Goal: Task Accomplishment & Management: Use online tool/utility

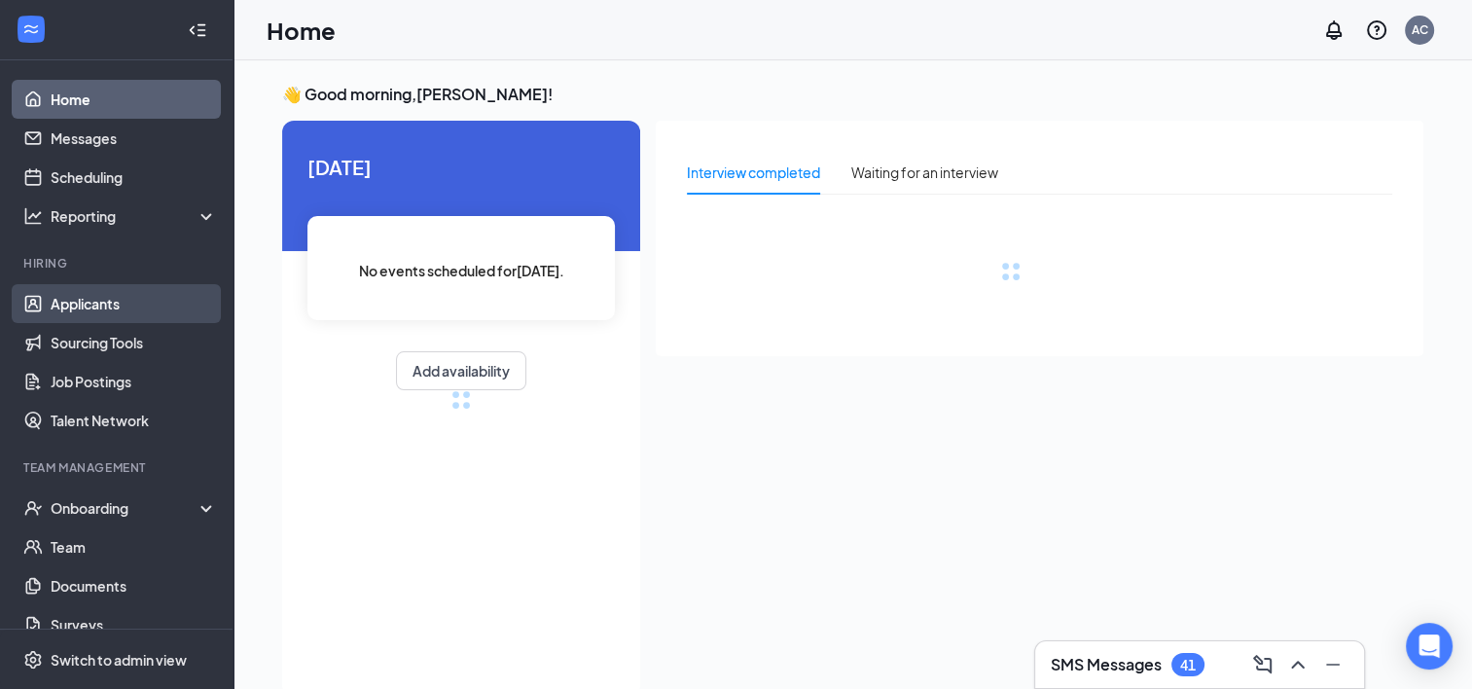
click at [88, 285] on link "Applicants" at bounding box center [134, 303] width 166 height 39
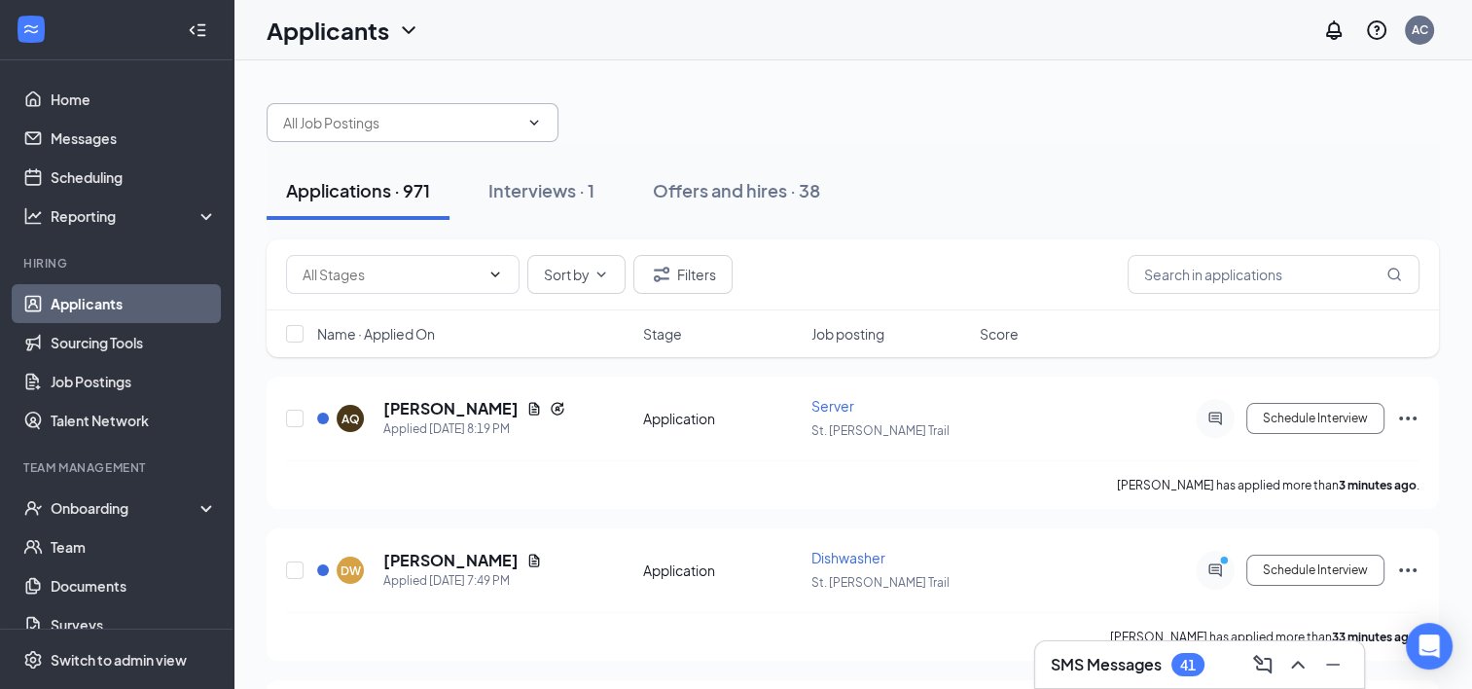
click at [371, 136] on span at bounding box center [413, 122] width 292 height 39
click at [381, 128] on input "text" at bounding box center [401, 122] width 236 height 21
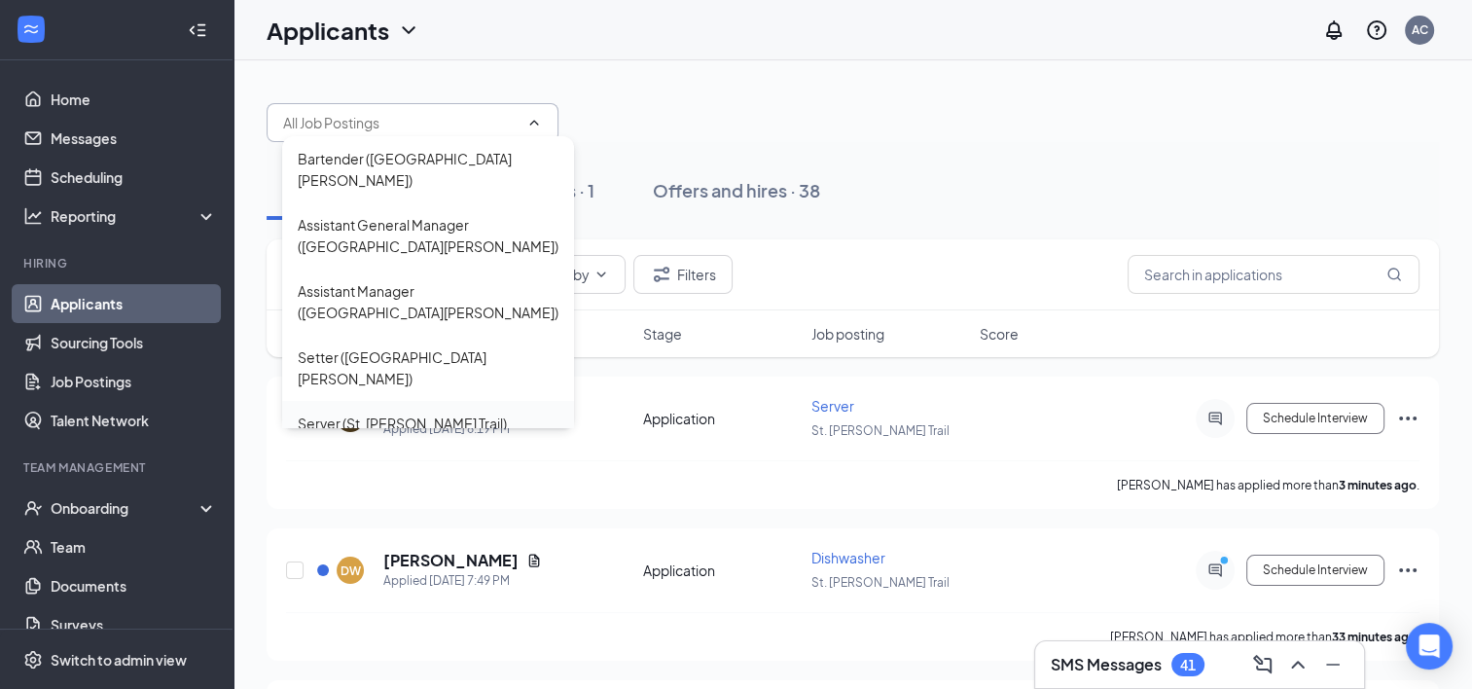
click at [386, 413] on div "Server (St. [PERSON_NAME] Trail)" at bounding box center [402, 423] width 209 height 21
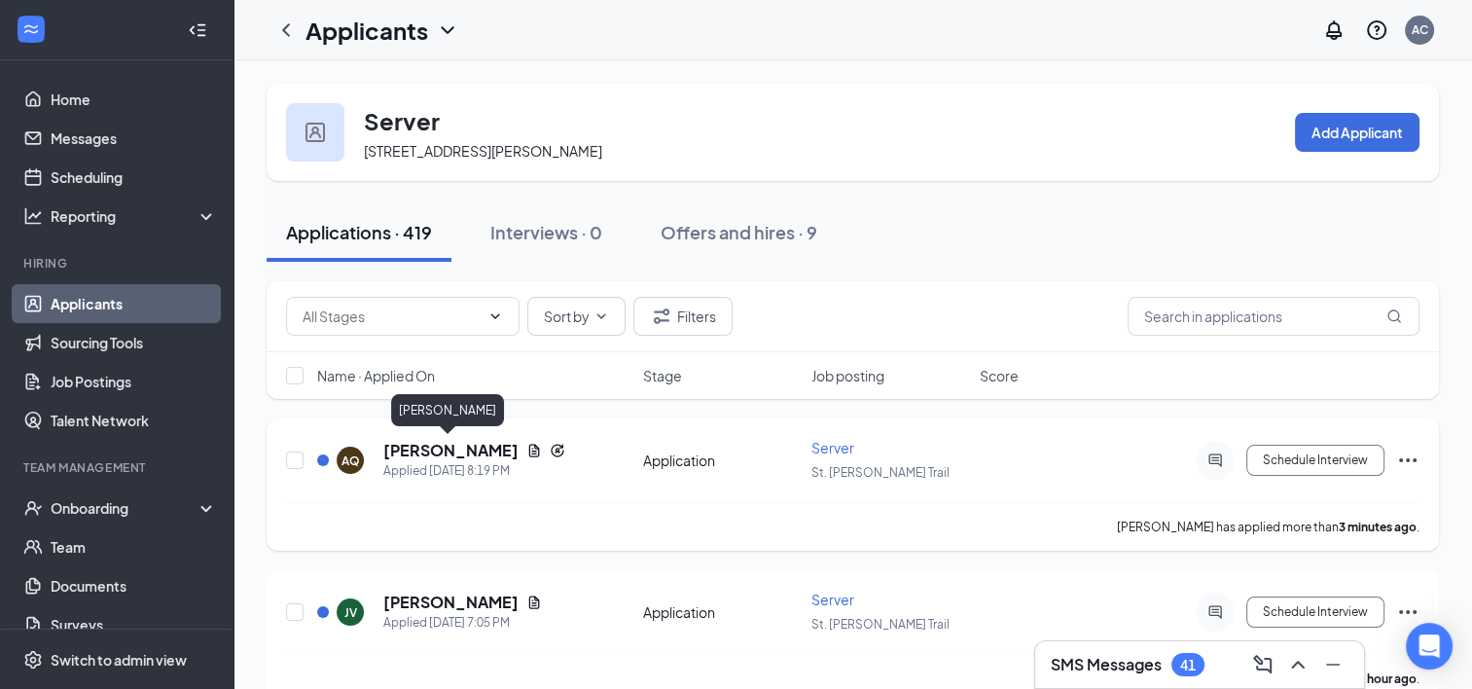
click at [448, 449] on h5 "[PERSON_NAME]" at bounding box center [450, 450] width 135 height 21
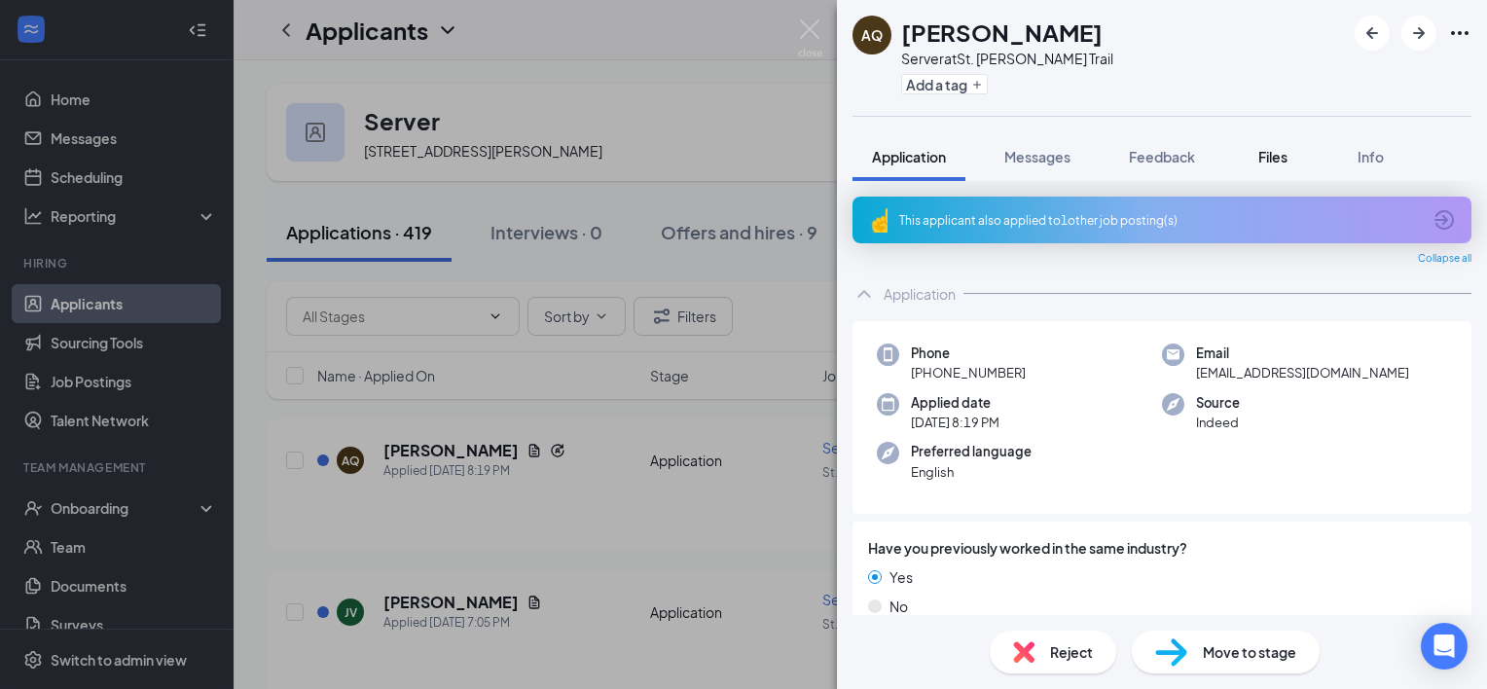
click at [1277, 163] on span "Files" at bounding box center [1272, 157] width 29 height 18
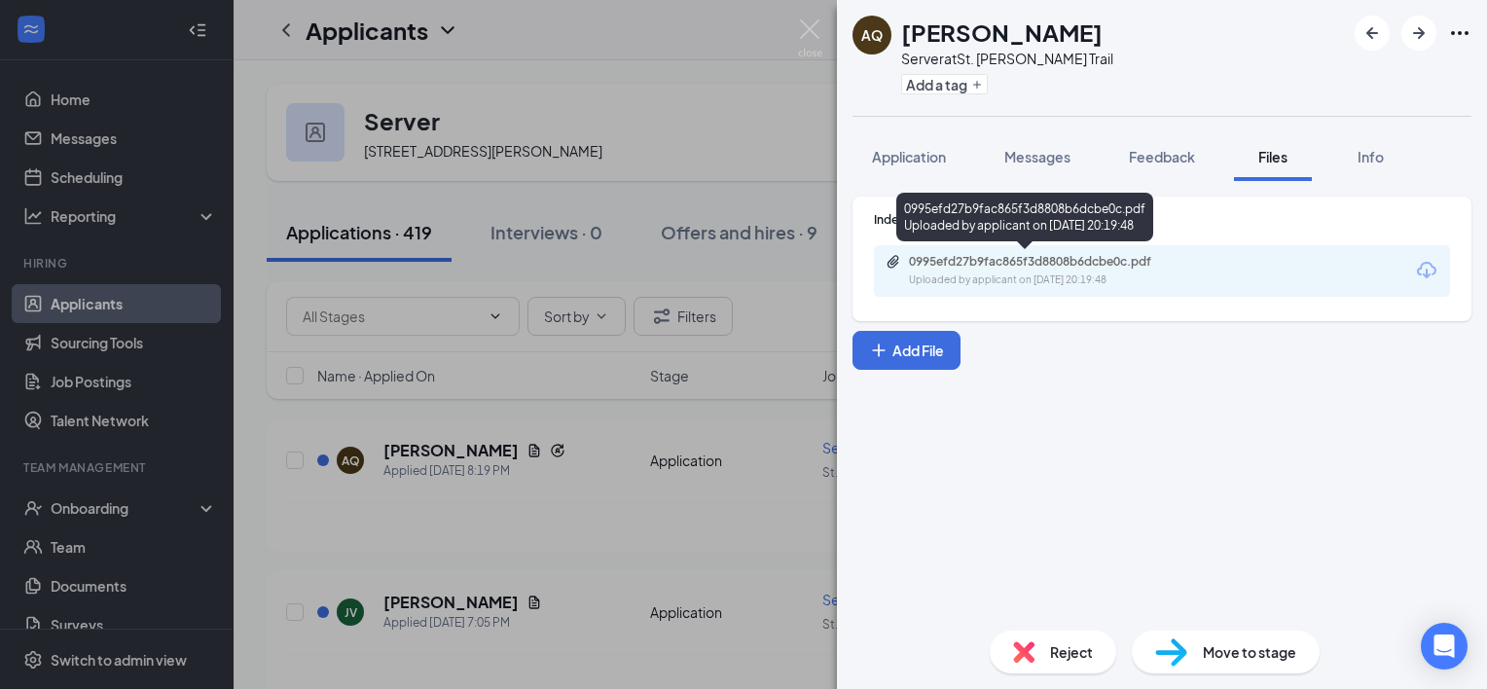
click at [1071, 276] on div "Uploaded by applicant on [DATE] 20:19:48" at bounding box center [1055, 280] width 292 height 16
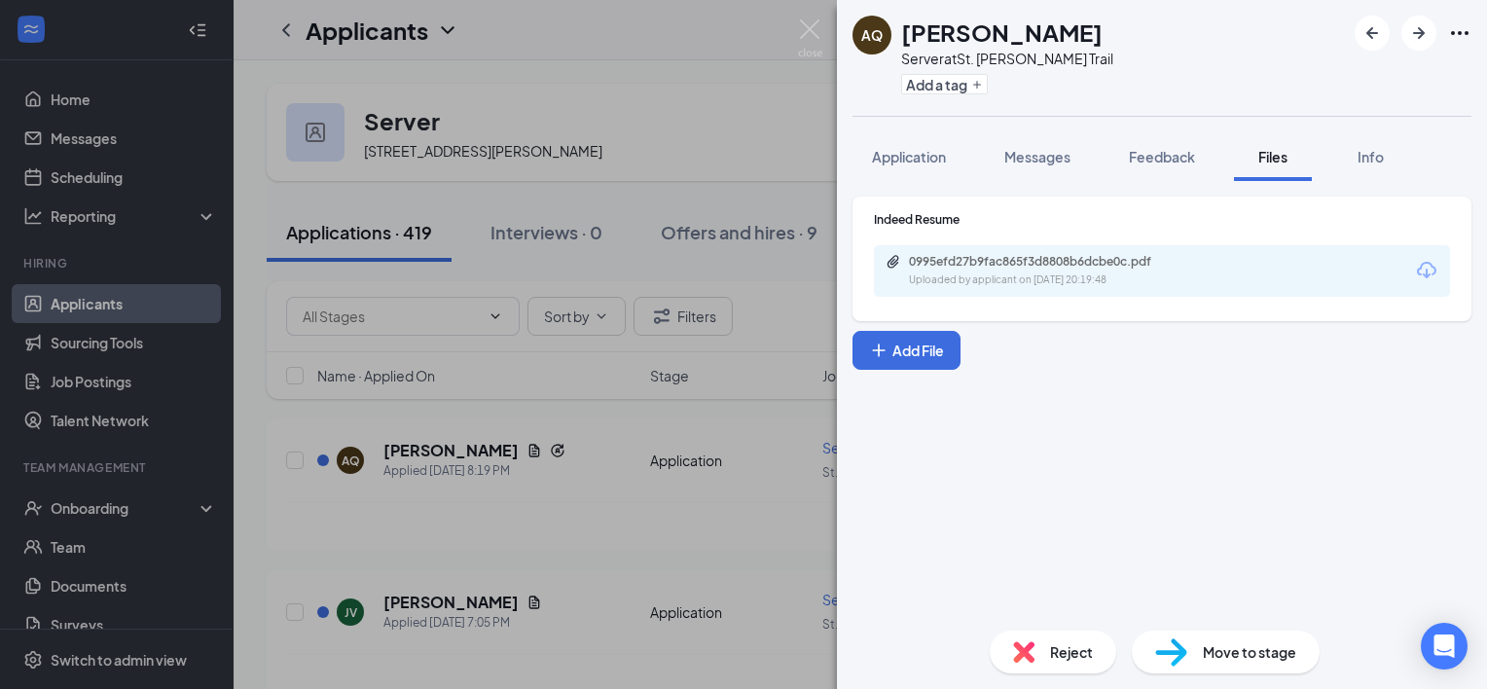
click at [689, 207] on div "AQ [PERSON_NAME] Server at [GEOGRAPHIC_DATA][PERSON_NAME] Add a tag Application…" at bounding box center [743, 344] width 1487 height 689
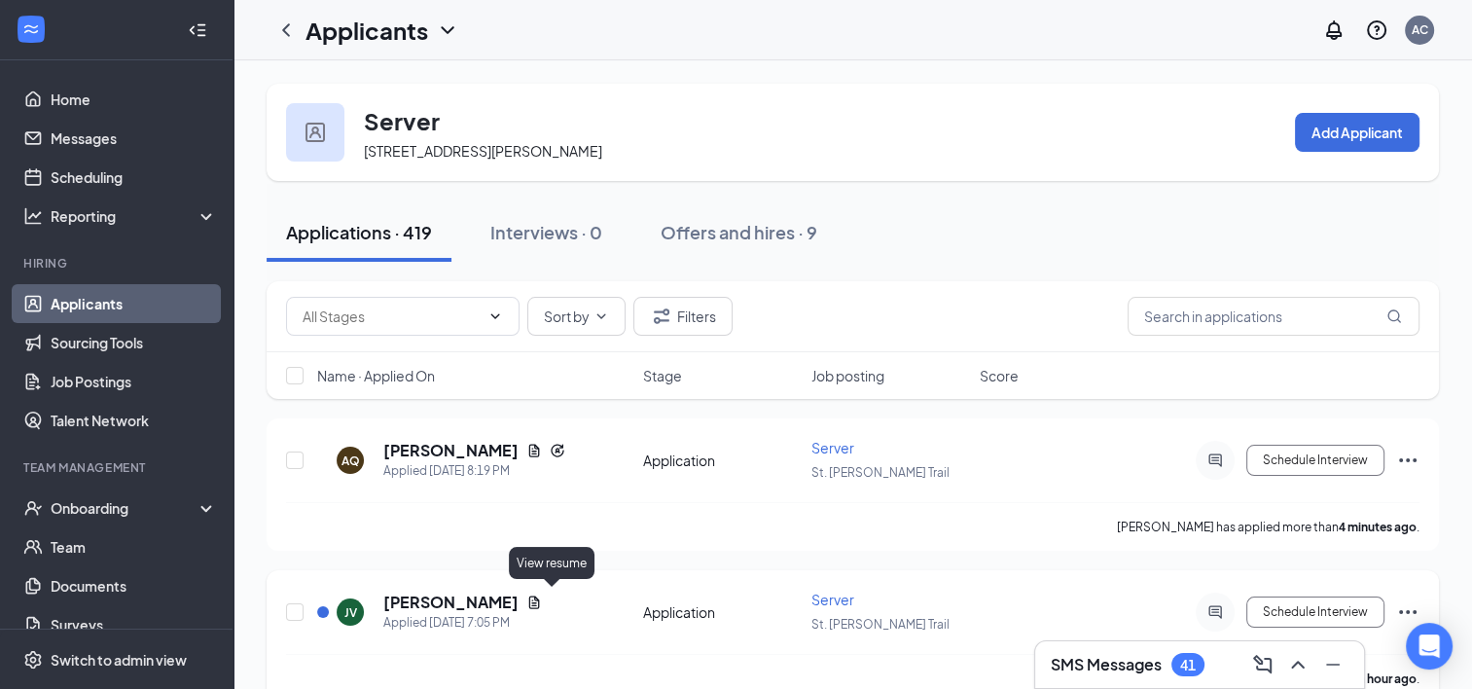
click at [540, 598] on icon "Document" at bounding box center [534, 602] width 11 height 13
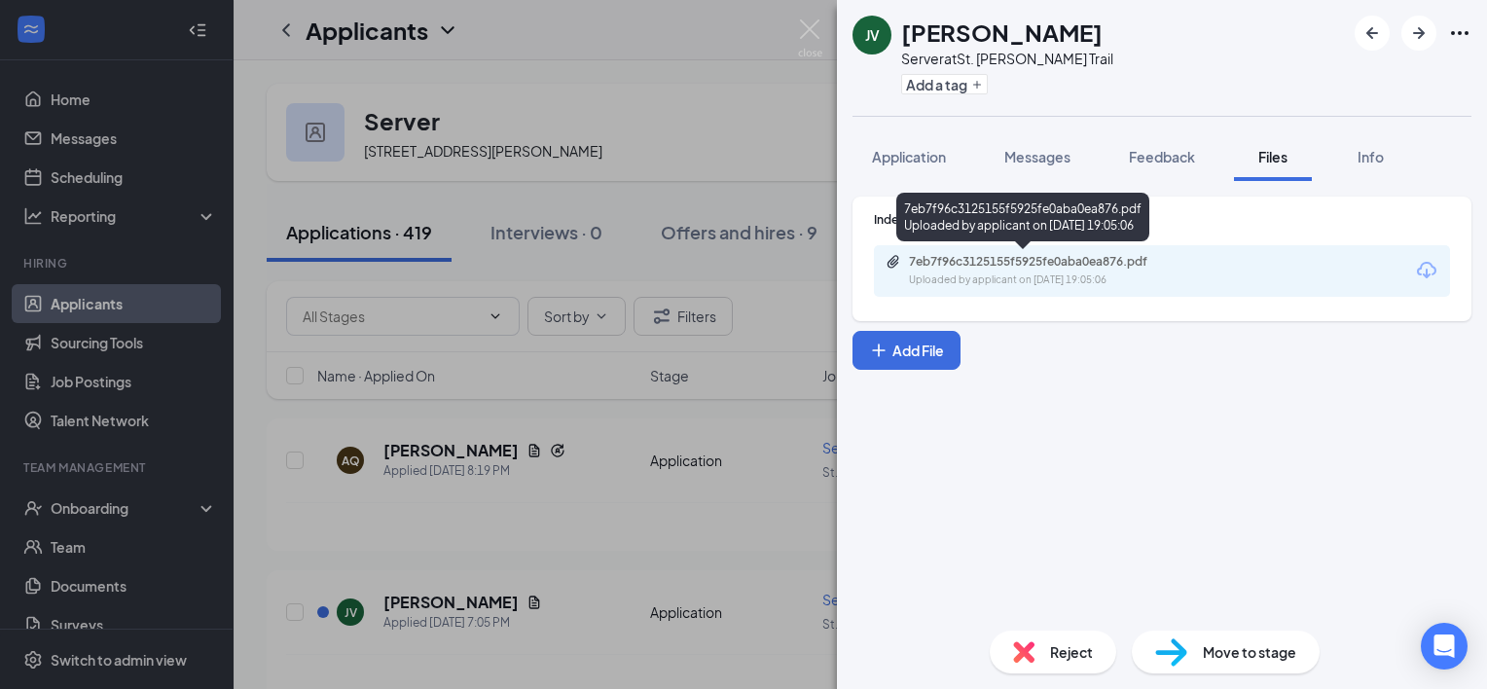
click at [1047, 265] on div "7eb7f96c3125155f5925fe0aba0ea876.pdf" at bounding box center [1045, 262] width 272 height 16
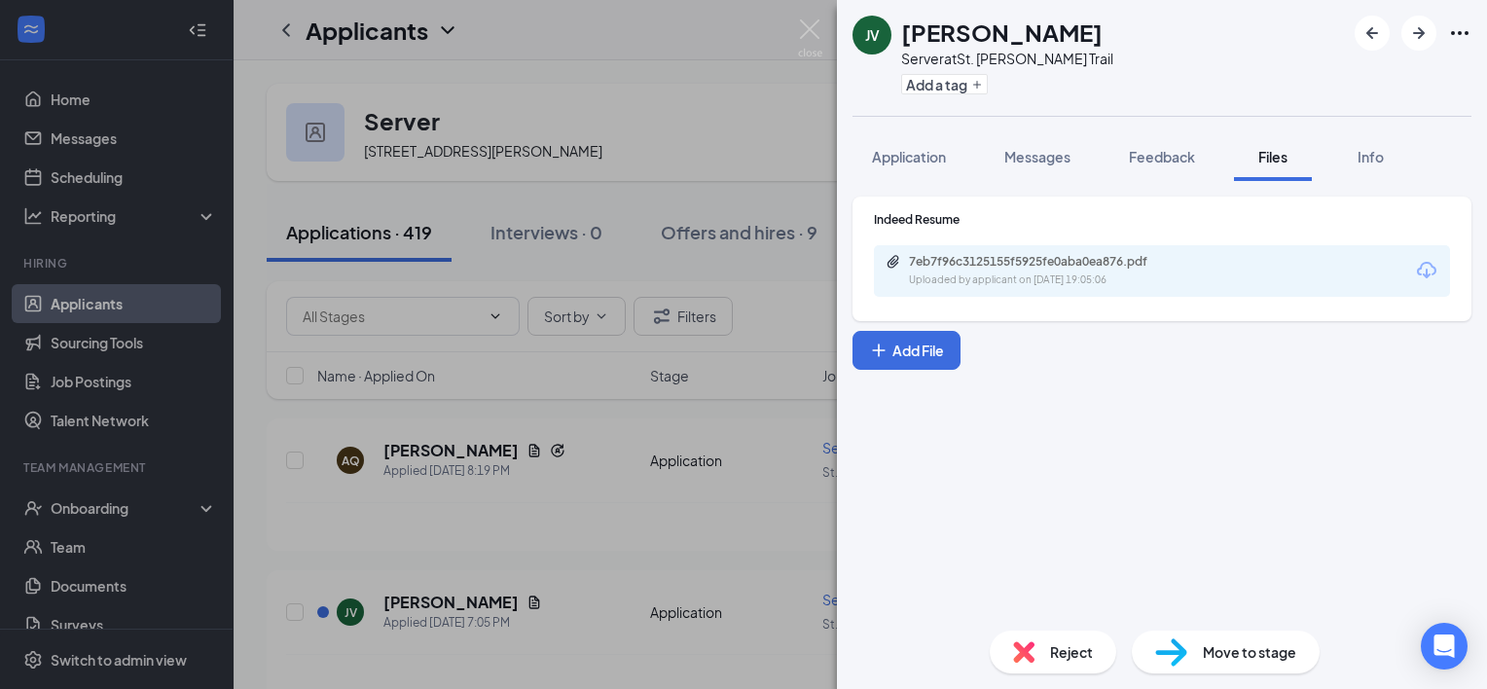
click at [623, 467] on div "[PERSON_NAME] Vyukusenge Server at [GEOGRAPHIC_DATA][PERSON_NAME] Add a tag App…" at bounding box center [743, 344] width 1487 height 689
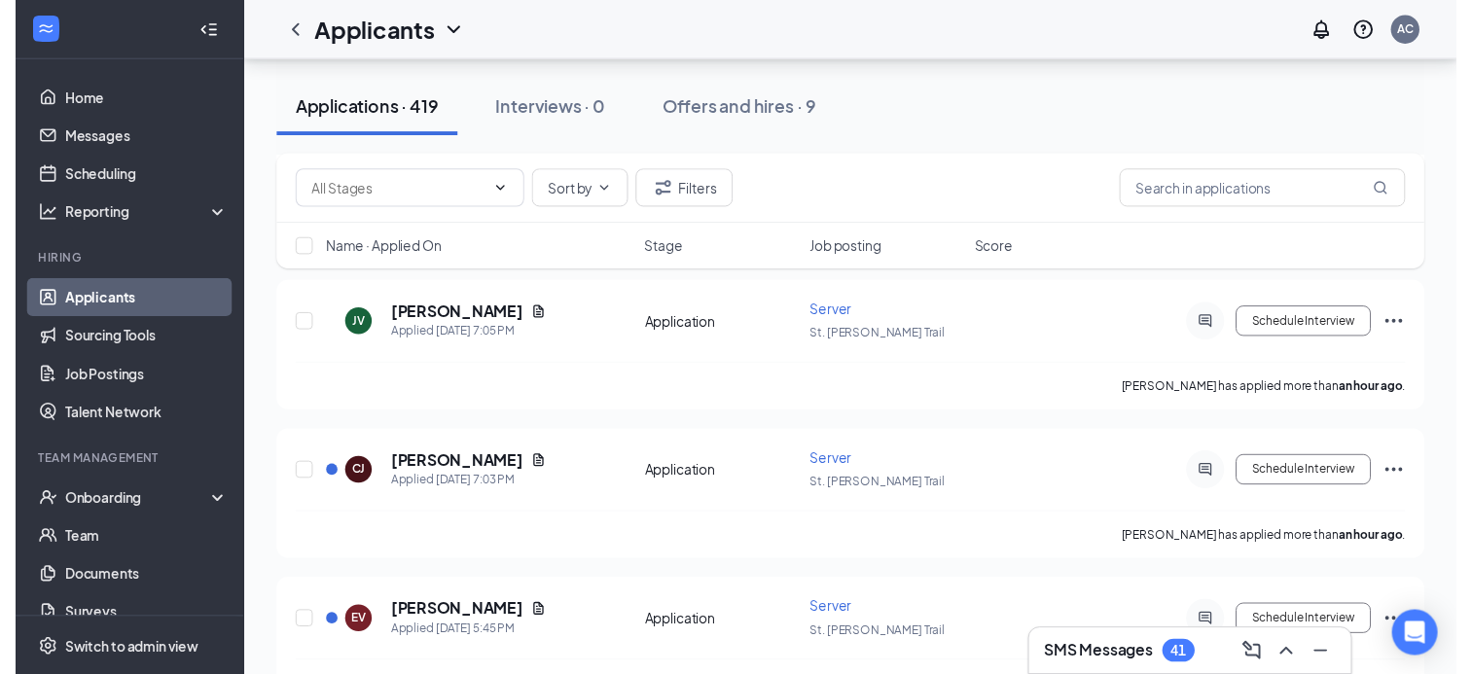
scroll to position [286, 0]
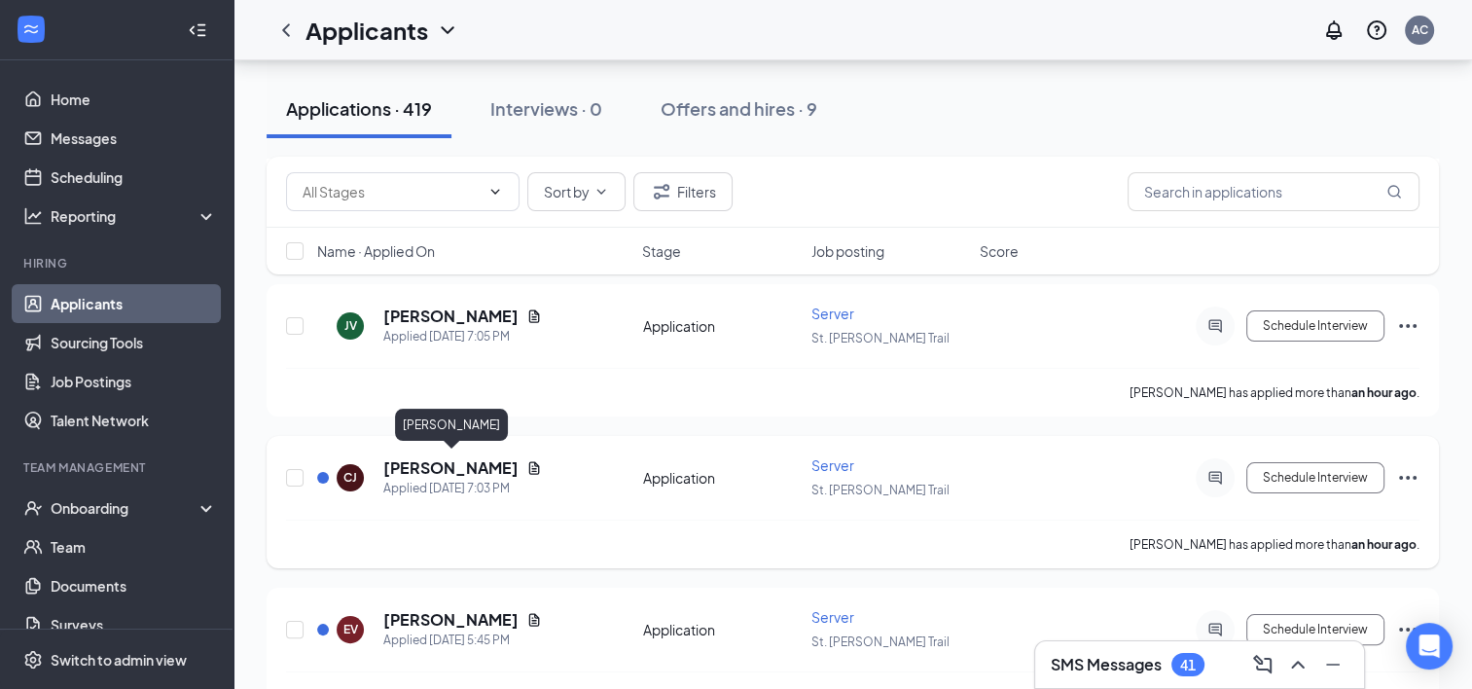
click at [496, 465] on h5 "[PERSON_NAME]" at bounding box center [450, 467] width 135 height 21
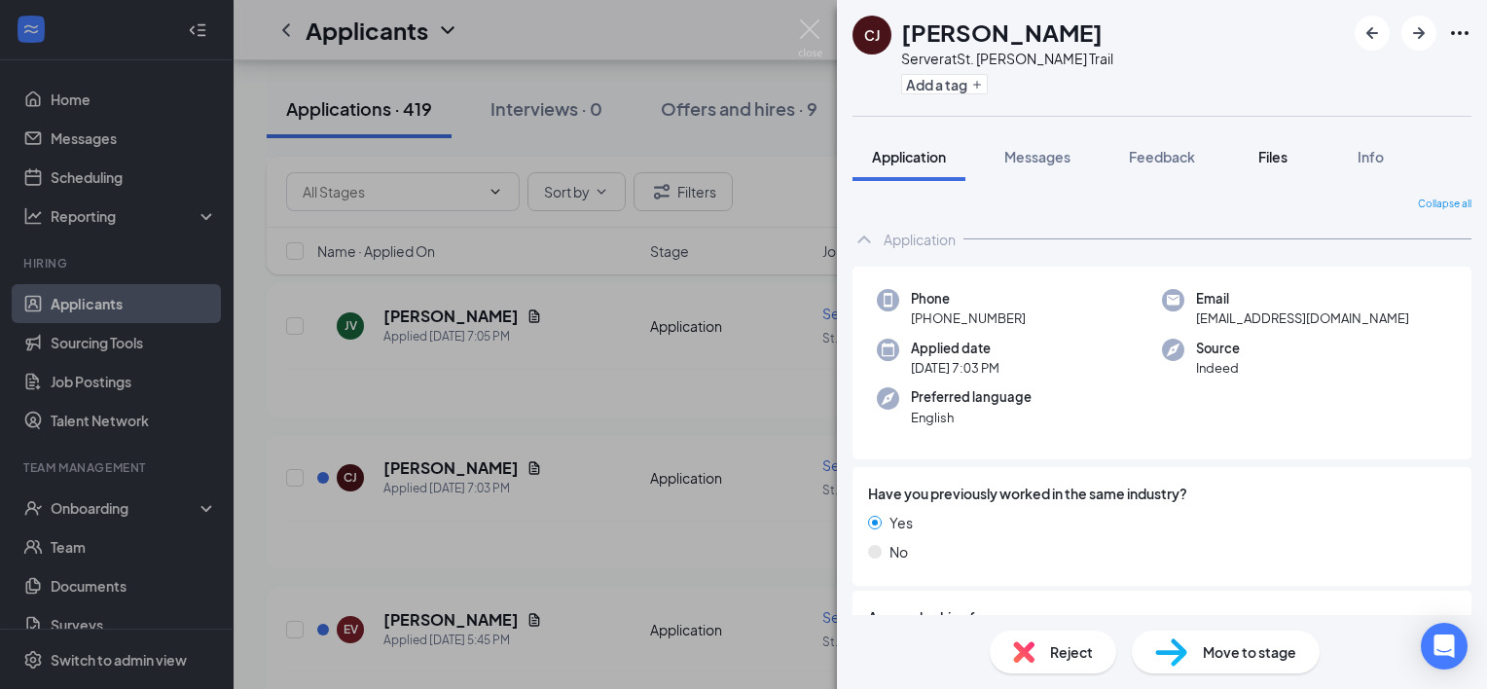
click at [1273, 141] on button "Files" at bounding box center [1273, 156] width 78 height 49
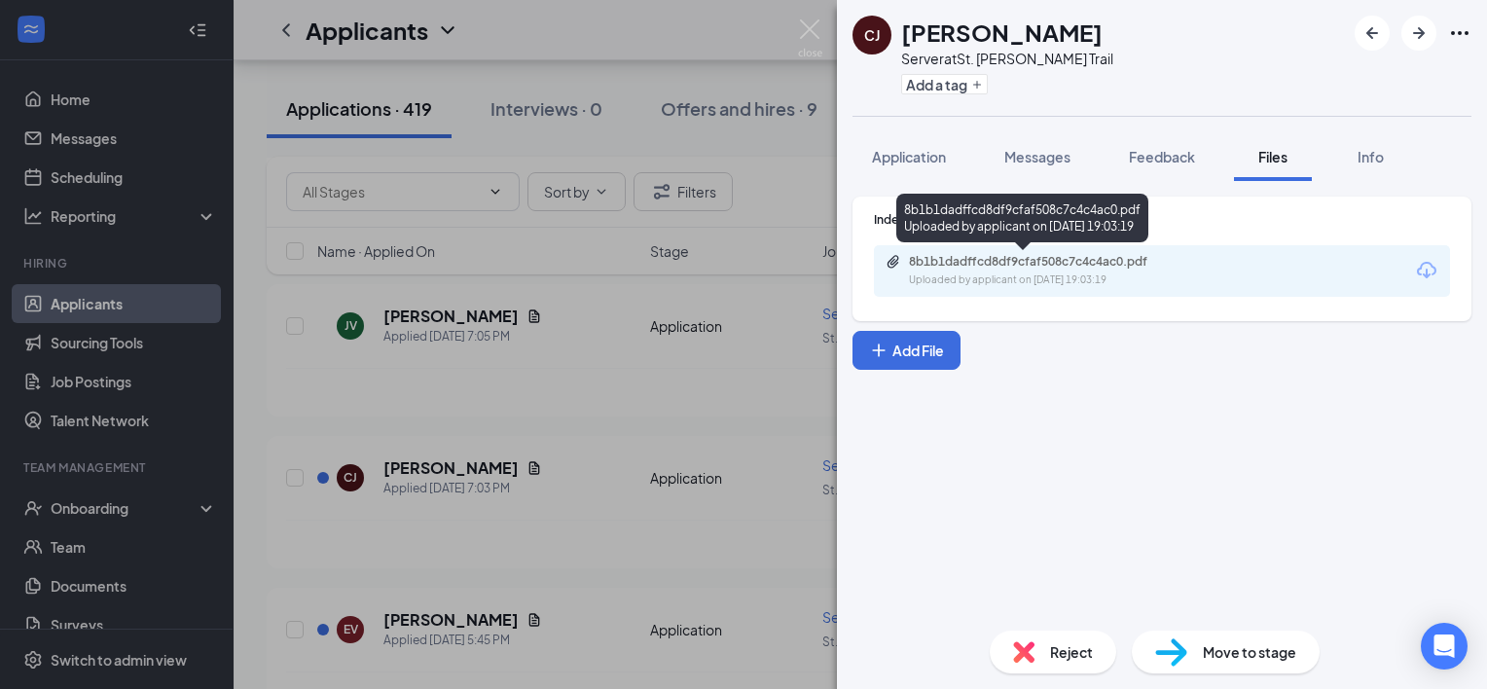
click at [1047, 270] on div "8b1b1dadffcd8df9cfaf508c7c4c4ac0.pdf Uploaded by applicant on [DATE] 19:03:19" at bounding box center [1043, 271] width 315 height 34
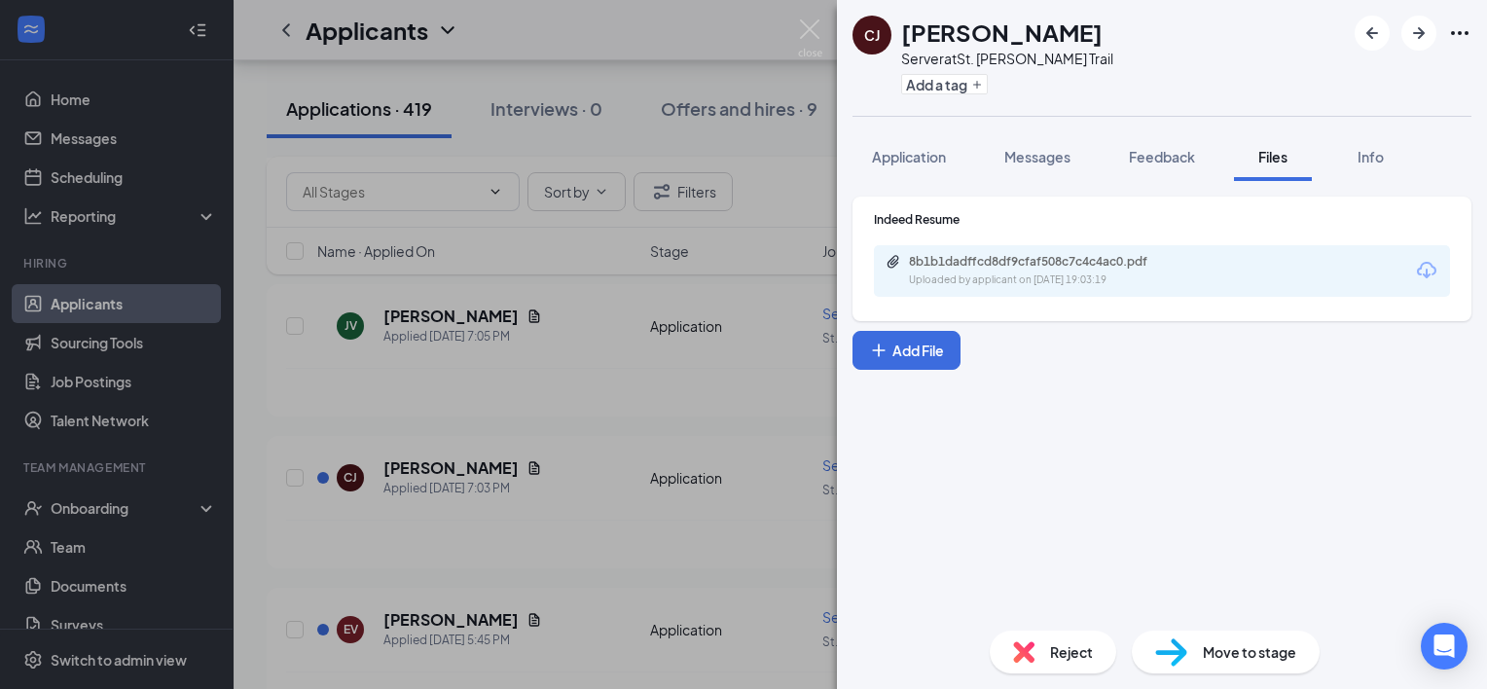
click at [608, 421] on div "[PERSON_NAME] [PERSON_NAME] Server at [GEOGRAPHIC_DATA][PERSON_NAME] Add a tag …" at bounding box center [743, 344] width 1487 height 689
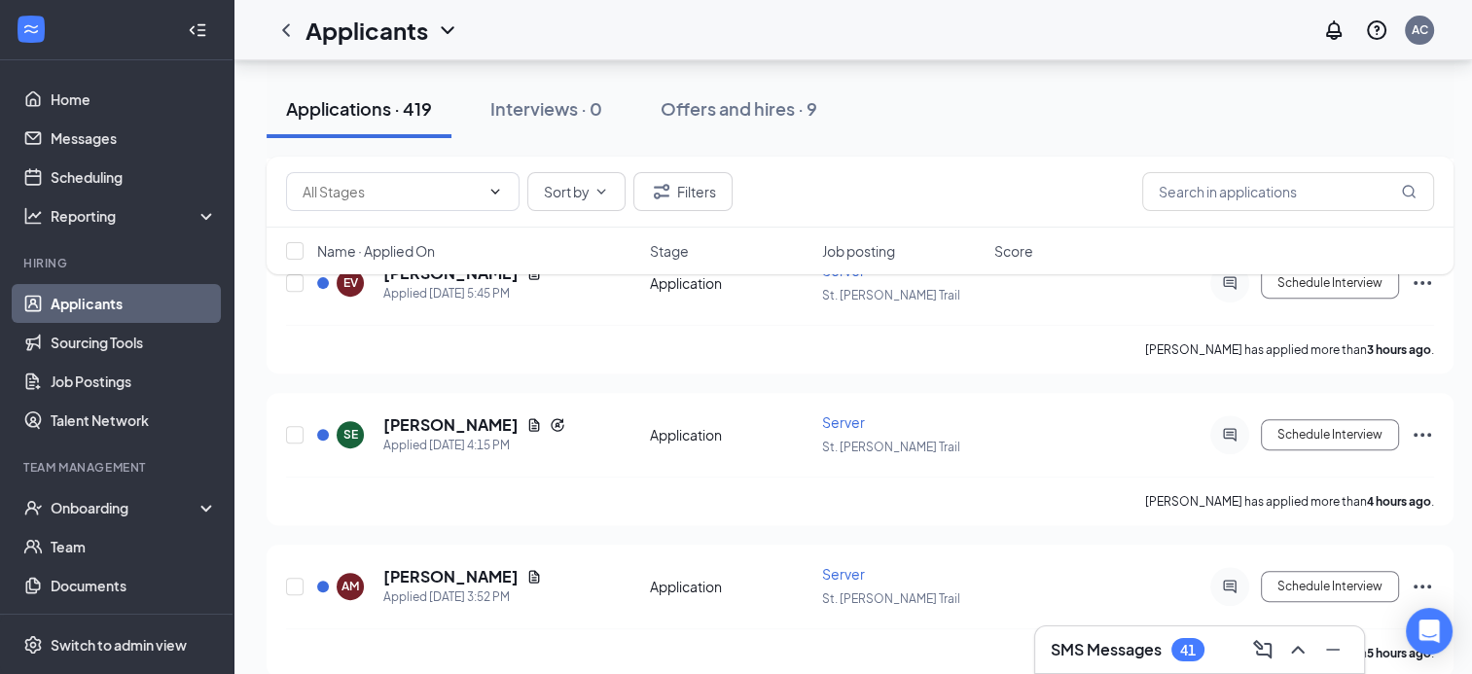
scroll to position [483, 2]
click at [529, 418] on icon "Document" at bounding box center [534, 423] width 11 height 13
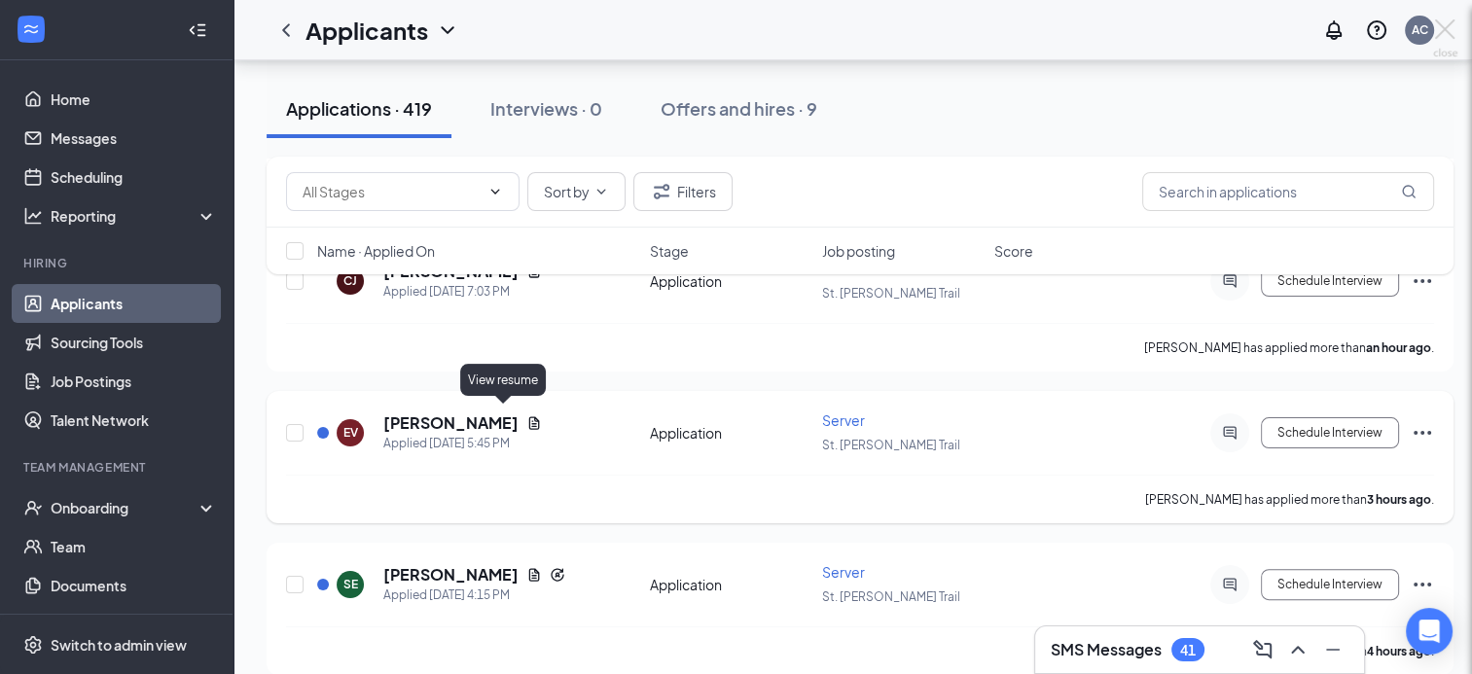
scroll to position [483, 0]
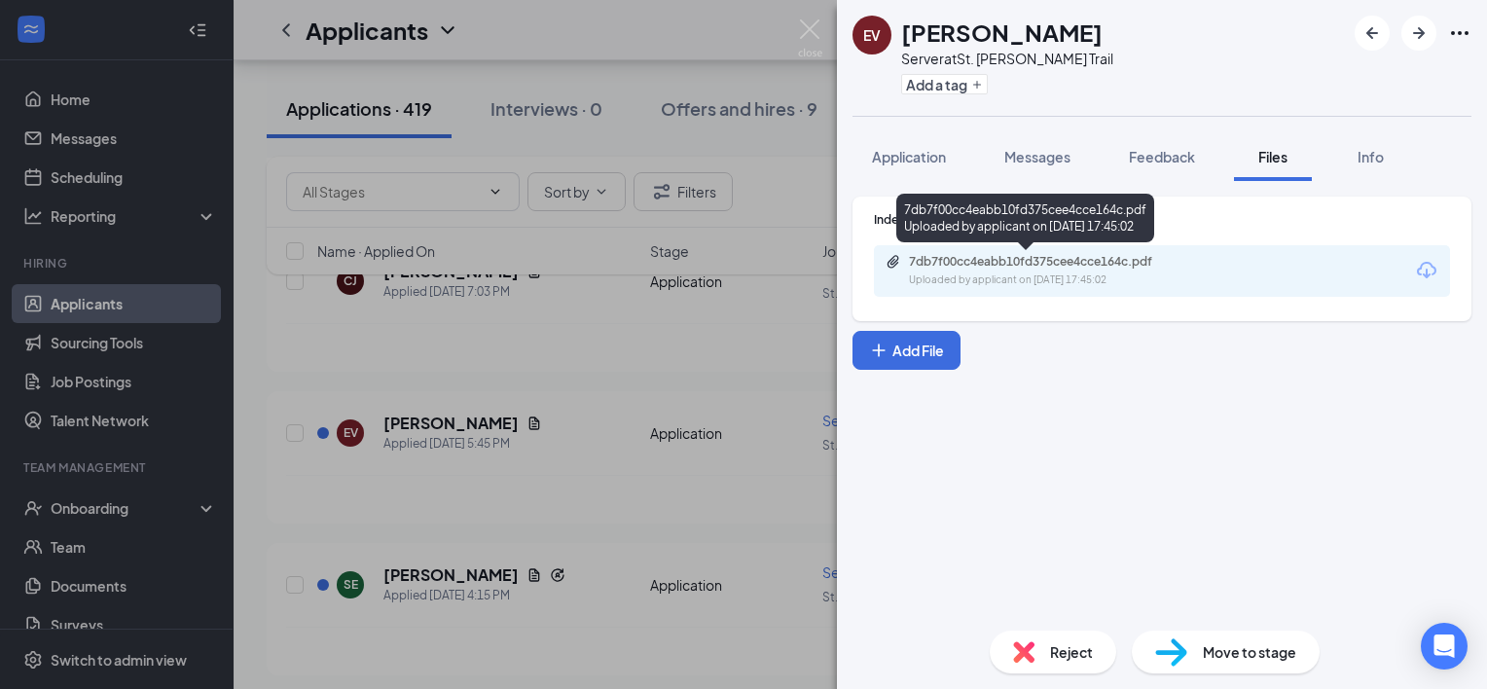
click at [1144, 267] on div "7db7f00cc4eabb10fd375cee4cce164c.pdf" at bounding box center [1045, 262] width 272 height 16
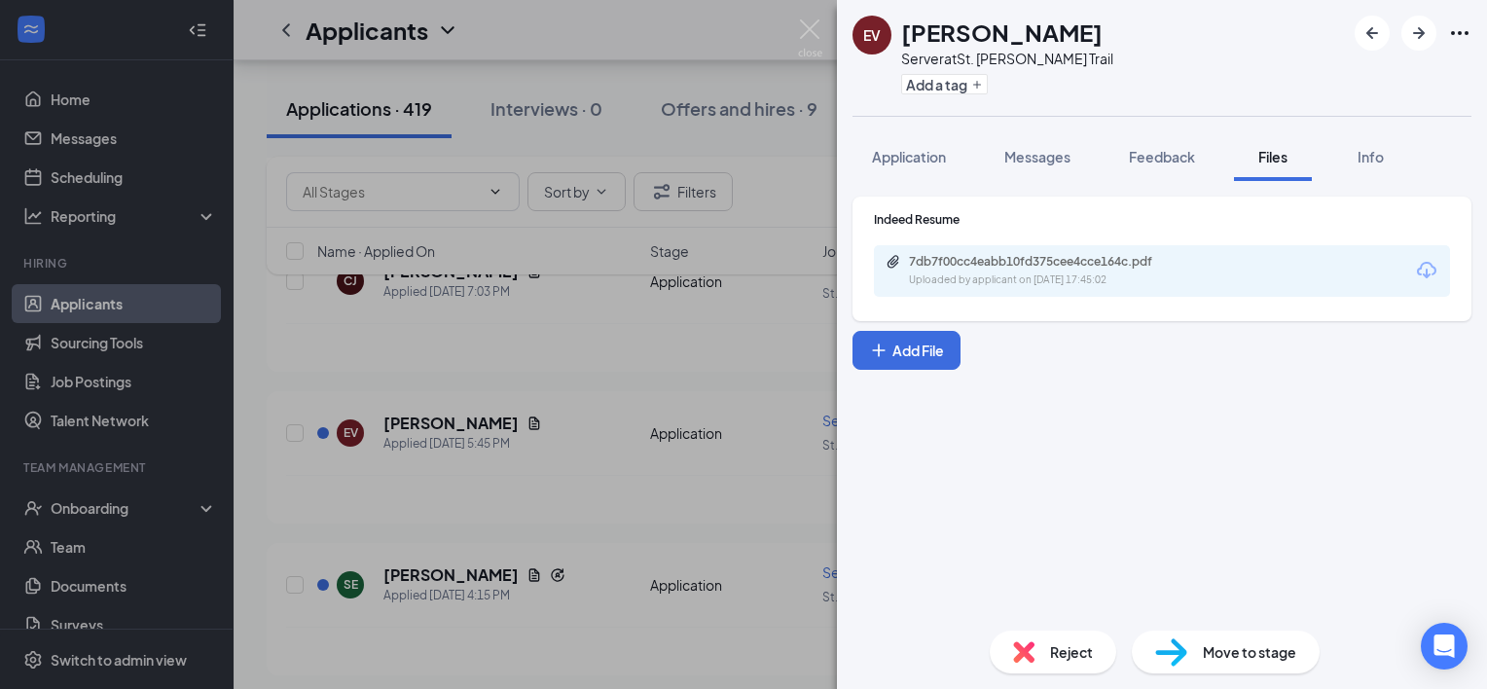
click at [659, 415] on div "EV [PERSON_NAME] Server at [GEOGRAPHIC_DATA][PERSON_NAME] Add a tag Application…" at bounding box center [743, 344] width 1487 height 689
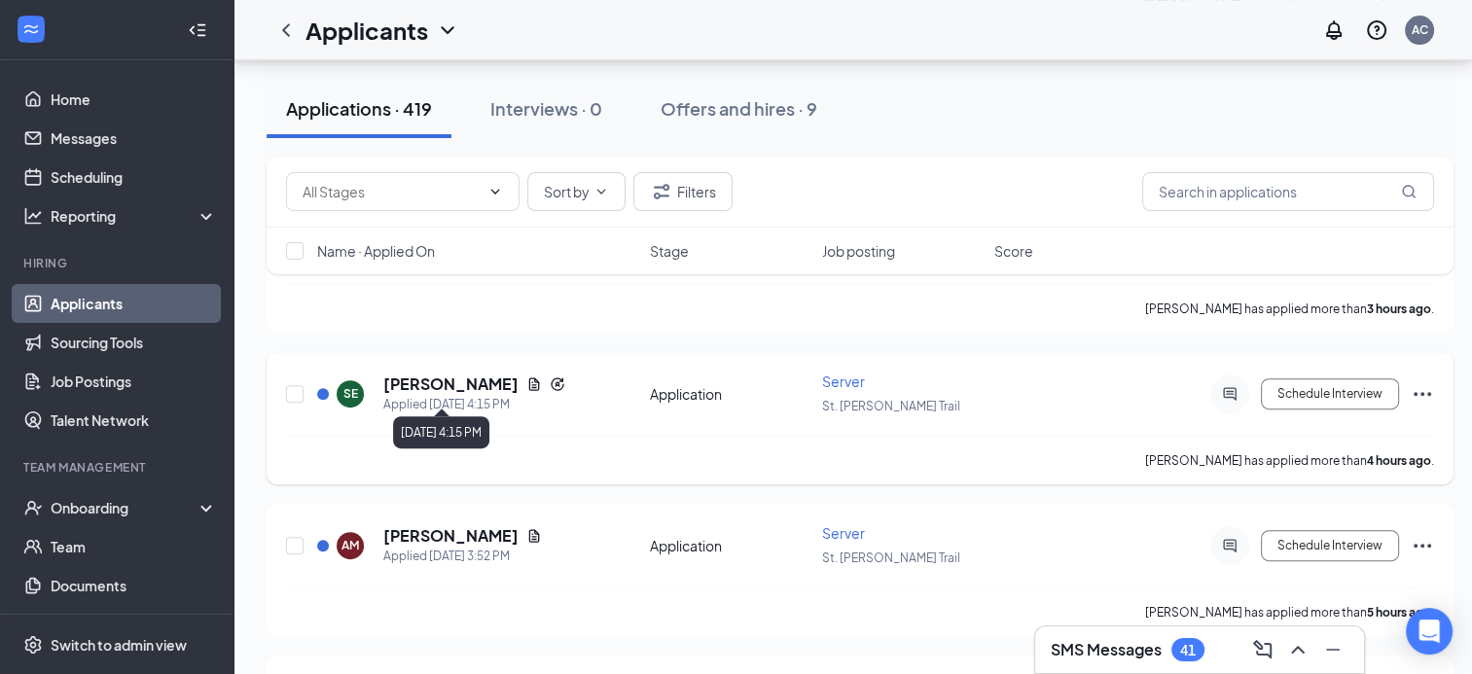
scroll to position [673, 0]
click at [529, 529] on icon "Document" at bounding box center [534, 535] width 11 height 13
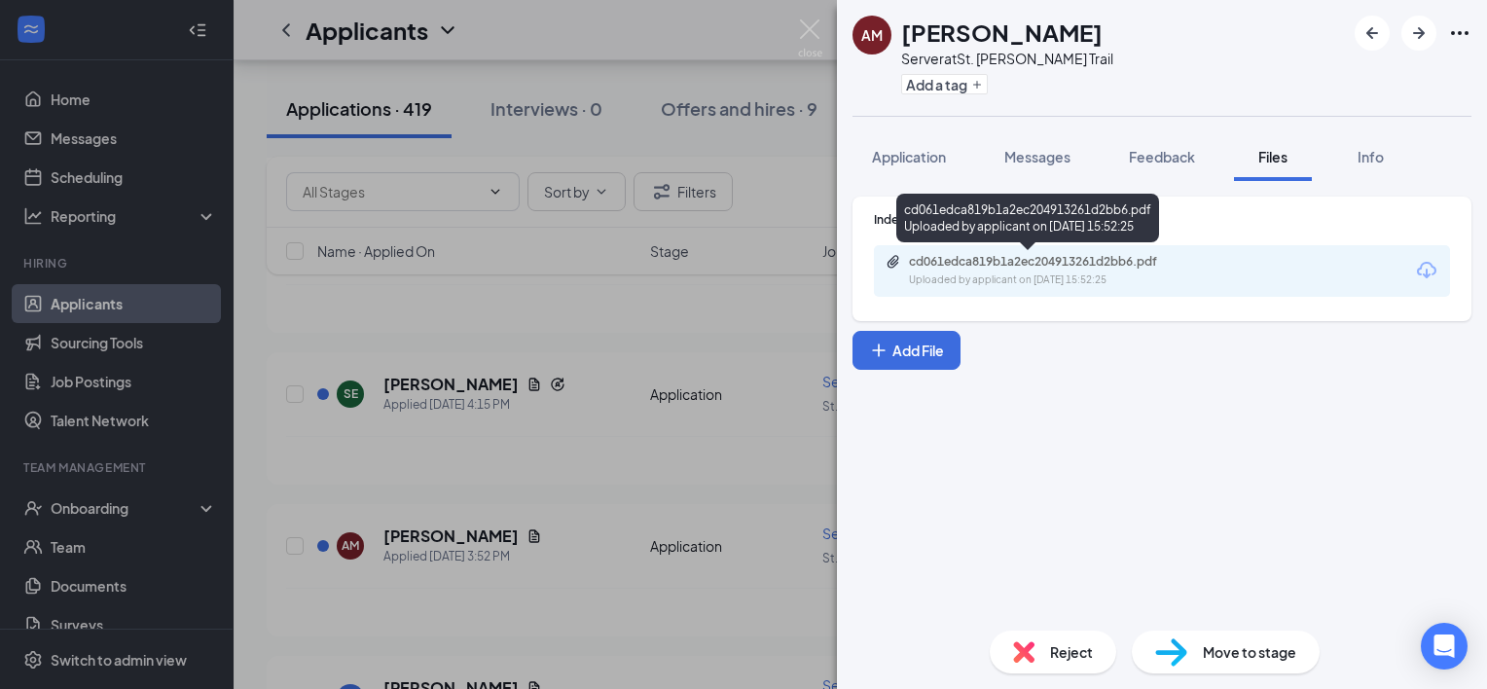
click at [993, 276] on div "Uploaded by applicant on [DATE] 15:52:25" at bounding box center [1055, 280] width 292 height 16
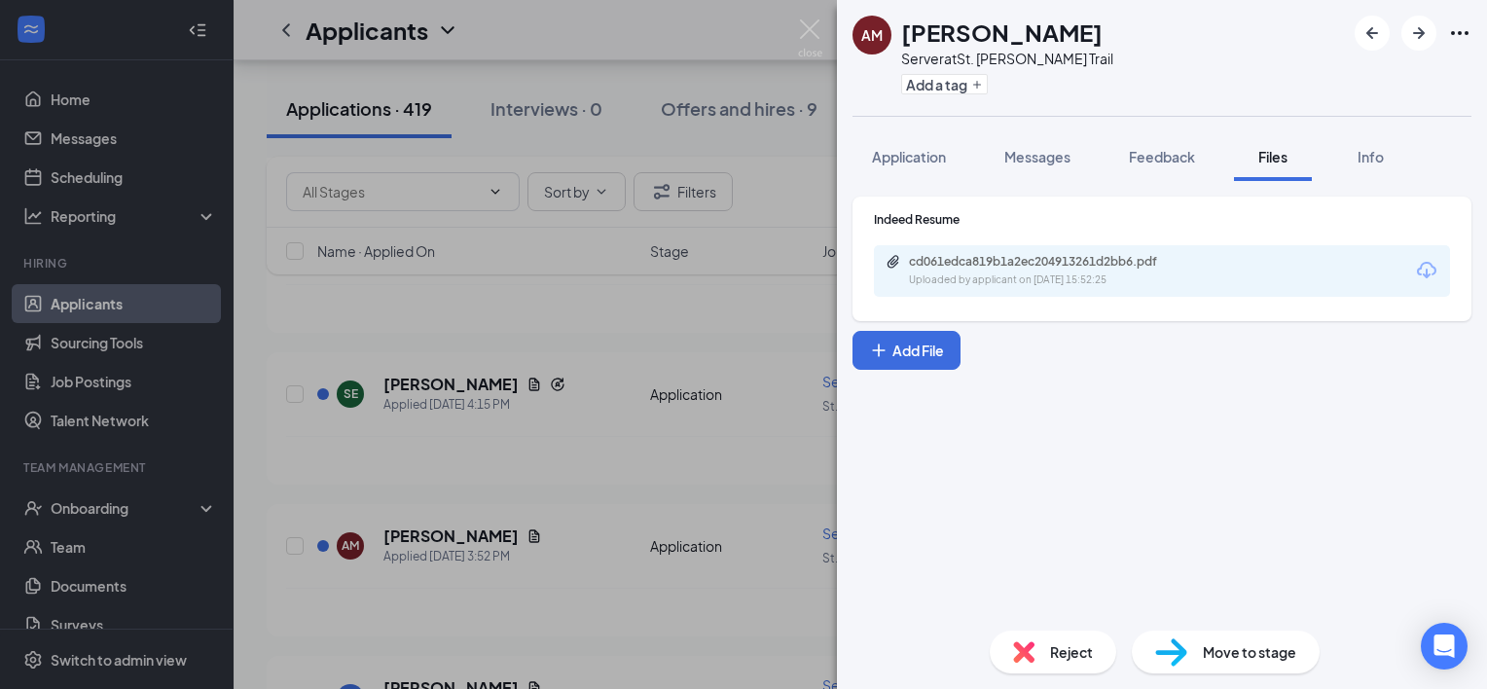
click at [674, 383] on div "AM [PERSON_NAME] Server at [GEOGRAPHIC_DATA][PERSON_NAME] Add a tag Application…" at bounding box center [743, 344] width 1487 height 689
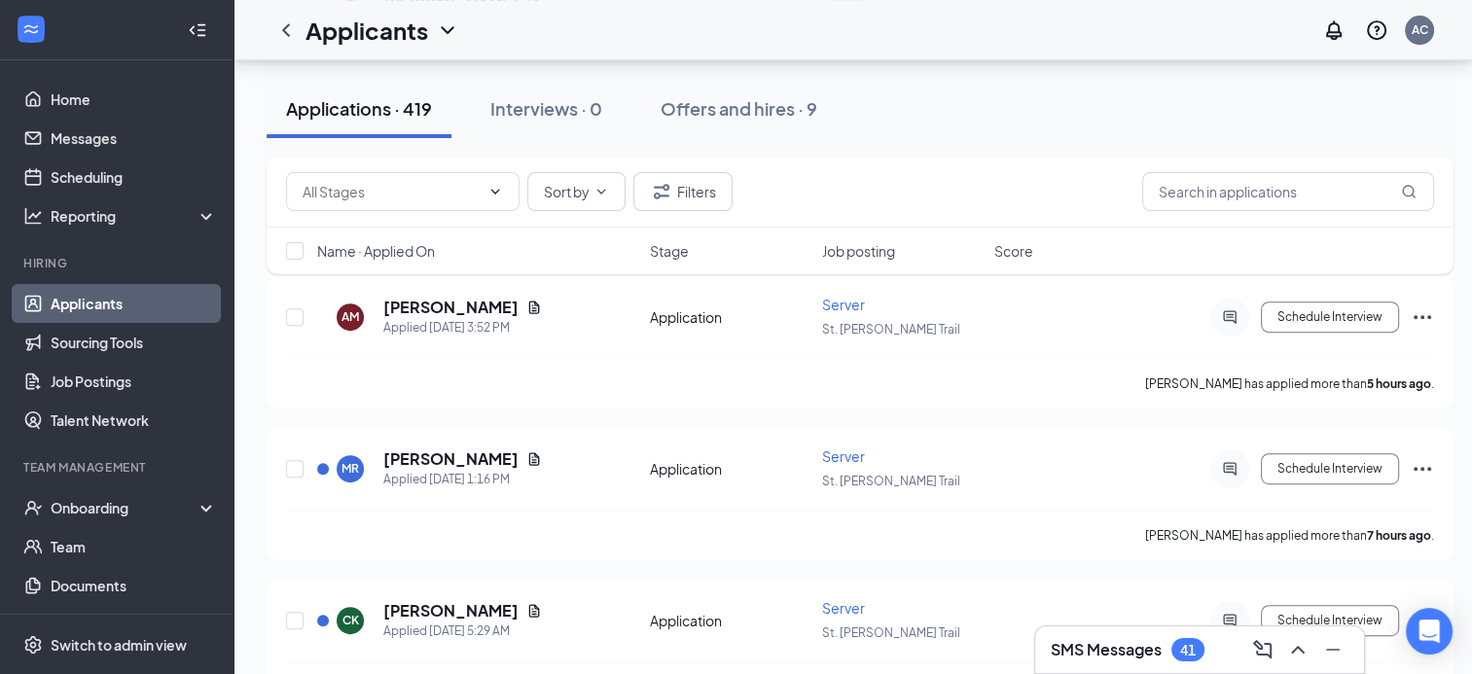
scroll to position [909, 0]
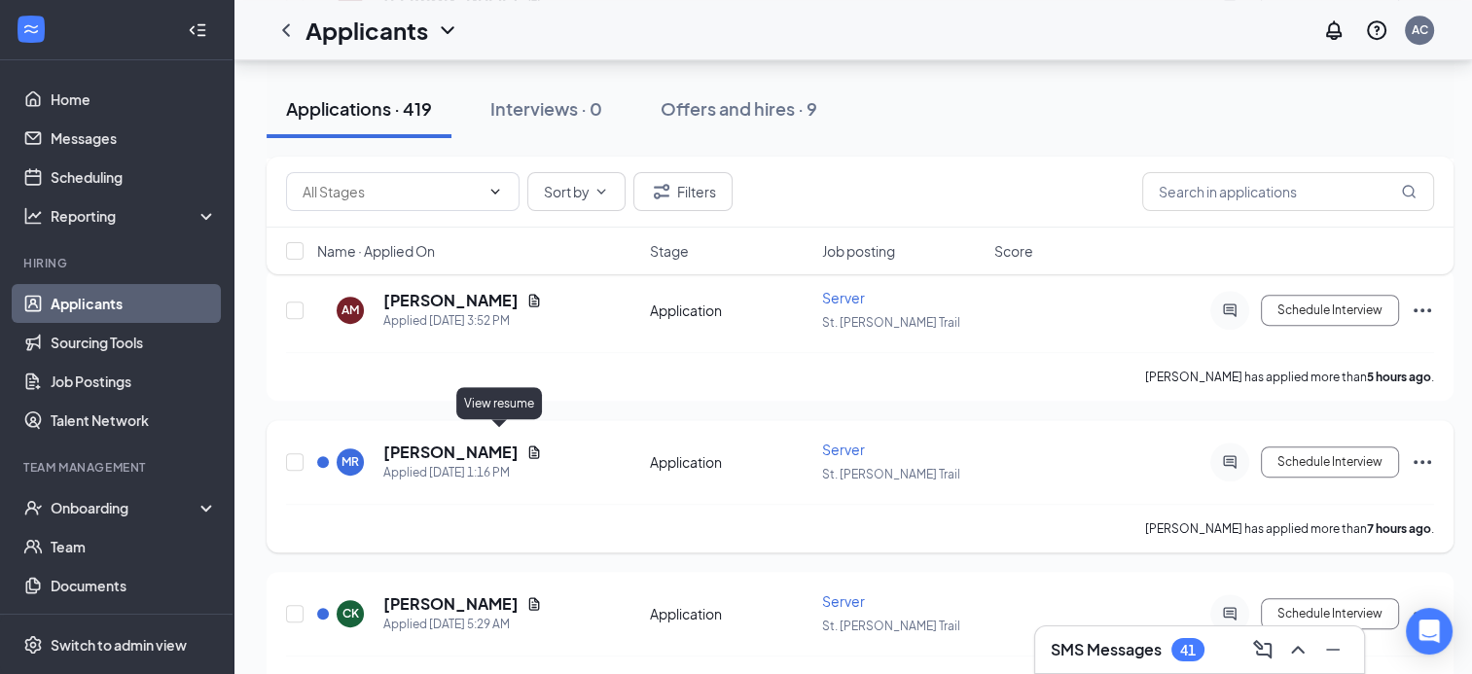
click at [526, 445] on icon "Document" at bounding box center [534, 453] width 16 height 16
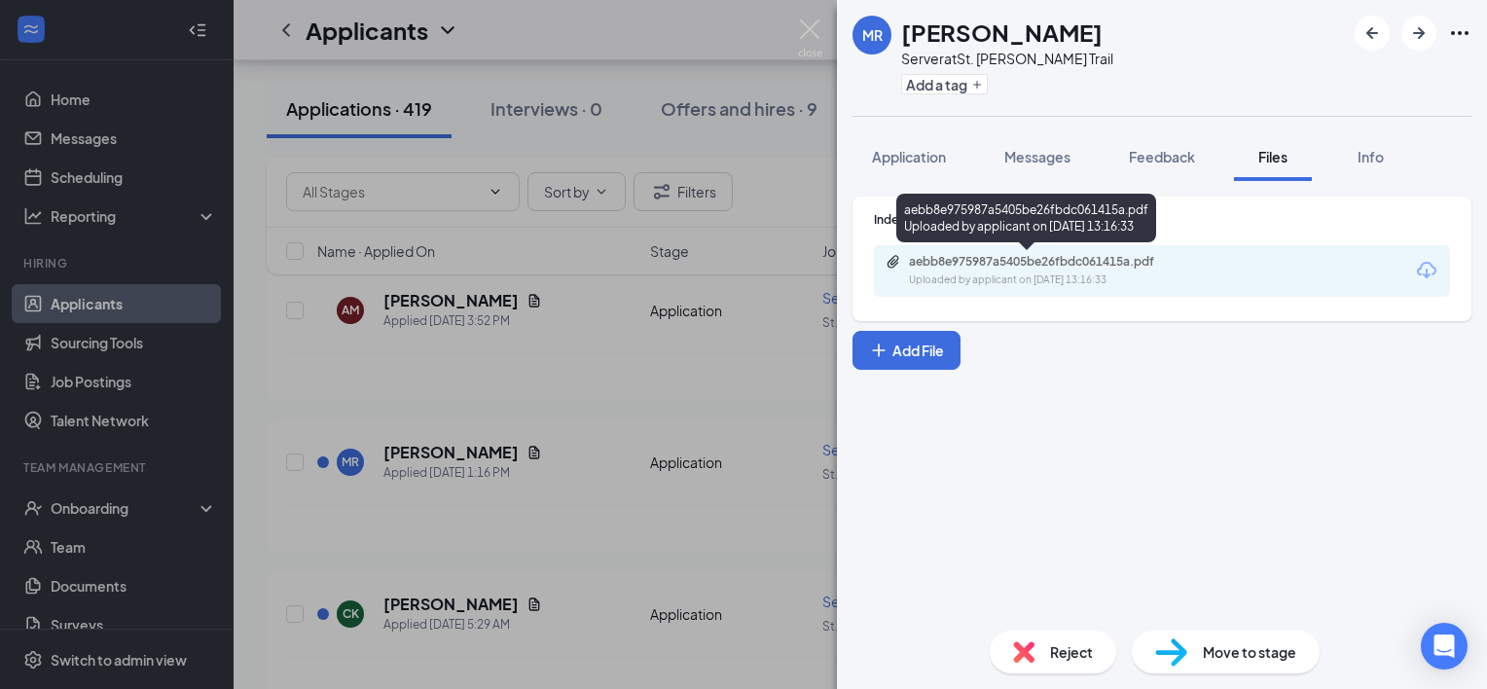
click at [1071, 259] on div "aebb8e975987a5405be26fbdc061415a.pdf" at bounding box center [1045, 262] width 272 height 16
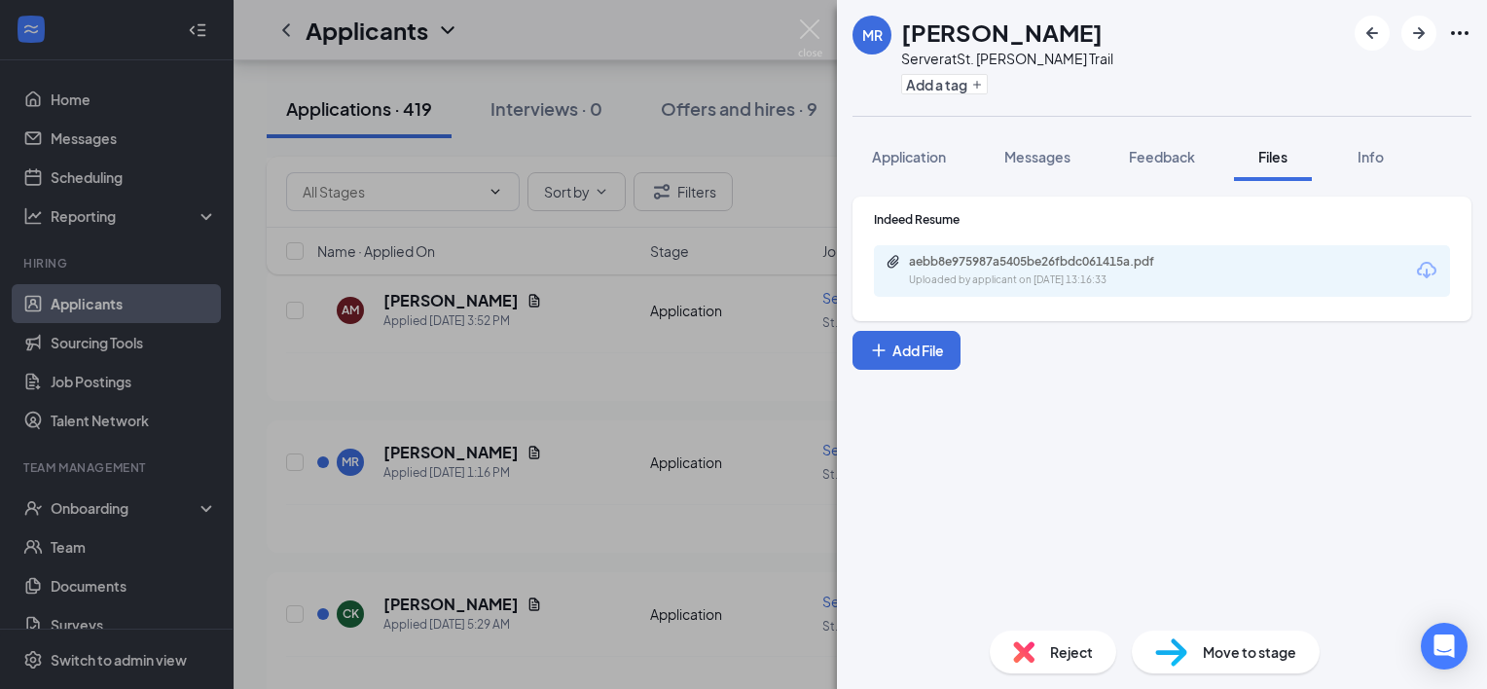
click at [776, 141] on div "MR [PERSON_NAME] Server at [GEOGRAPHIC_DATA][PERSON_NAME] Add a tag Application…" at bounding box center [743, 344] width 1487 height 689
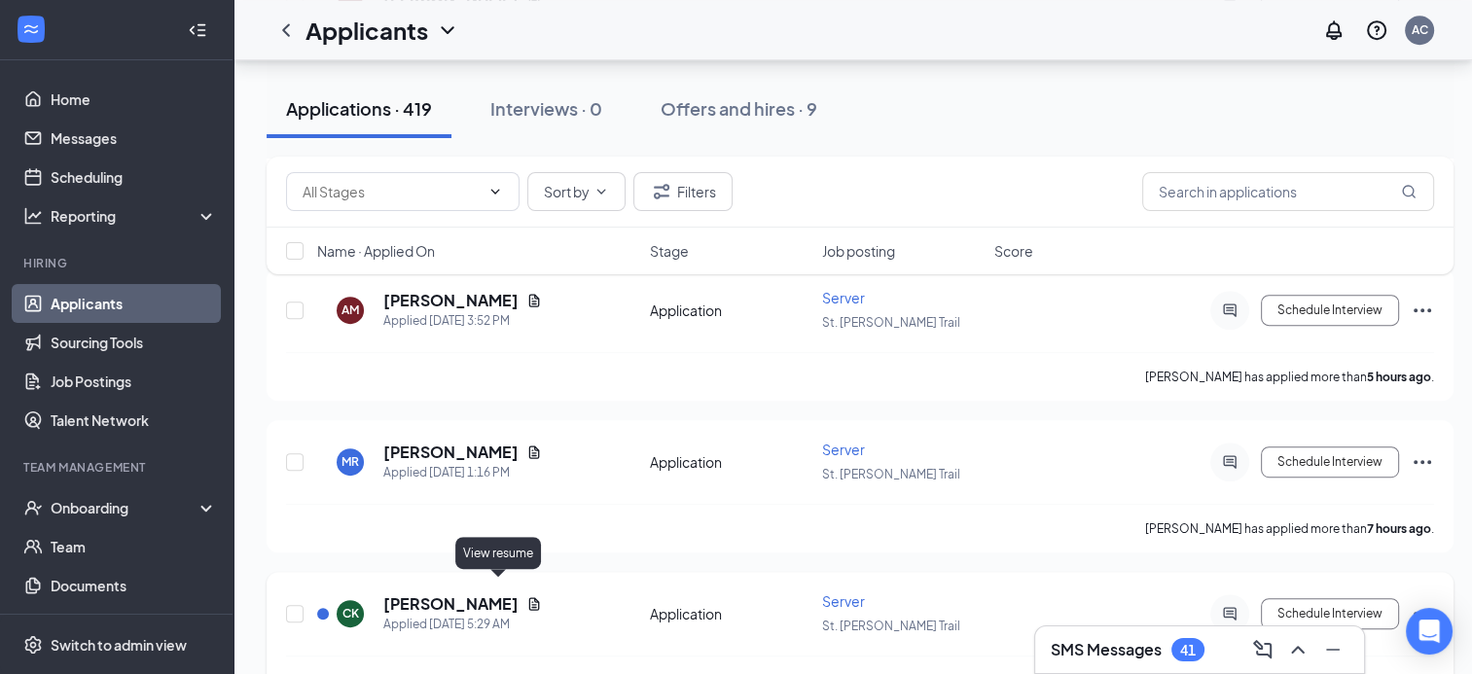
click at [529, 598] on icon "Document" at bounding box center [534, 604] width 11 height 13
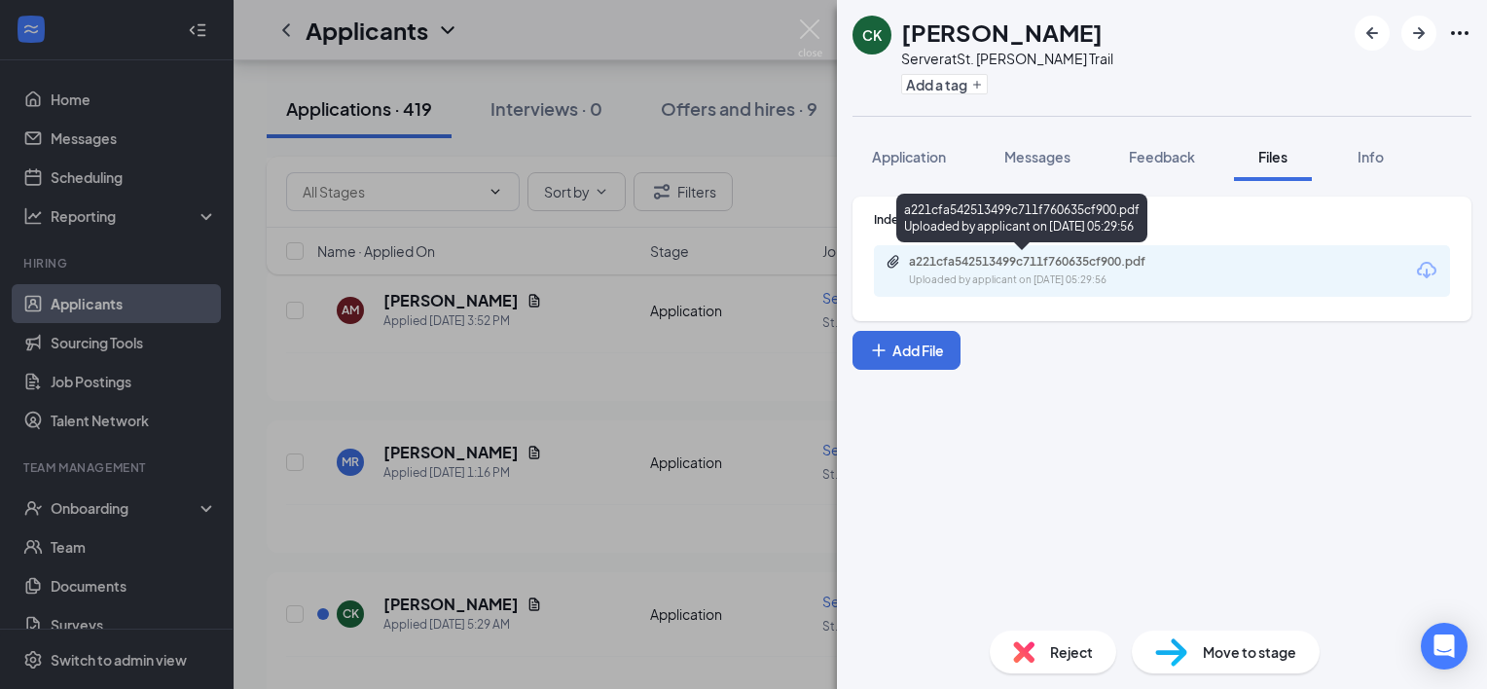
click at [1016, 261] on div "a221cfa542513499c711f760635cf900.pdf" at bounding box center [1045, 262] width 272 height 16
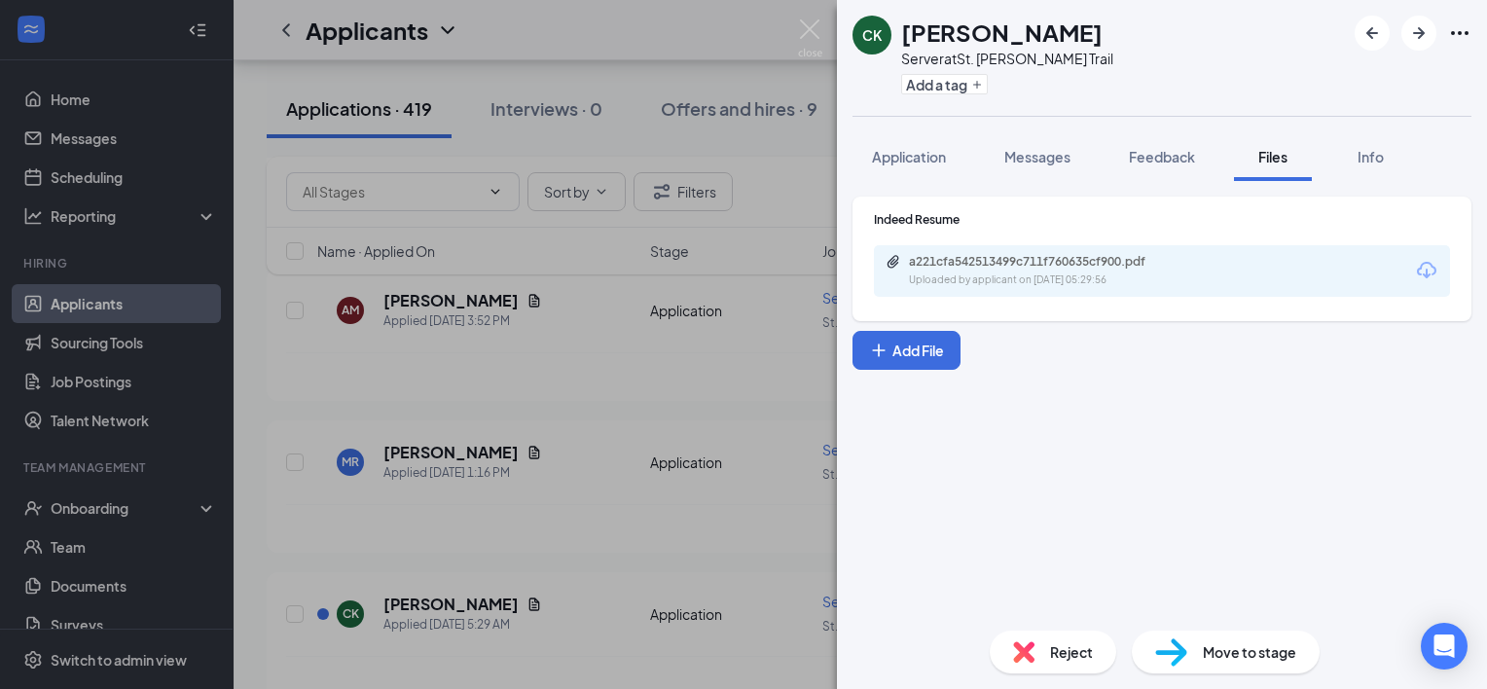
click at [573, 490] on div "CK [PERSON_NAME] Server at [GEOGRAPHIC_DATA][PERSON_NAME] Add a tag Application…" at bounding box center [743, 344] width 1487 height 689
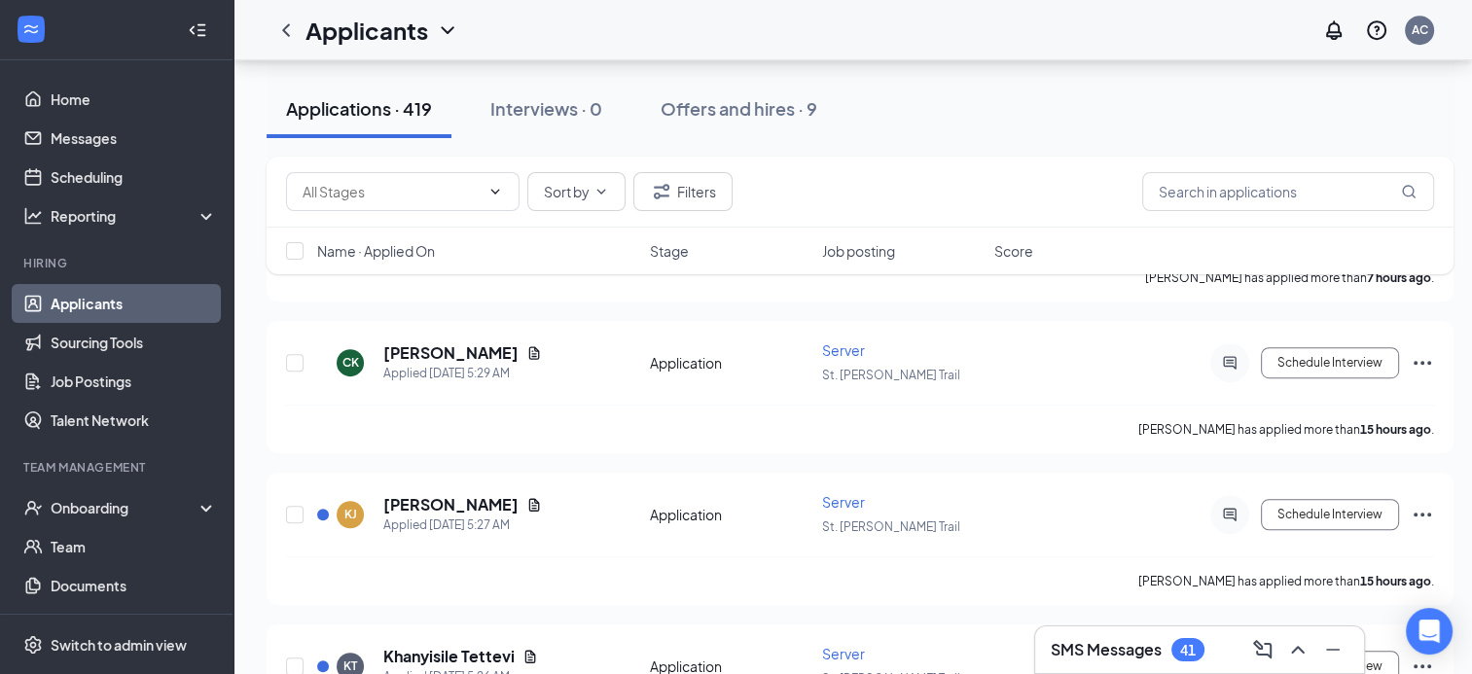
scroll to position [1162, 0]
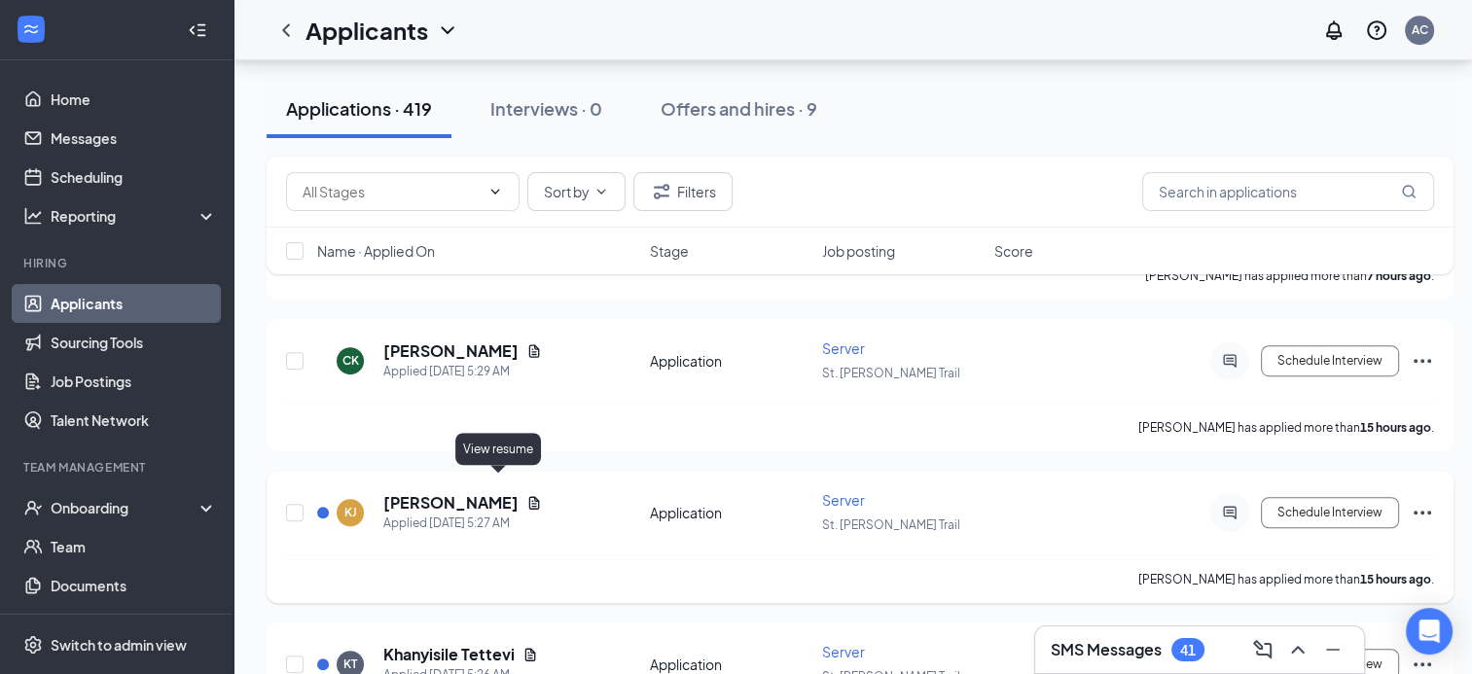
click at [529, 496] on icon "Document" at bounding box center [534, 502] width 11 height 13
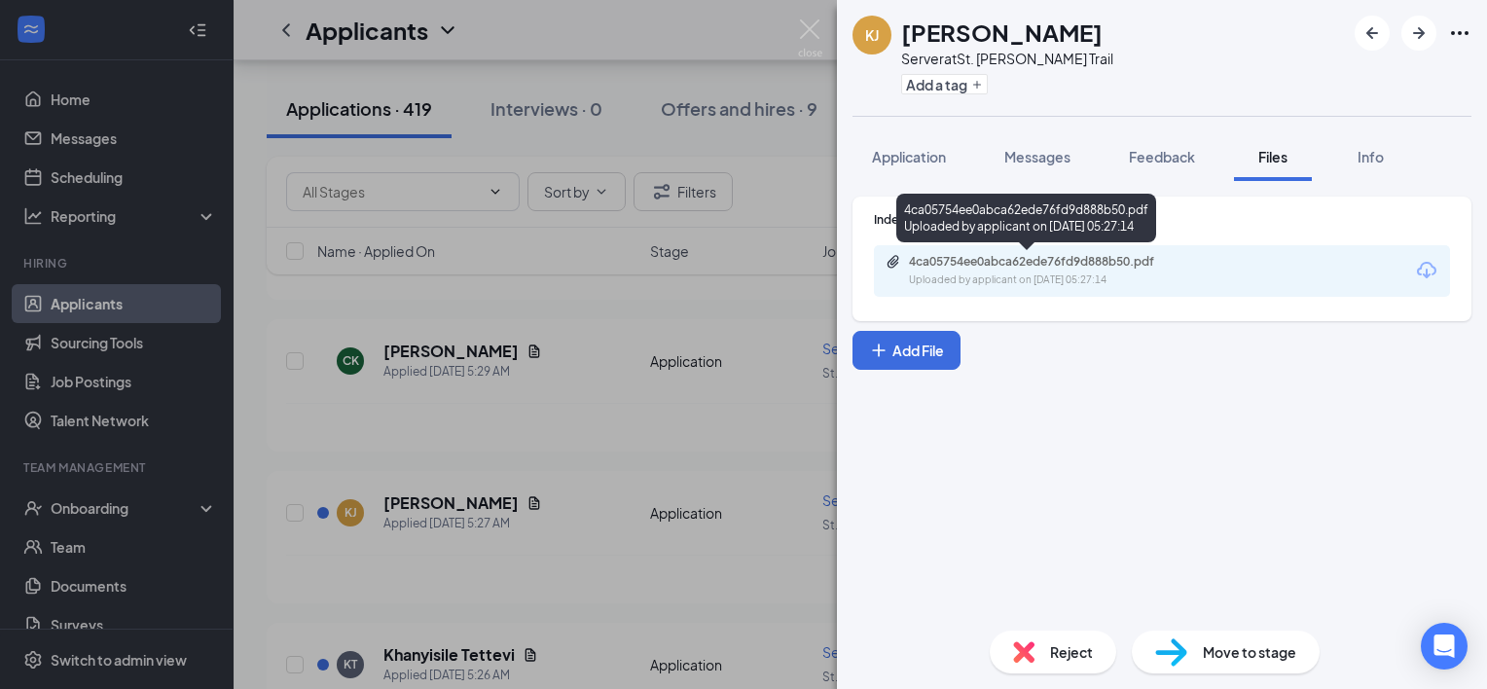
click at [1078, 260] on div "4ca05754ee0abca62ede76fd9d888b50.pdf" at bounding box center [1045, 262] width 272 height 16
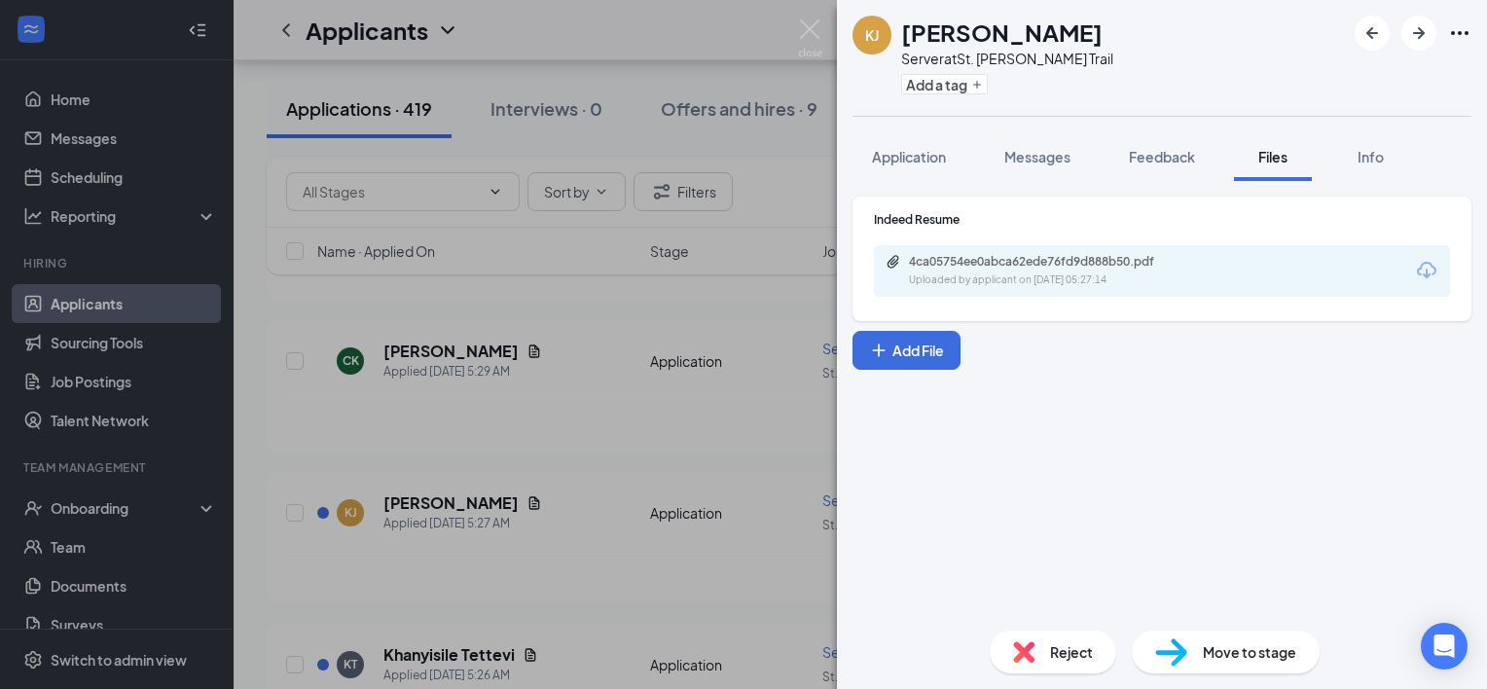
click at [728, 319] on div "KJ [PERSON_NAME] Server at [GEOGRAPHIC_DATA][PERSON_NAME] Add a tag Application…" at bounding box center [743, 344] width 1487 height 689
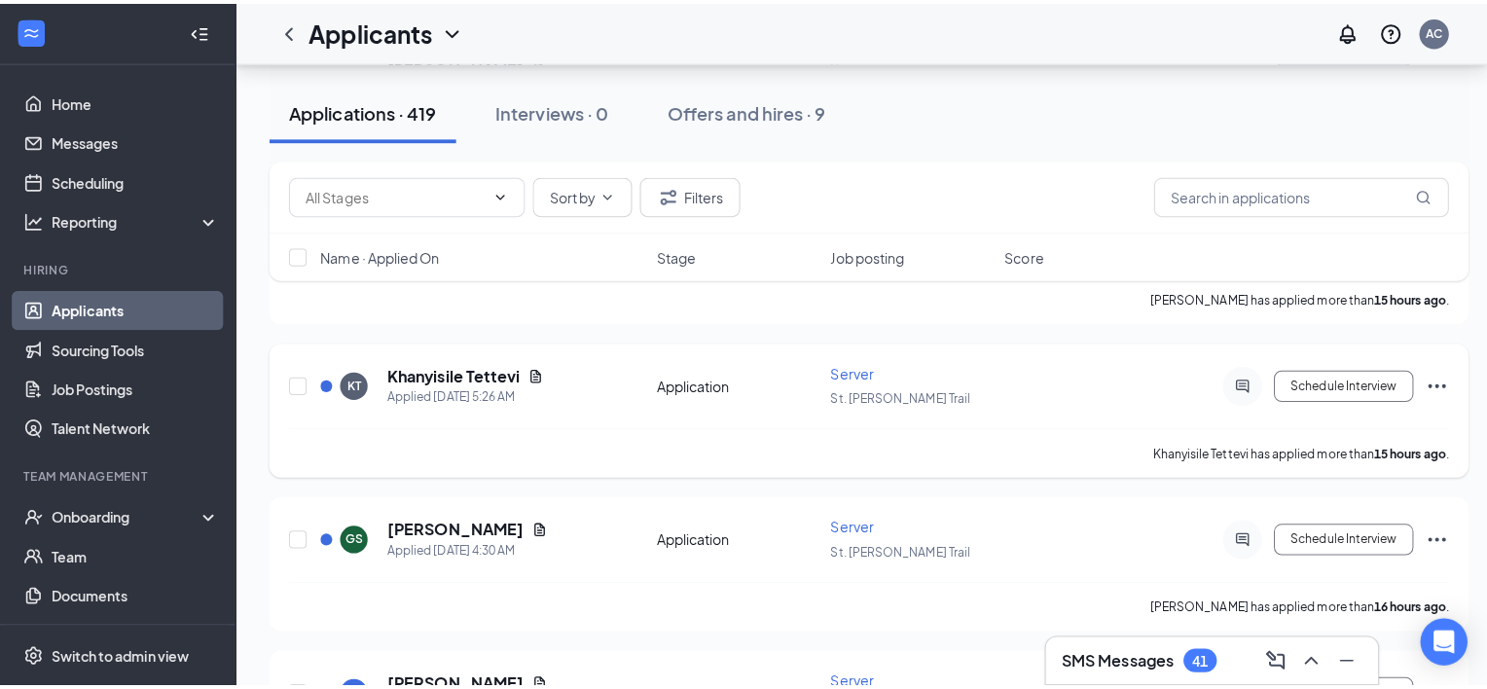
scroll to position [1448, 0]
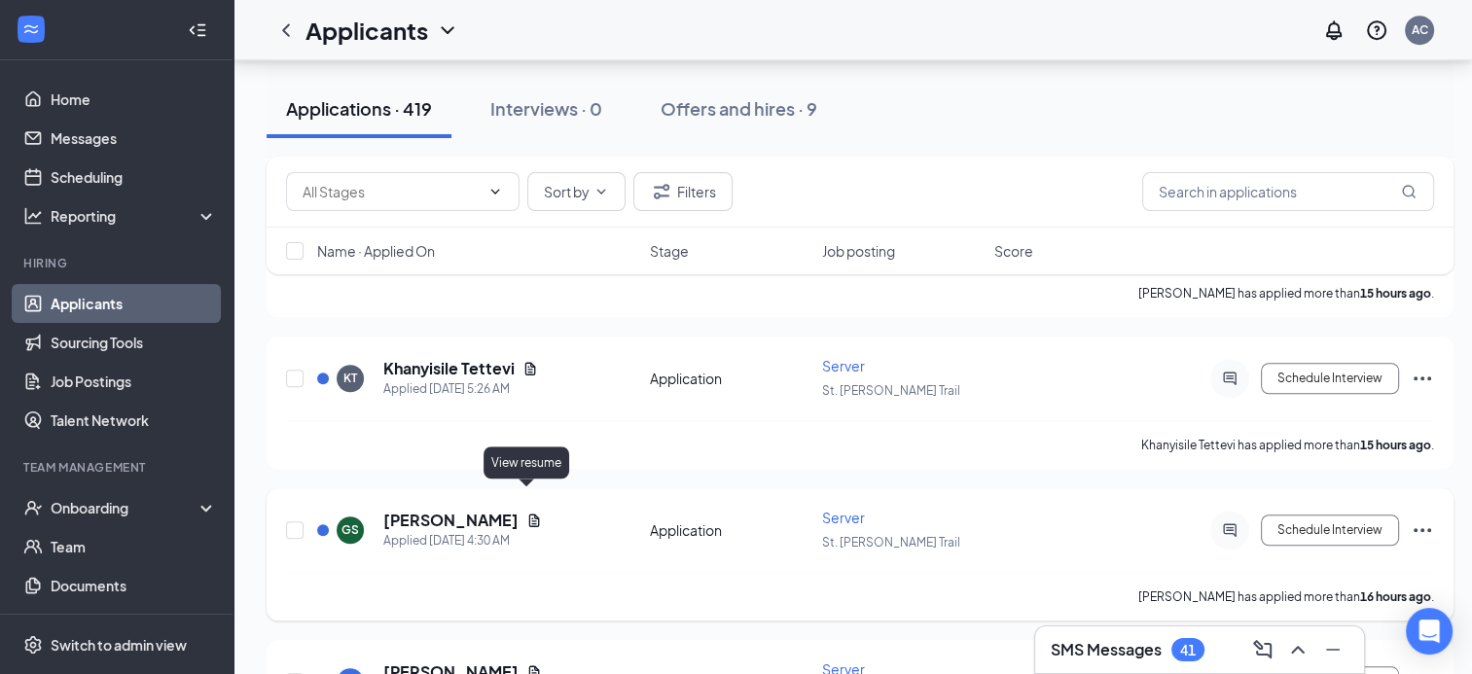
click at [526, 513] on icon "Document" at bounding box center [534, 521] width 16 height 16
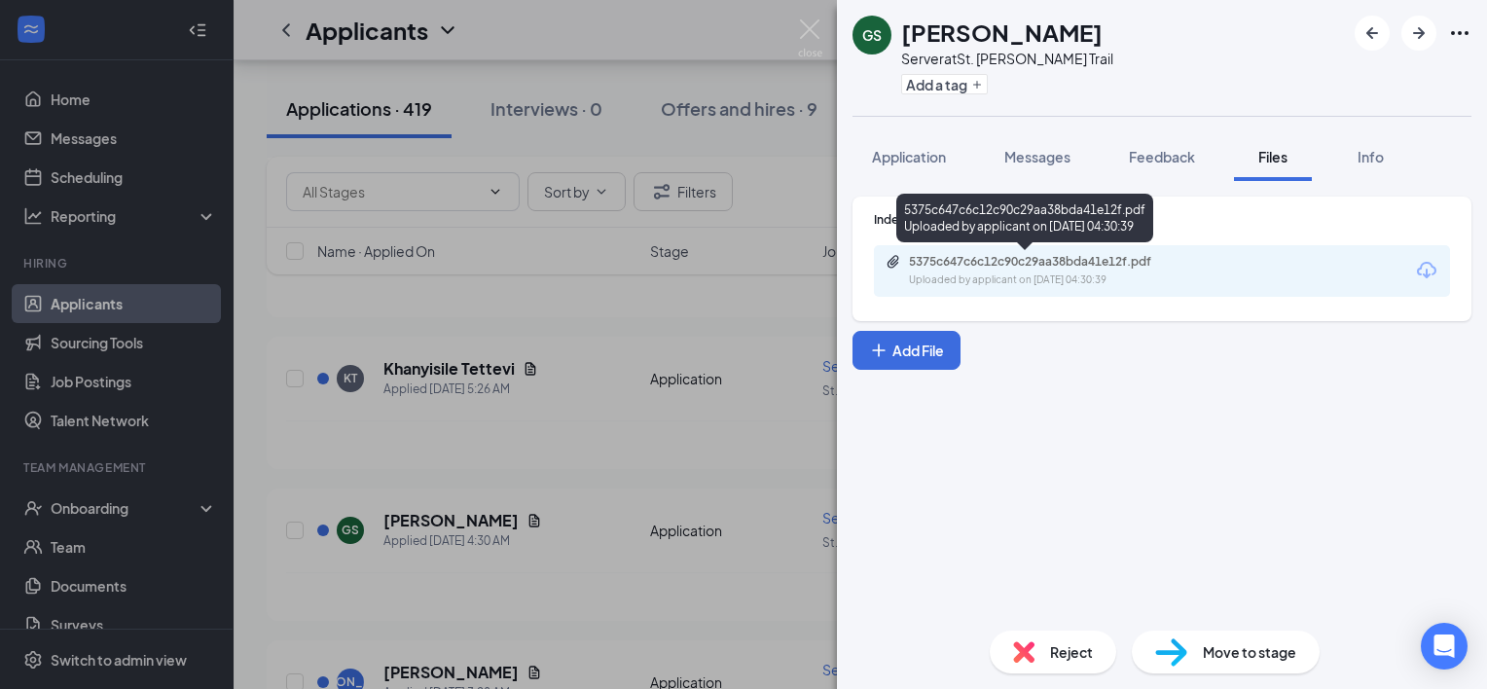
click at [946, 267] on div "5375c647c6c12c90c29aa38bda41e12f.pdf" at bounding box center [1045, 262] width 272 height 16
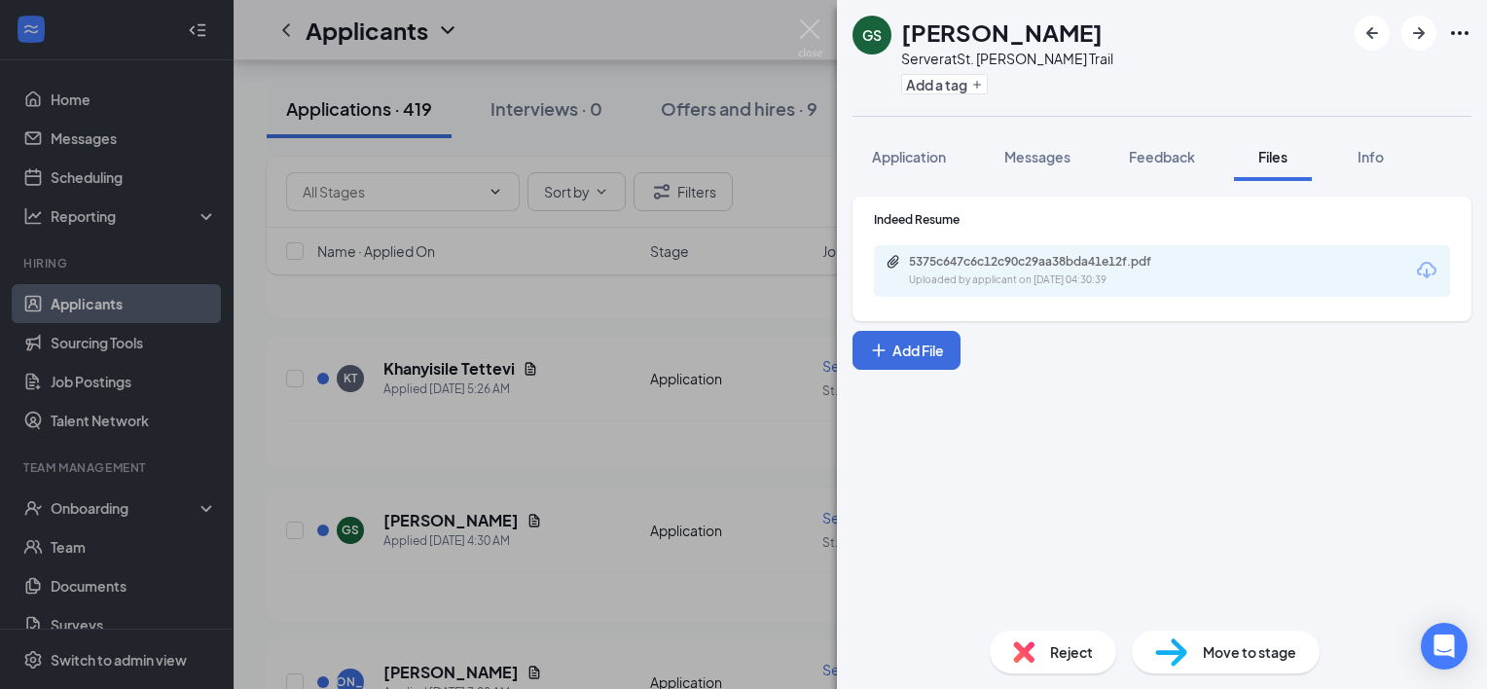
click at [679, 504] on div "GS [PERSON_NAME] Server at [GEOGRAPHIC_DATA][PERSON_NAME] Add a tag Application…" at bounding box center [743, 344] width 1487 height 689
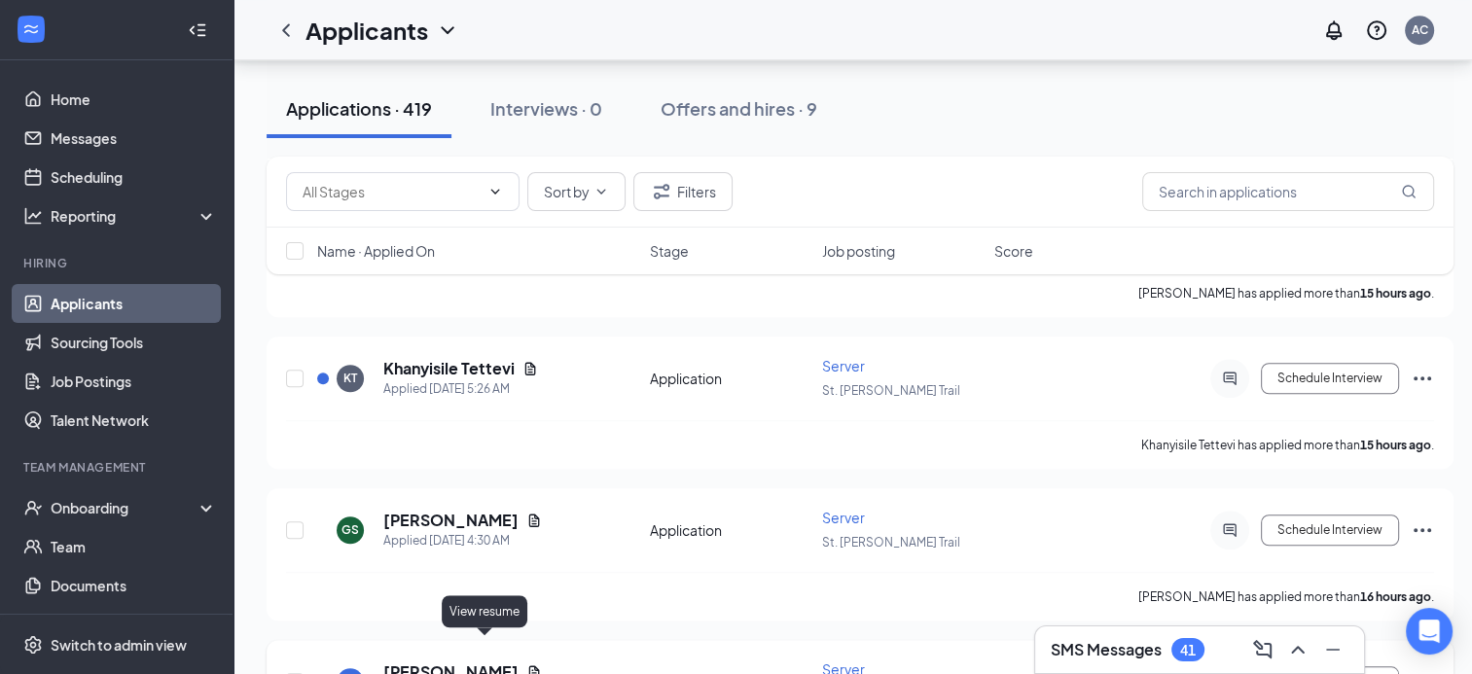
click at [526, 665] on icon "Document" at bounding box center [534, 673] width 16 height 16
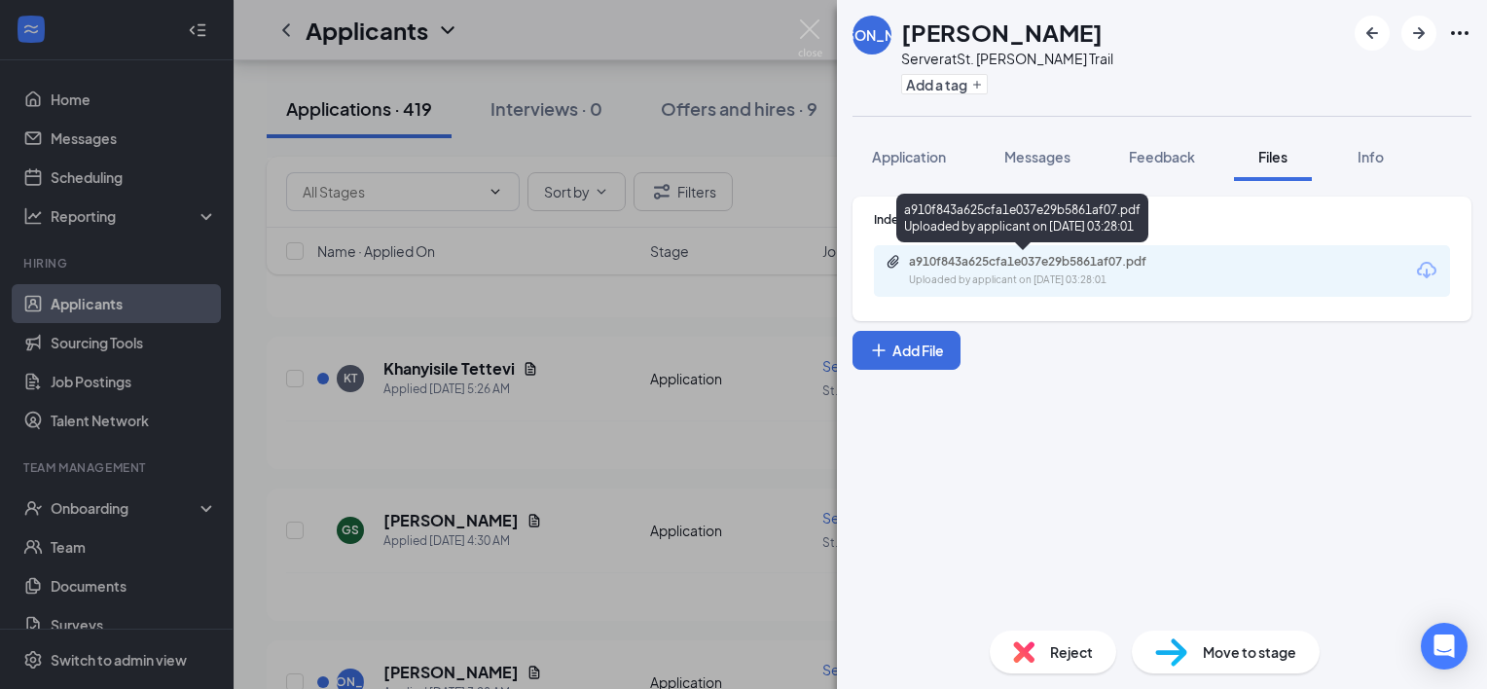
click at [1028, 274] on div "Uploaded by applicant on [DATE] 03:28:01" at bounding box center [1055, 280] width 292 height 16
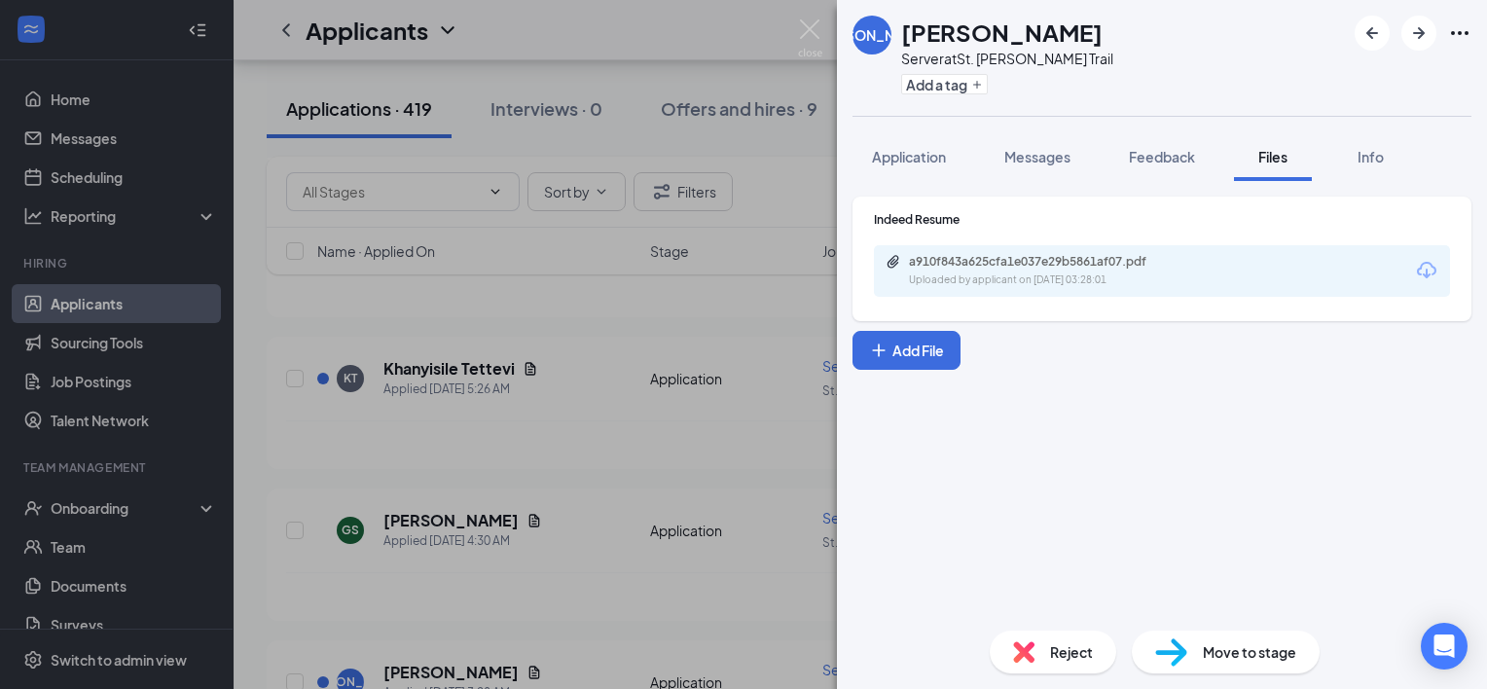
click at [666, 526] on div "[PERSON_NAME] [PERSON_NAME] Server at [GEOGRAPHIC_DATA][PERSON_NAME] Add a tag …" at bounding box center [743, 344] width 1487 height 689
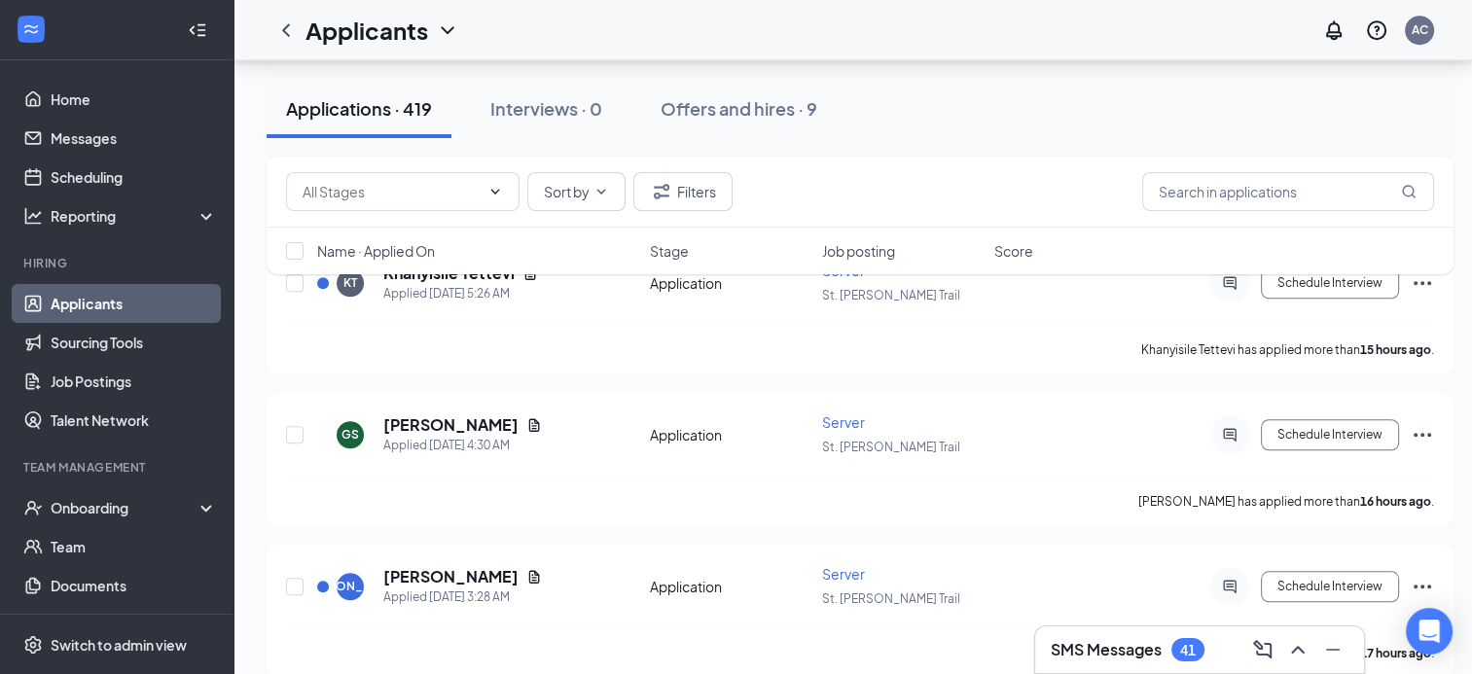
scroll to position [1748, 0]
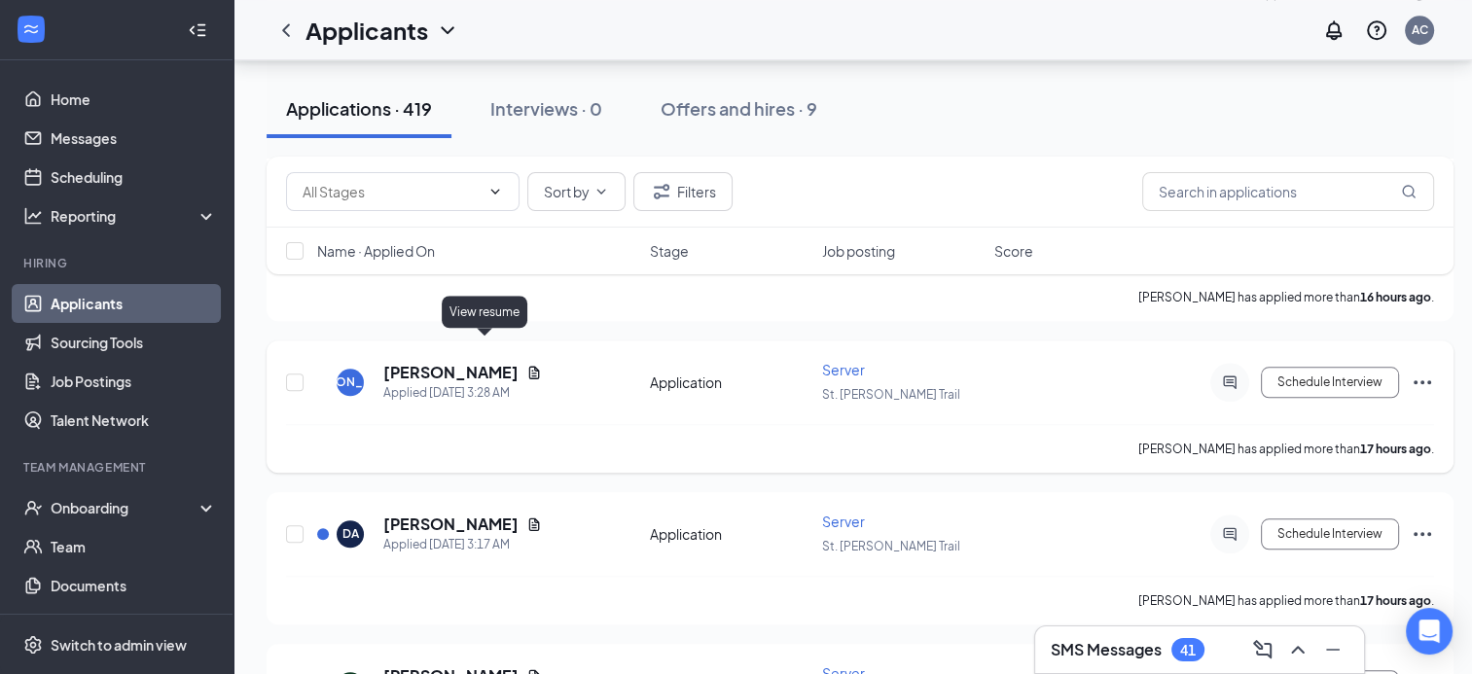
click at [526, 365] on icon "Document" at bounding box center [534, 373] width 16 height 16
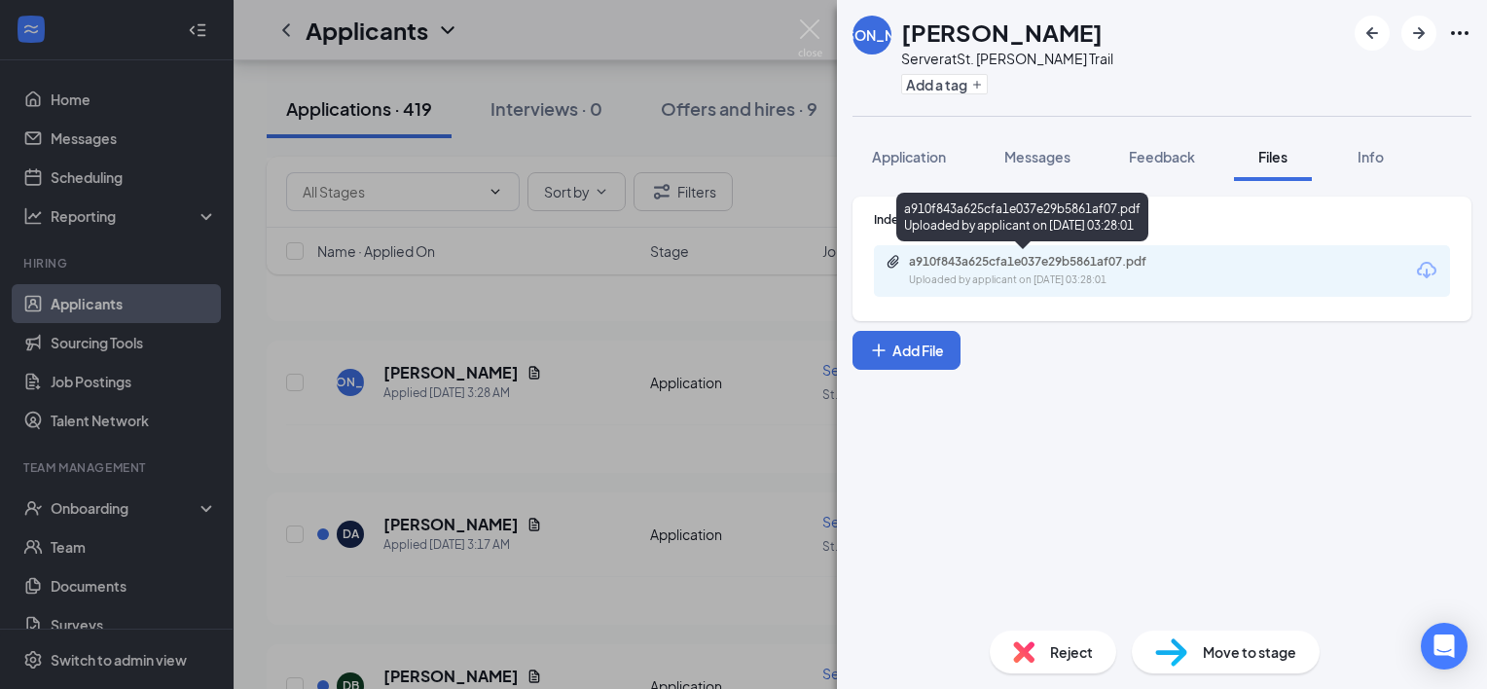
click at [938, 259] on div "a910f843a625cfa1e037e29b5861af07.pdf" at bounding box center [1045, 262] width 272 height 16
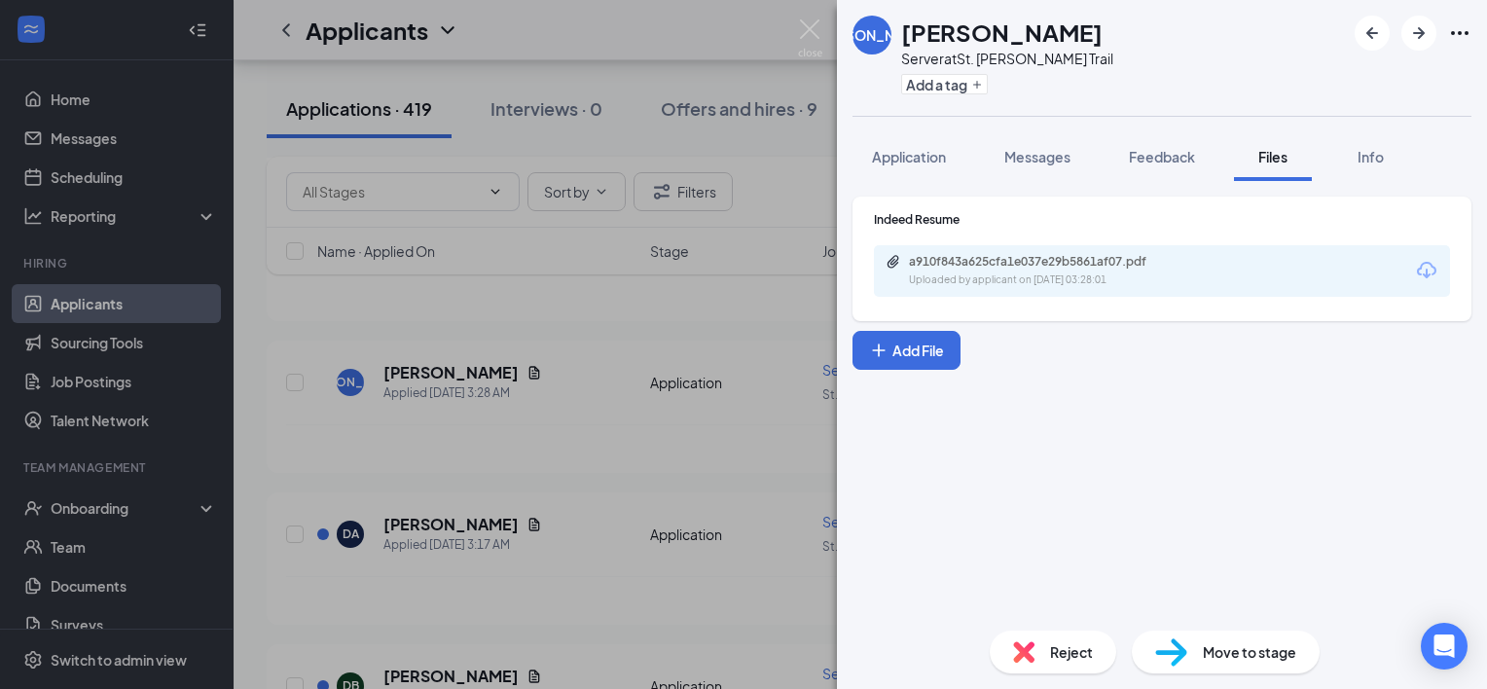
click at [551, 467] on div "[PERSON_NAME] [PERSON_NAME] Server at [GEOGRAPHIC_DATA][PERSON_NAME] Add a tag …" at bounding box center [743, 344] width 1487 height 689
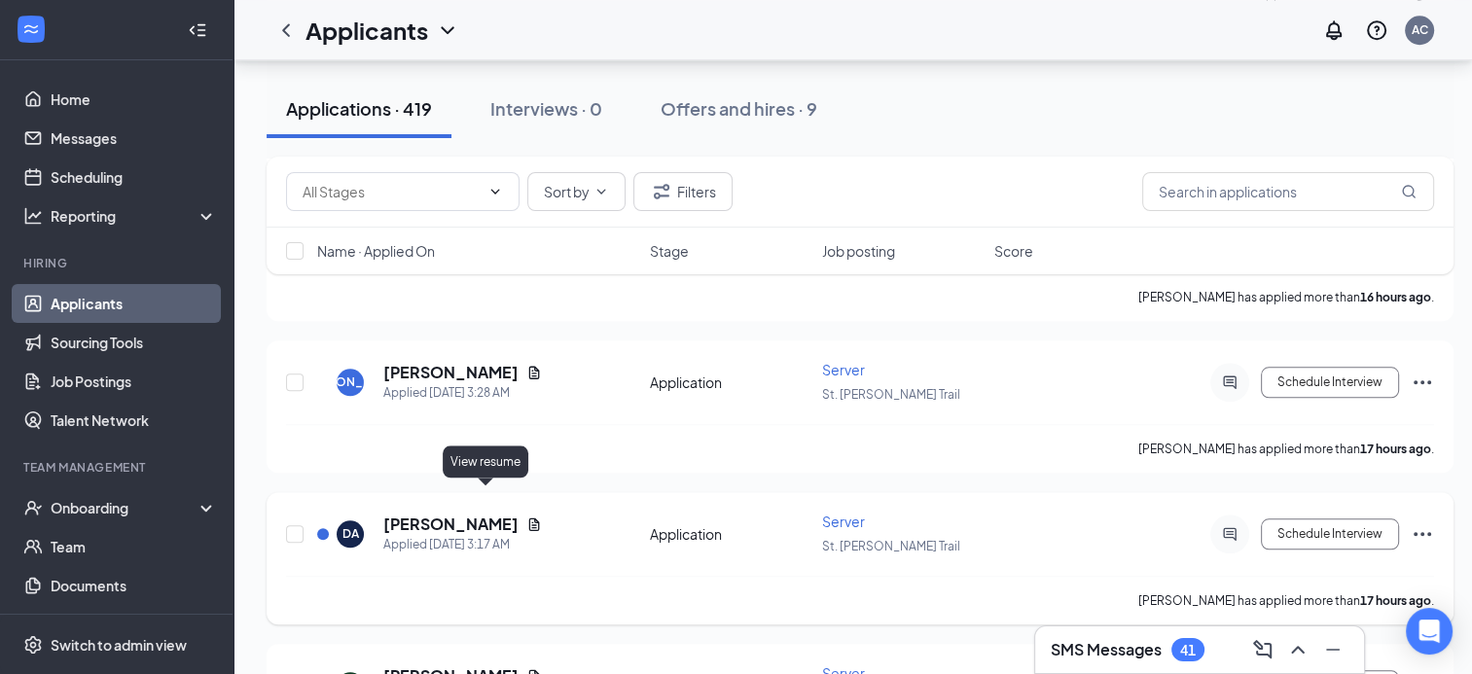
click at [526, 517] on icon "Document" at bounding box center [534, 525] width 16 height 16
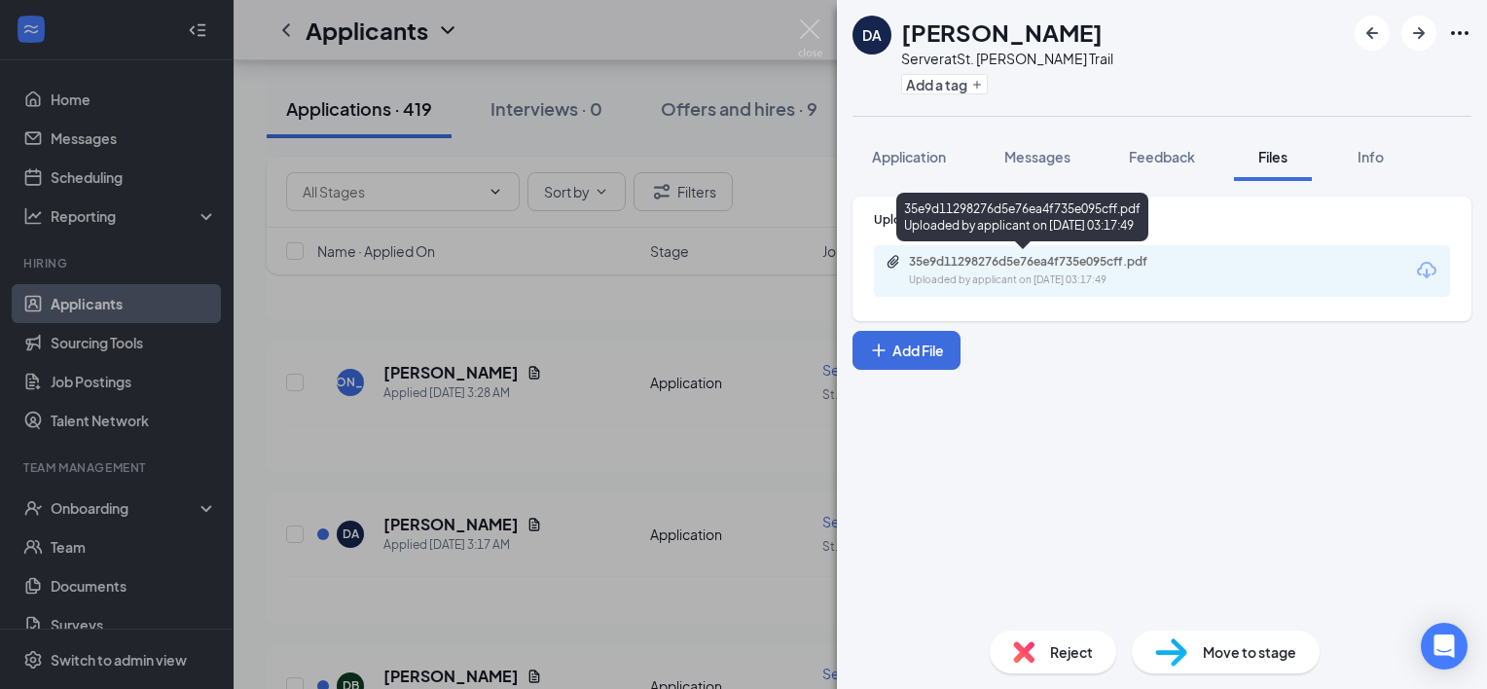
click at [947, 262] on div "35e9d11298276d5e76ea4f735e095cff.pdf" at bounding box center [1045, 262] width 272 height 16
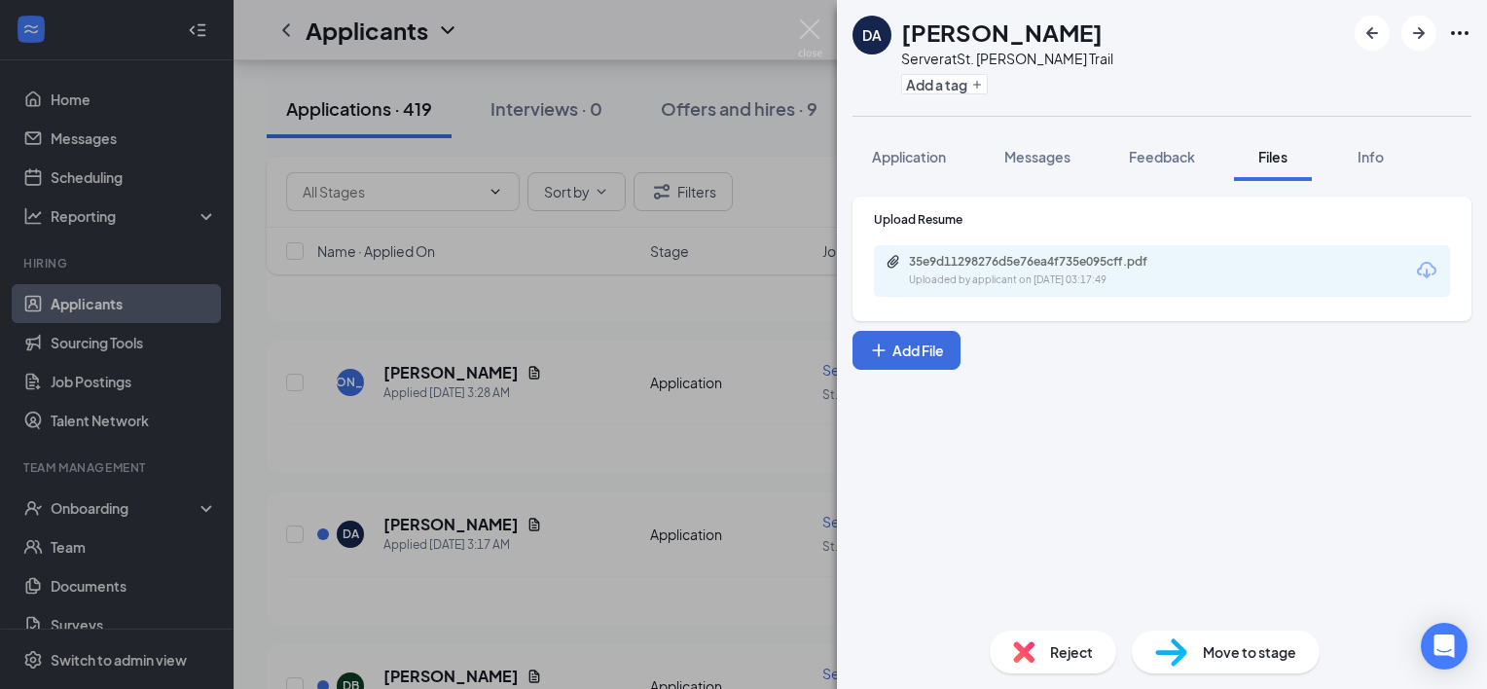
click at [657, 295] on div "DA [PERSON_NAME] Server at [GEOGRAPHIC_DATA][PERSON_NAME] Add a tag Application…" at bounding box center [743, 344] width 1487 height 689
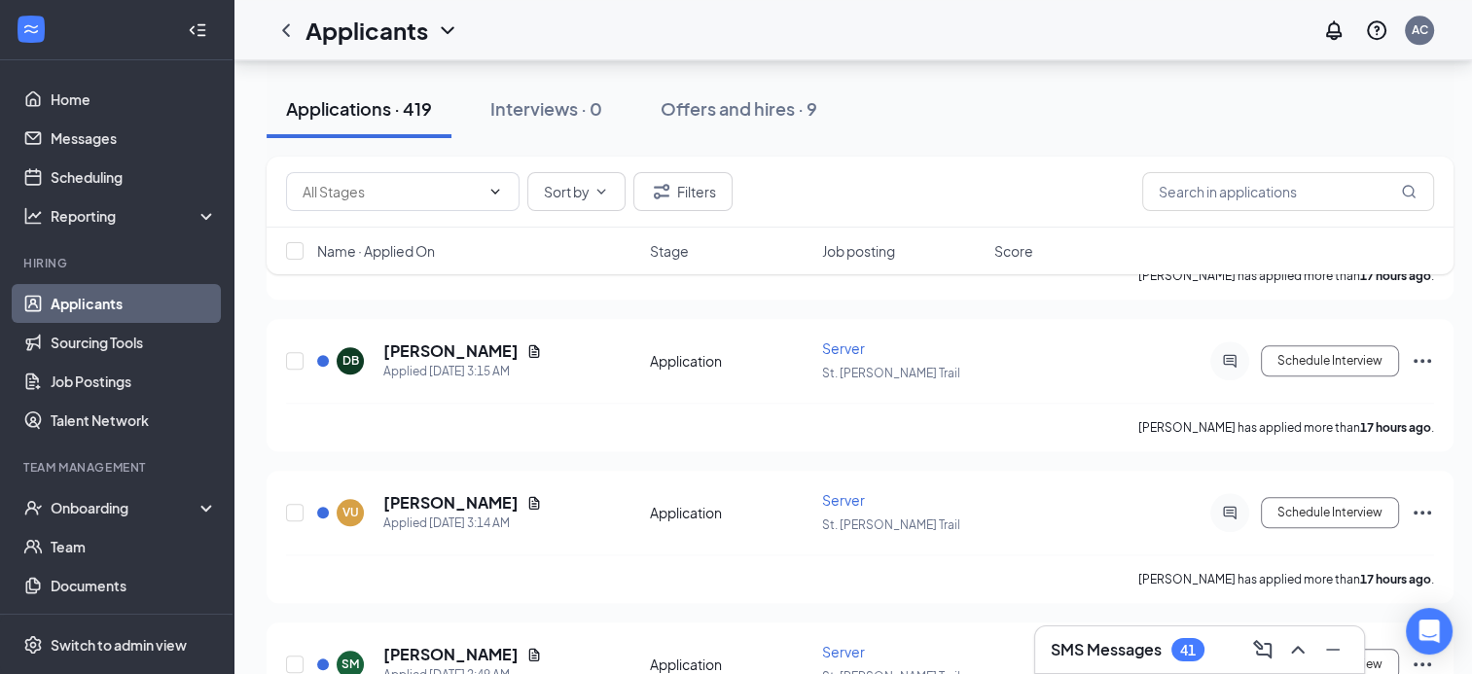
scroll to position [2075, 0]
click at [529, 343] on icon "Document" at bounding box center [534, 349] width 11 height 13
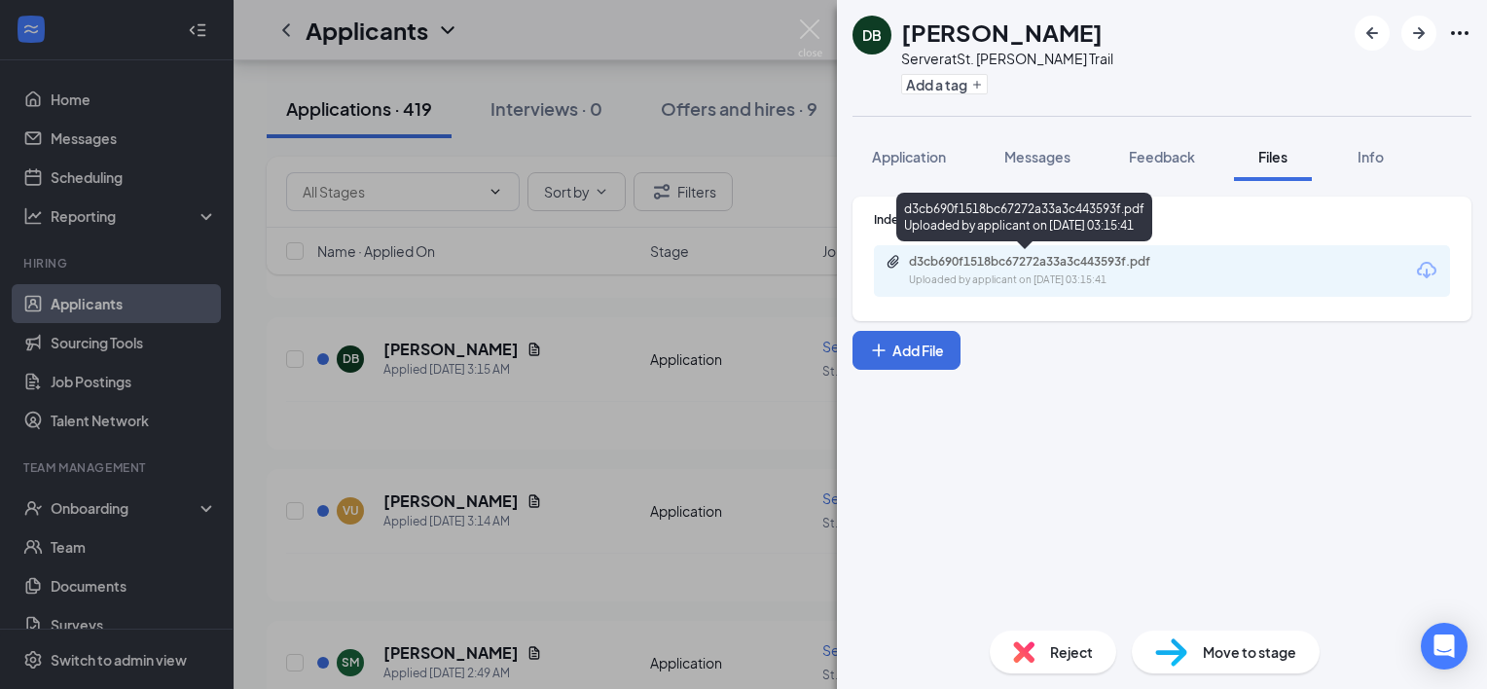
click at [1063, 257] on div "d3cb690f1518bc67272a33a3c443593f.pdf" at bounding box center [1045, 262] width 272 height 16
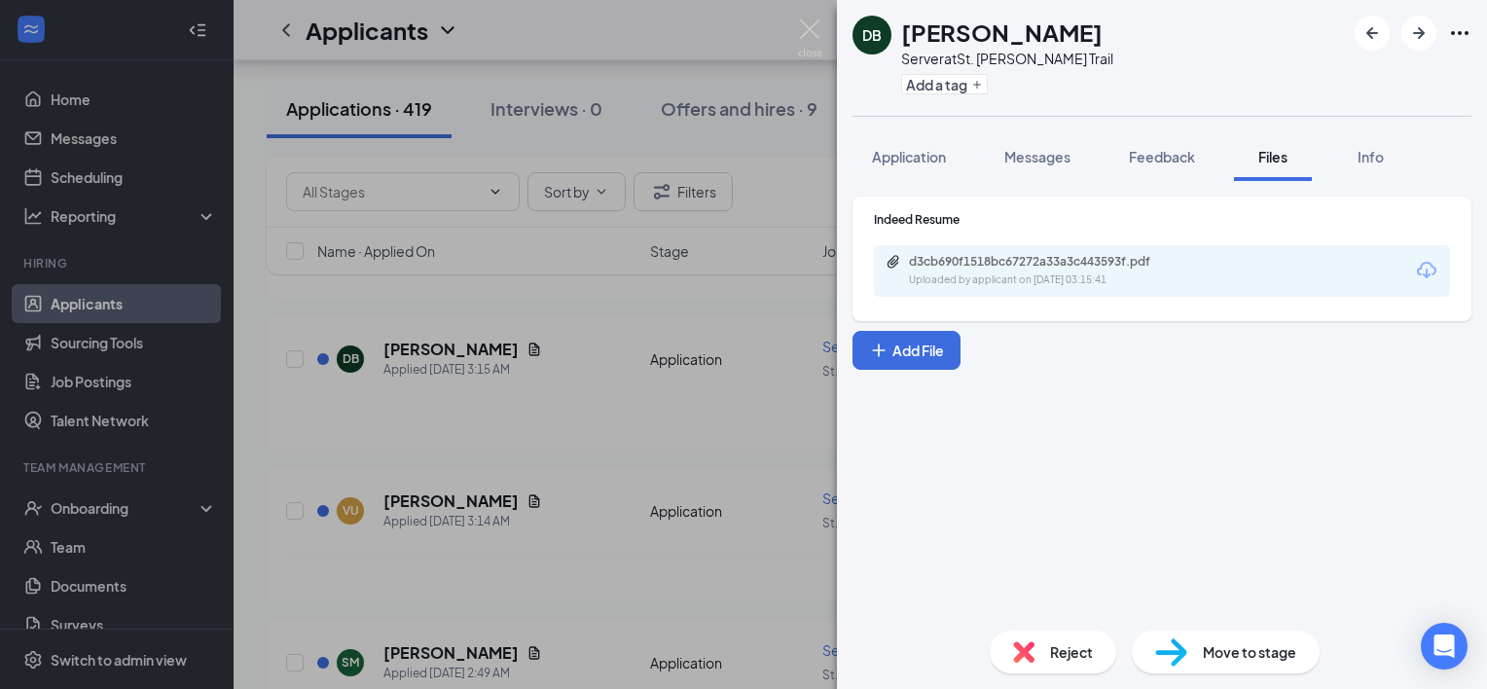
click at [430, 314] on div "DB [PERSON_NAME] Server at [GEOGRAPHIC_DATA][PERSON_NAME] Add a tag Application…" at bounding box center [743, 344] width 1487 height 689
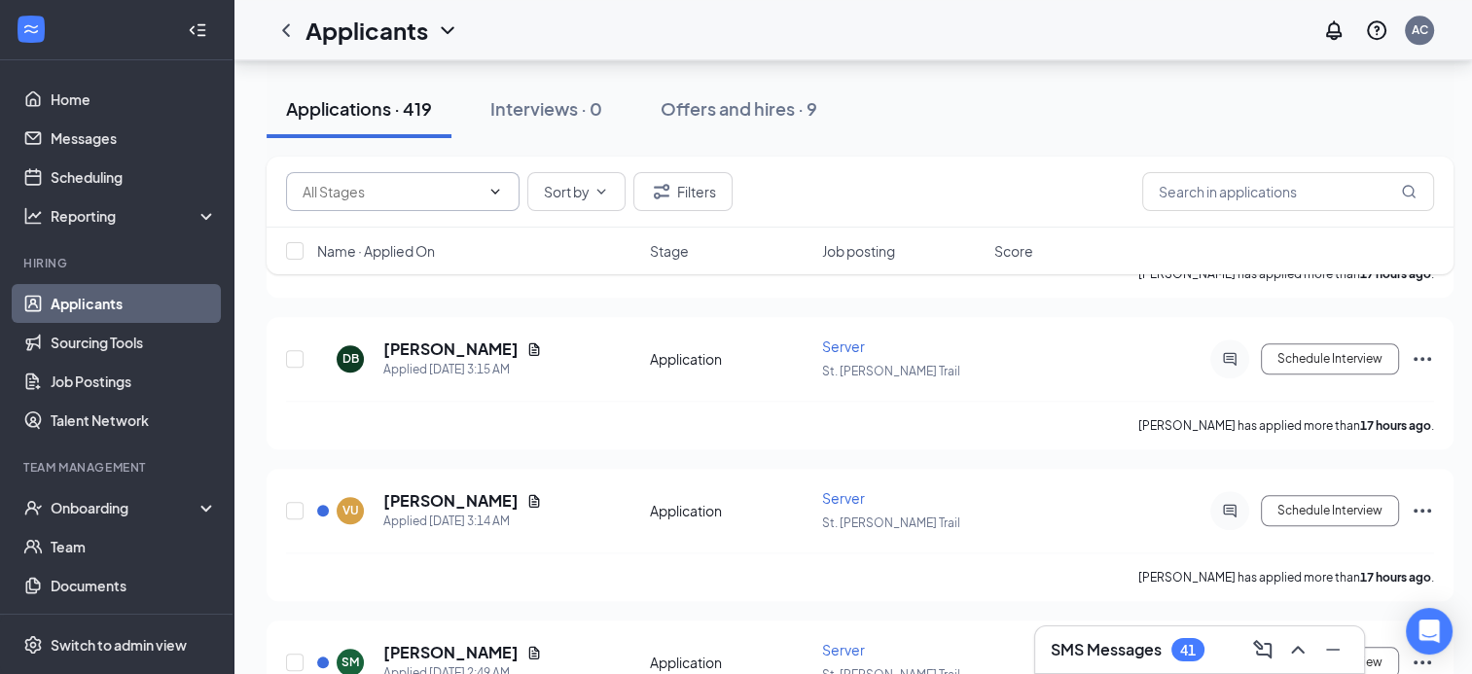
click at [378, 185] on input "text" at bounding box center [391, 191] width 177 height 21
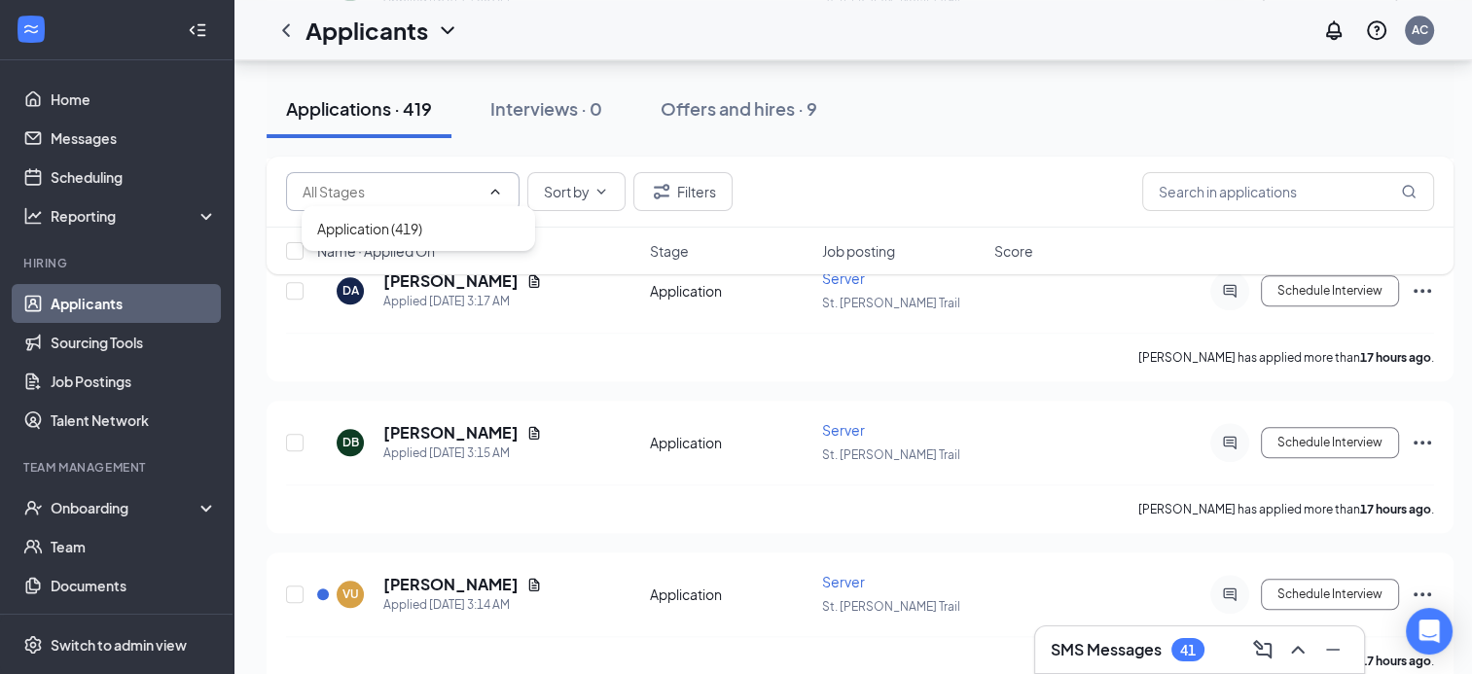
scroll to position [1989, 0]
click at [1281, 195] on input "text" at bounding box center [1289, 191] width 292 height 39
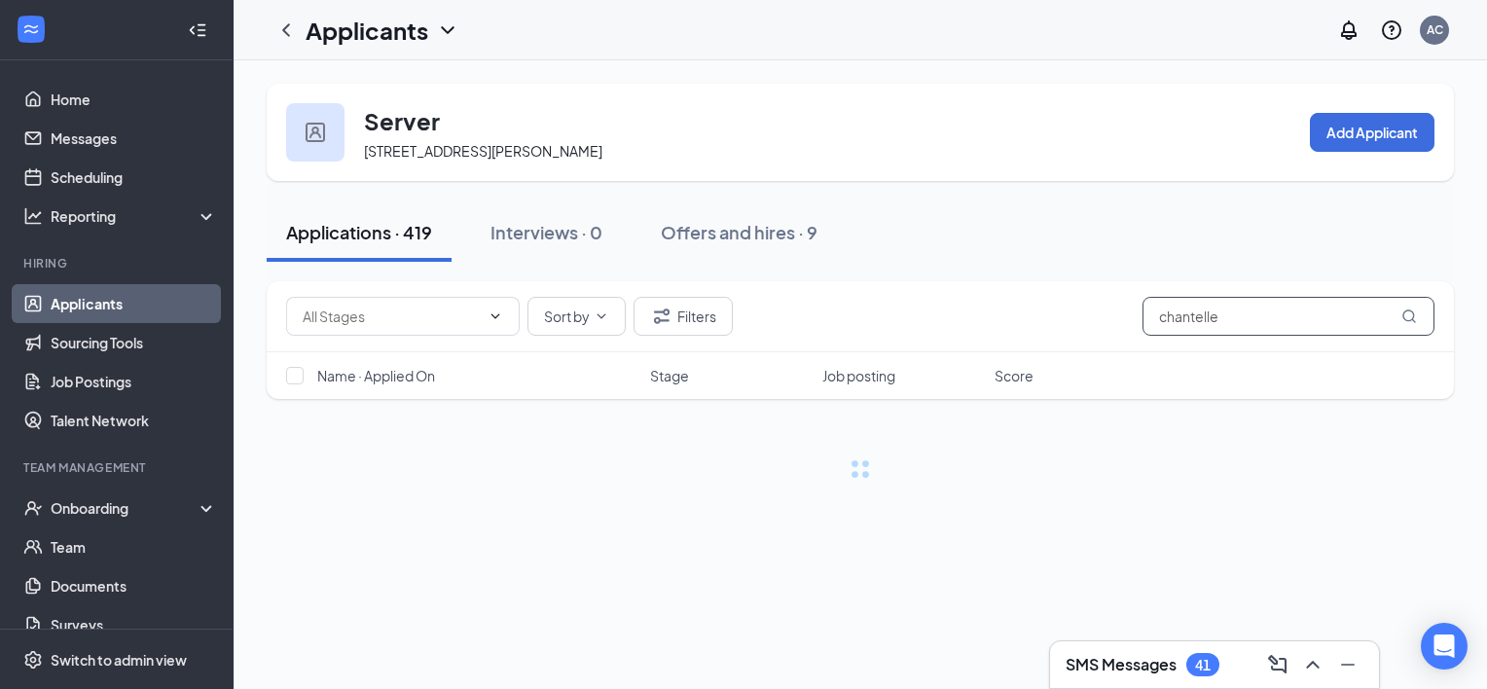
type input "chantelle"
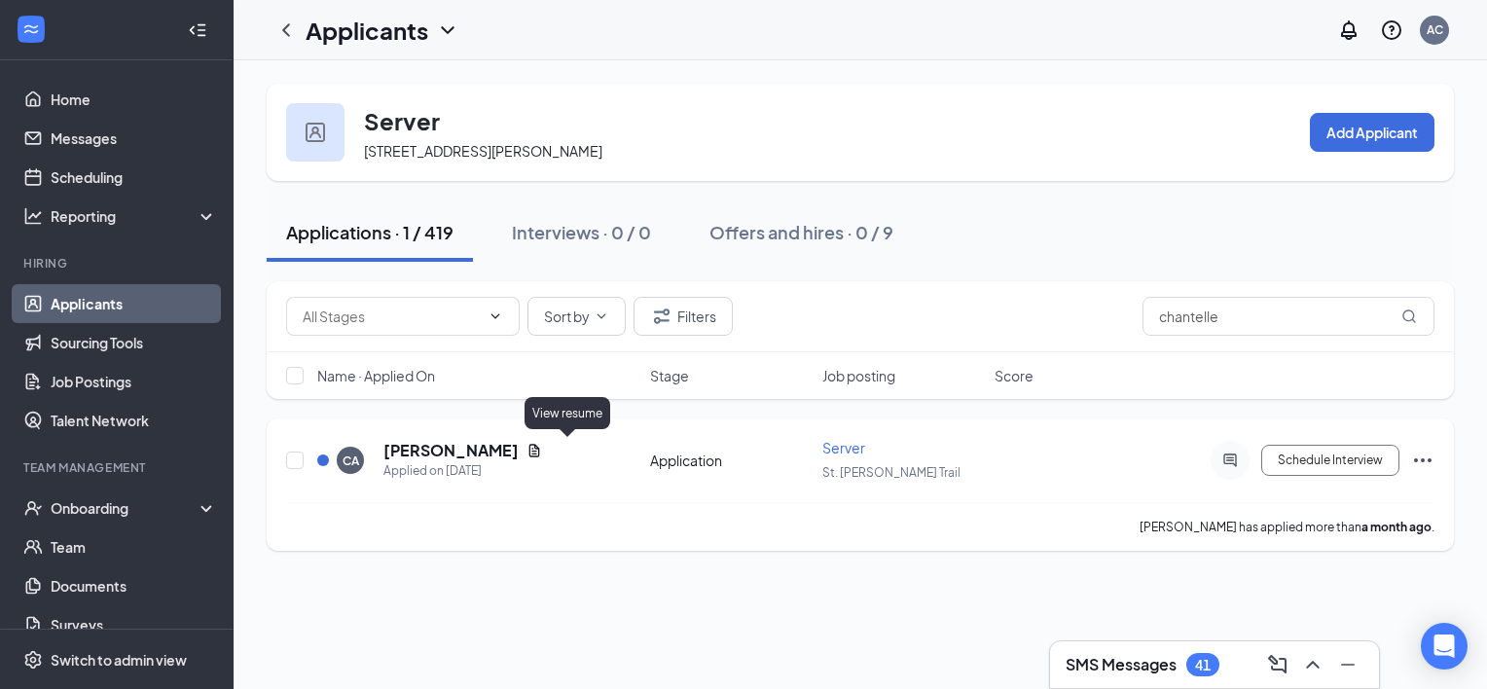
click at [542, 443] on icon "Document" at bounding box center [534, 451] width 16 height 16
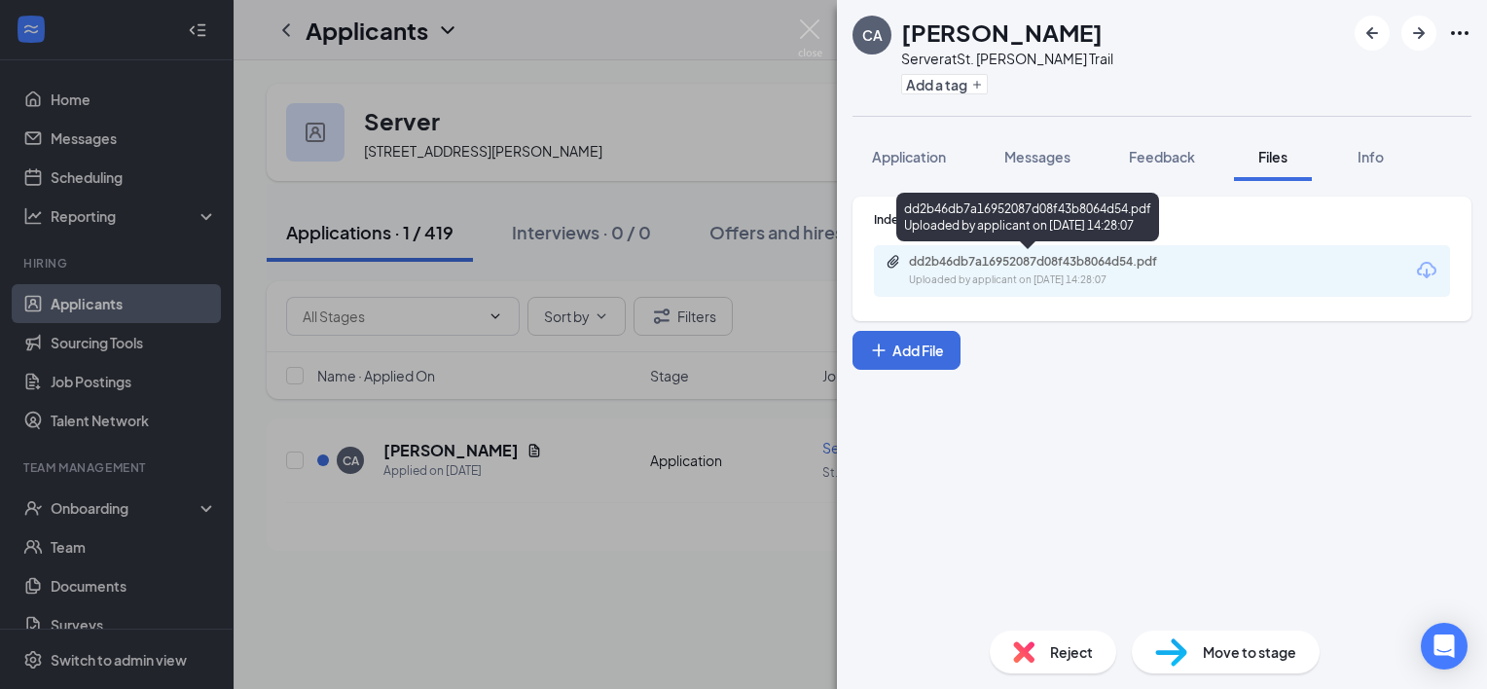
click at [1054, 265] on div "dd2b46db7a16952087d08f43b8064d54.pdf" at bounding box center [1045, 262] width 272 height 16
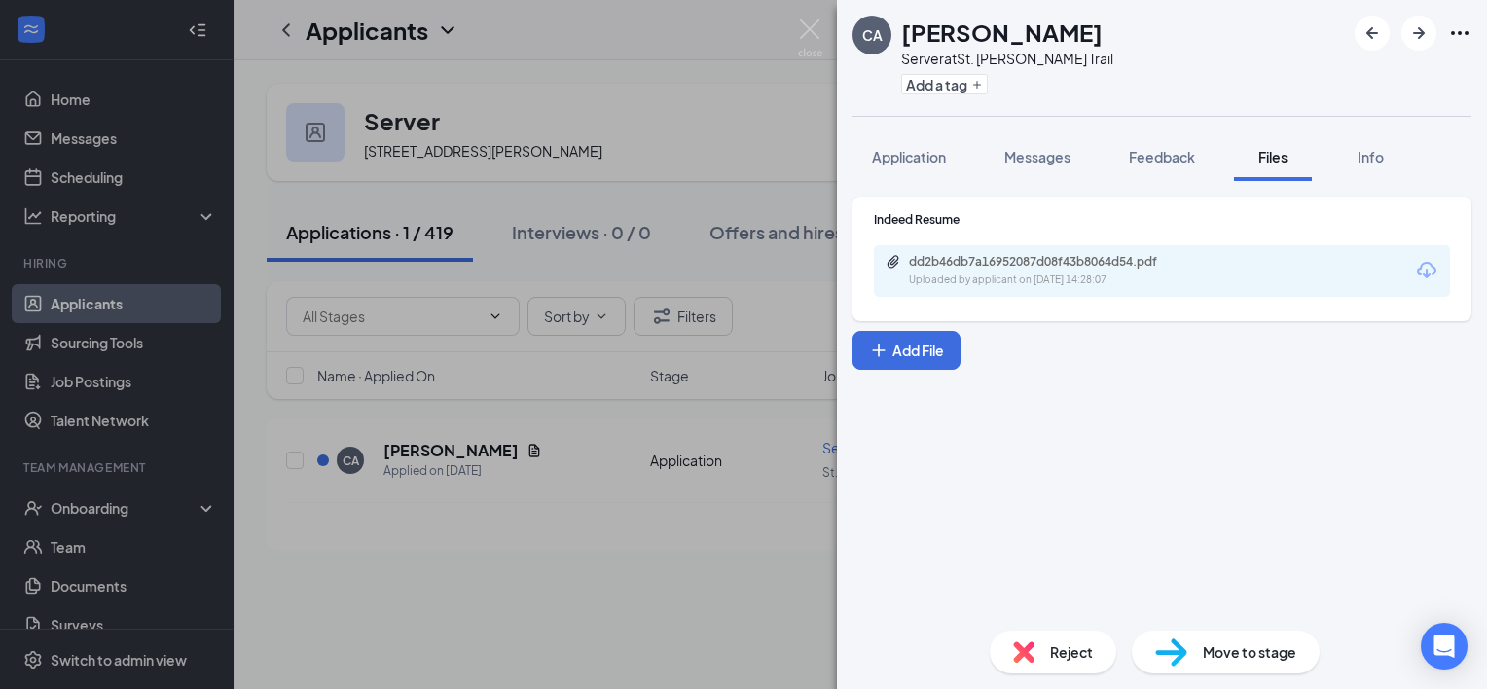
click at [732, 329] on div "CA [PERSON_NAME] Server at [GEOGRAPHIC_DATA][PERSON_NAME] Add a tag Application…" at bounding box center [743, 344] width 1487 height 689
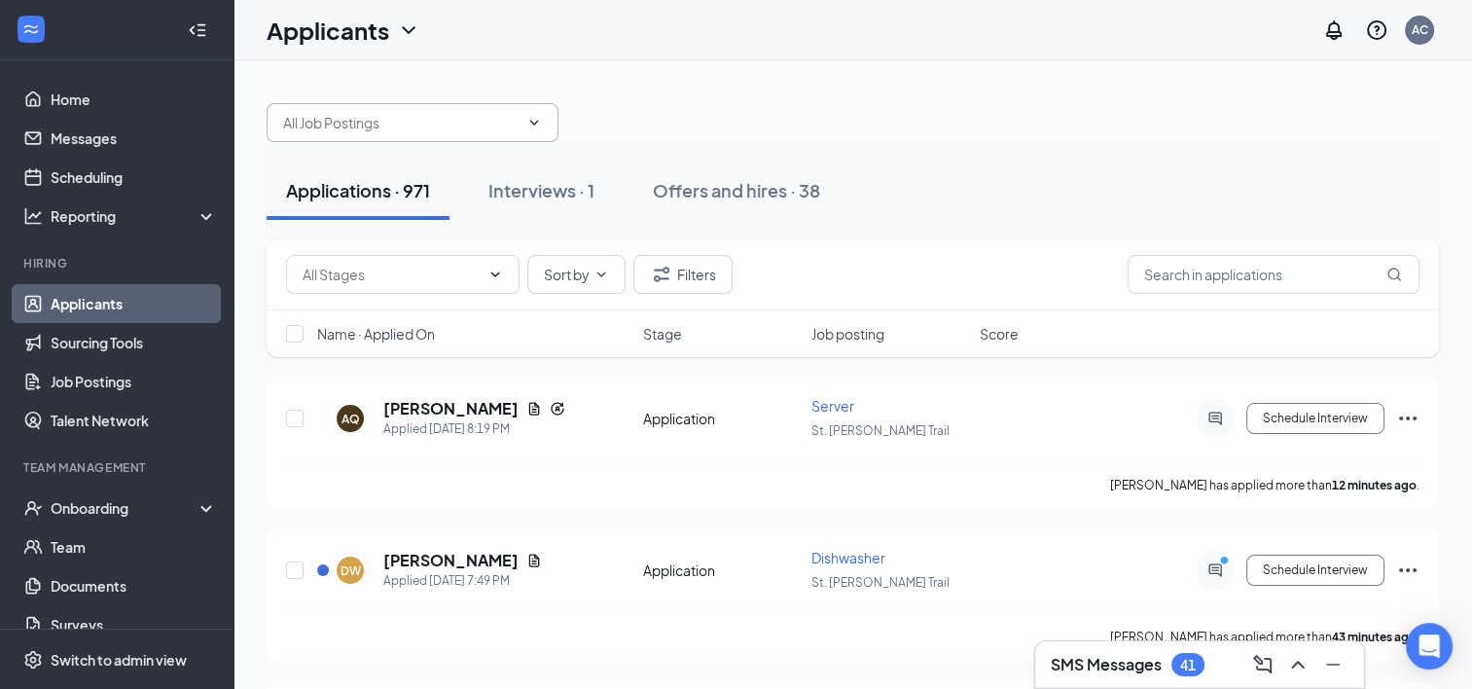
click at [397, 126] on input "text" at bounding box center [401, 122] width 236 height 21
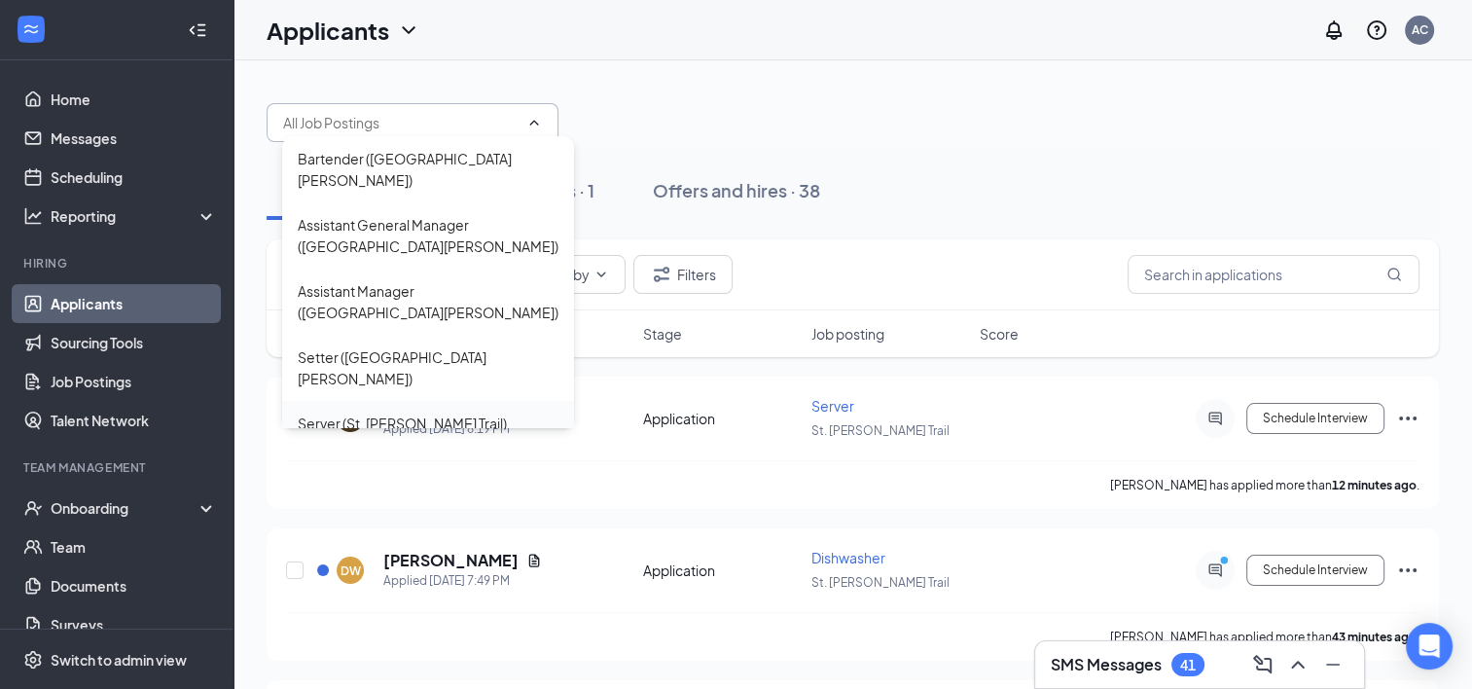
click at [395, 413] on div "Server (St. [PERSON_NAME] Trail)" at bounding box center [402, 423] width 209 height 21
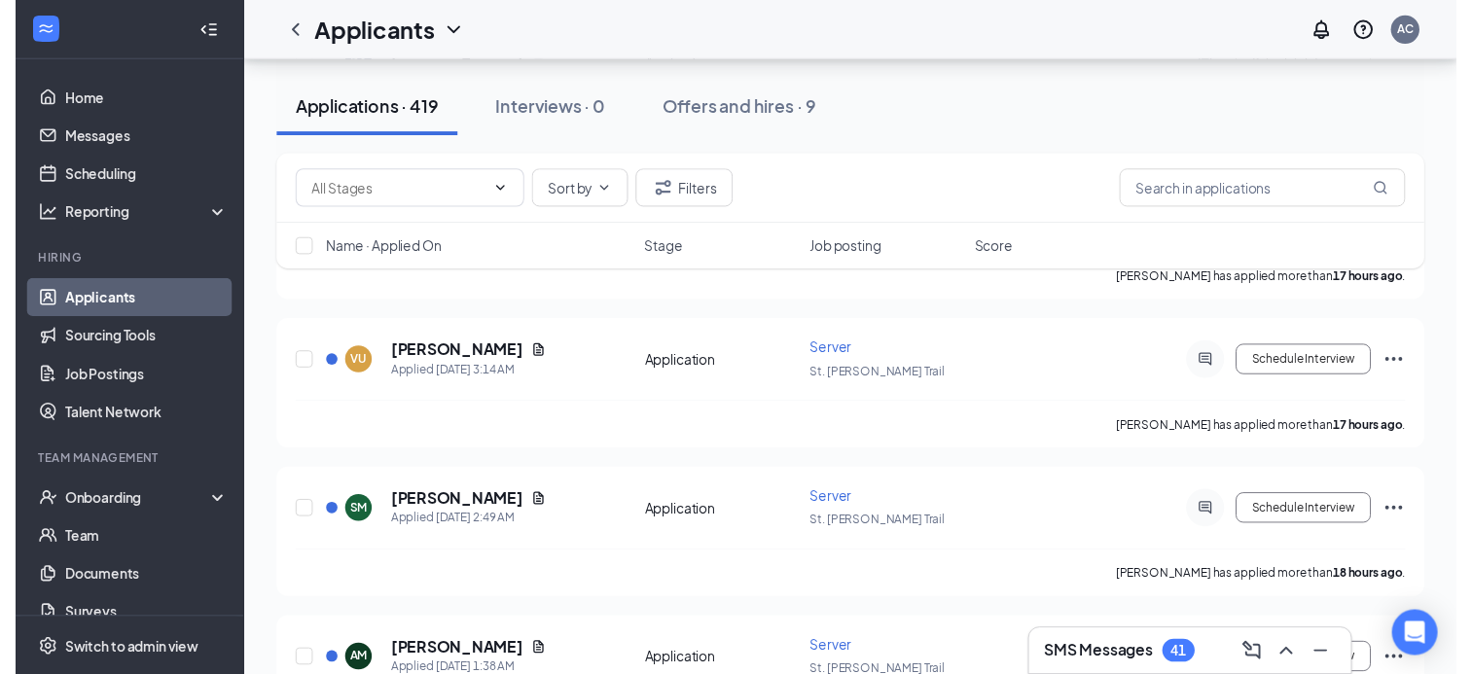
scroll to position [2218, 0]
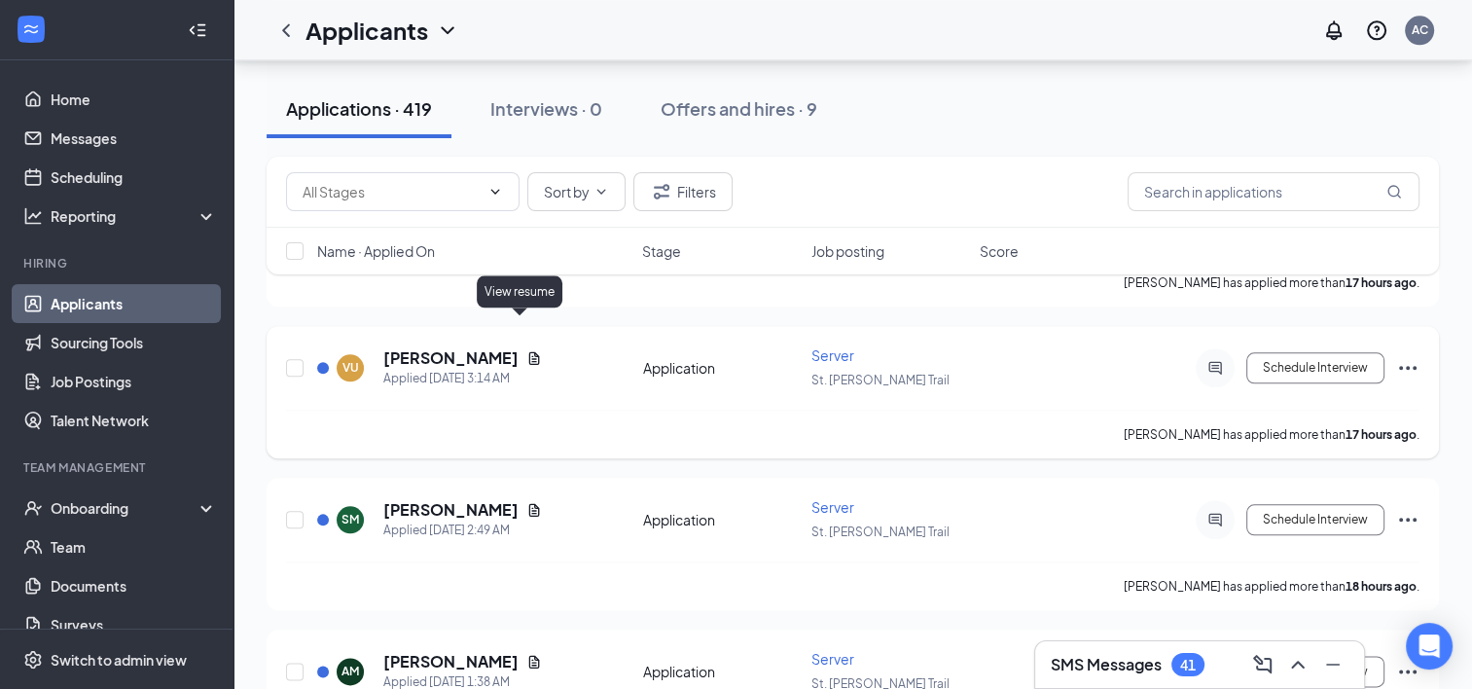
click at [529, 351] on icon "Document" at bounding box center [534, 357] width 11 height 13
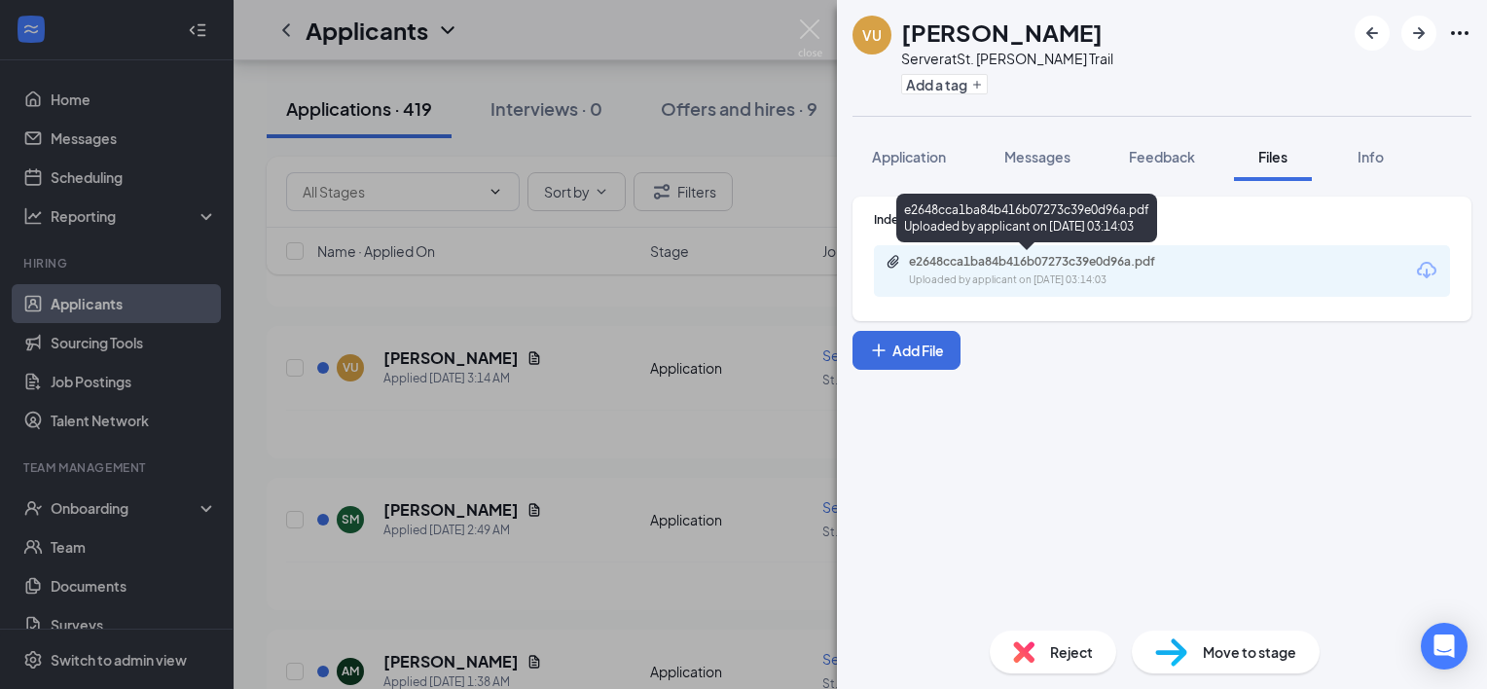
click at [1152, 273] on div "Uploaded by applicant on [DATE] 03:14:03" at bounding box center [1055, 280] width 292 height 16
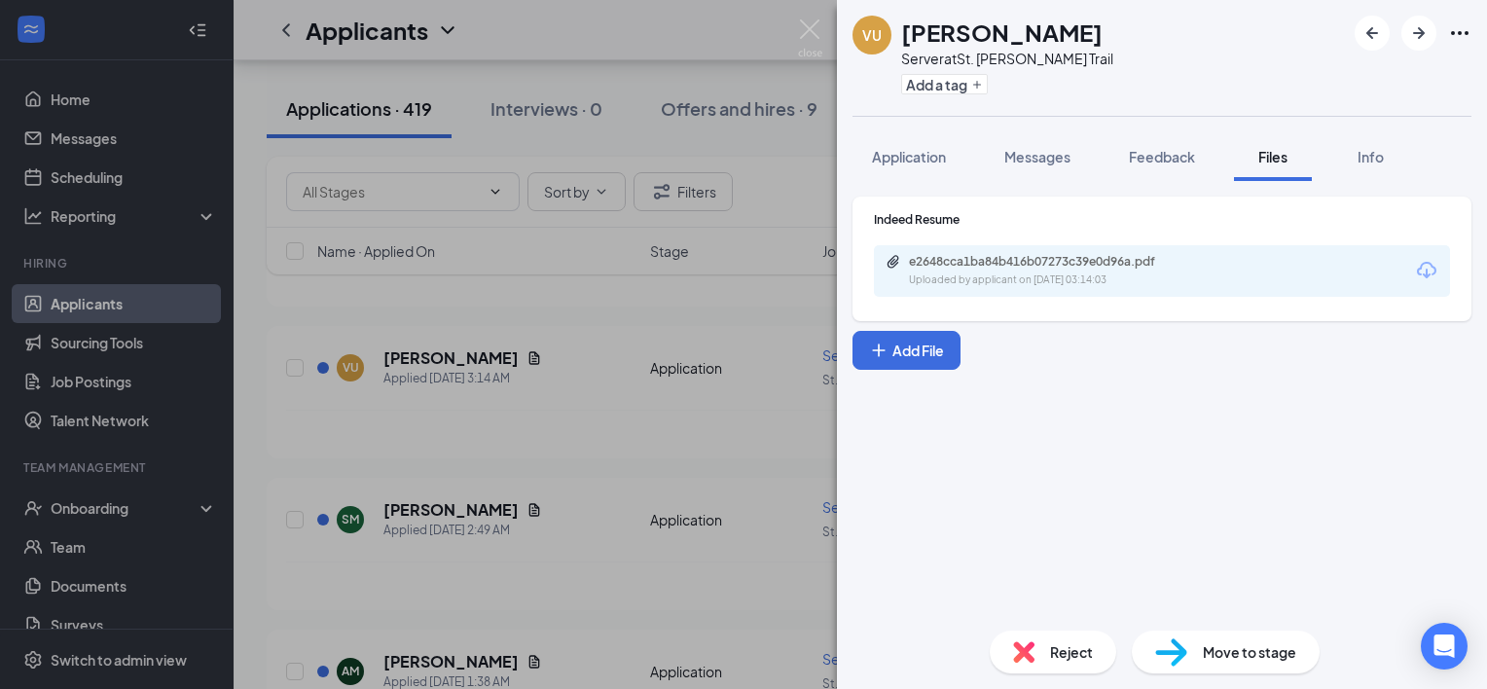
click at [482, 506] on div "[PERSON_NAME][GEOGRAPHIC_DATA] Ukundo Server at [GEOGRAPHIC_DATA][PERSON_NAME] …" at bounding box center [743, 344] width 1487 height 689
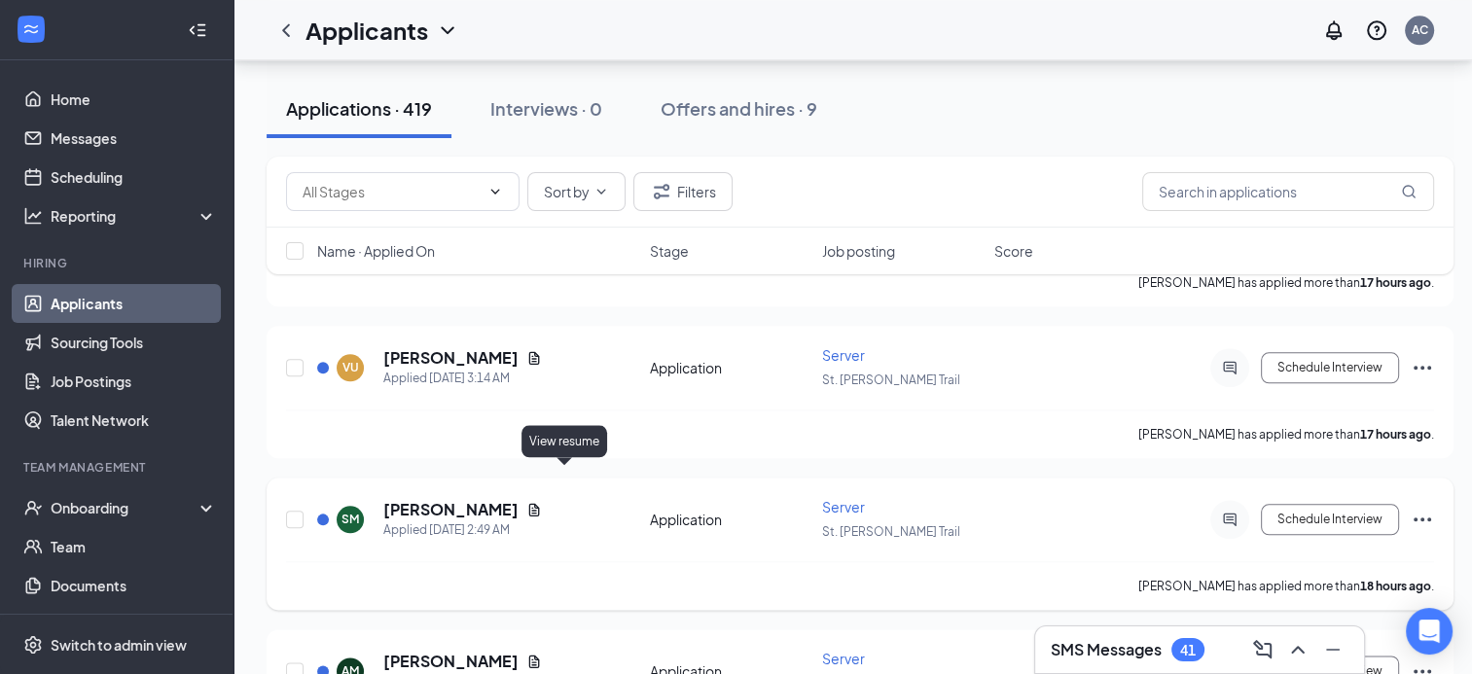
click at [542, 502] on icon "Document" at bounding box center [534, 510] width 16 height 16
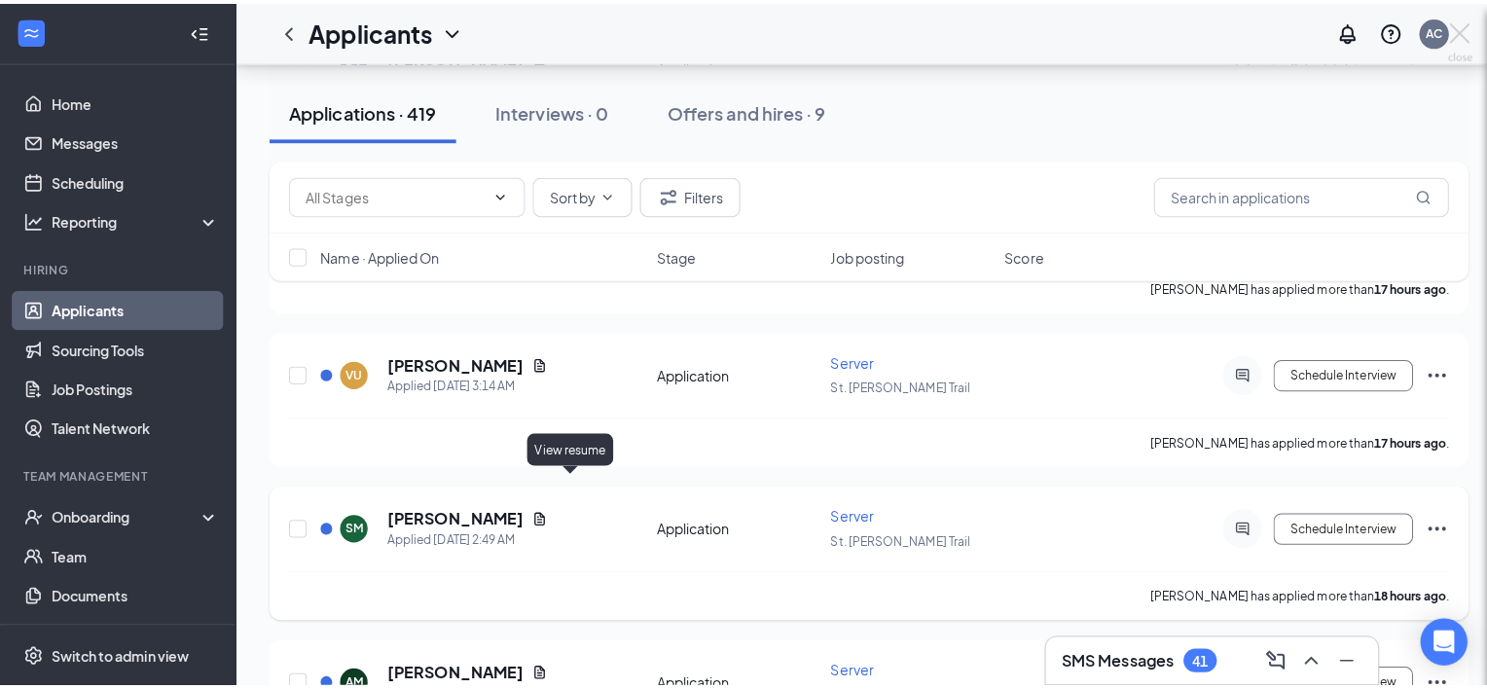
scroll to position [2221, 0]
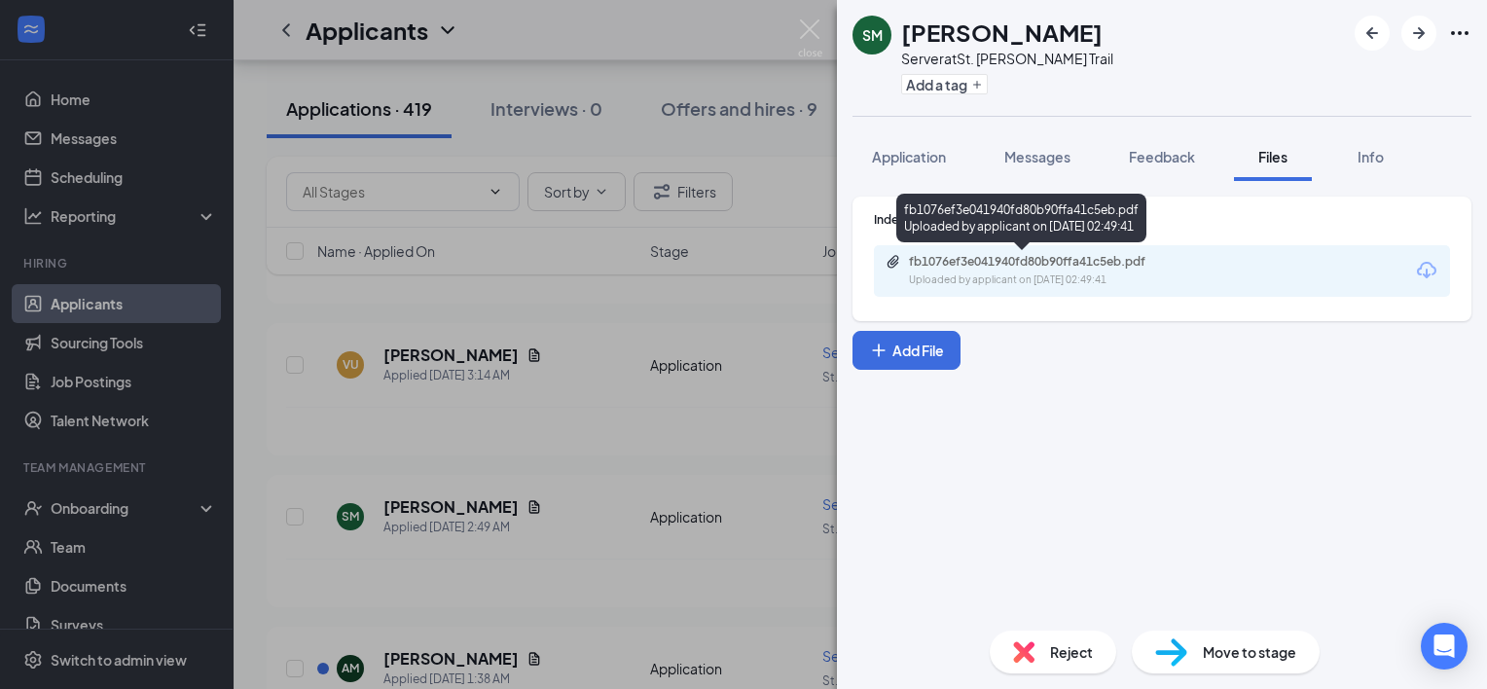
click at [1036, 254] on div "fb1076ef3e041940fd80b90ffa41c5eb.pdf" at bounding box center [1045, 262] width 272 height 16
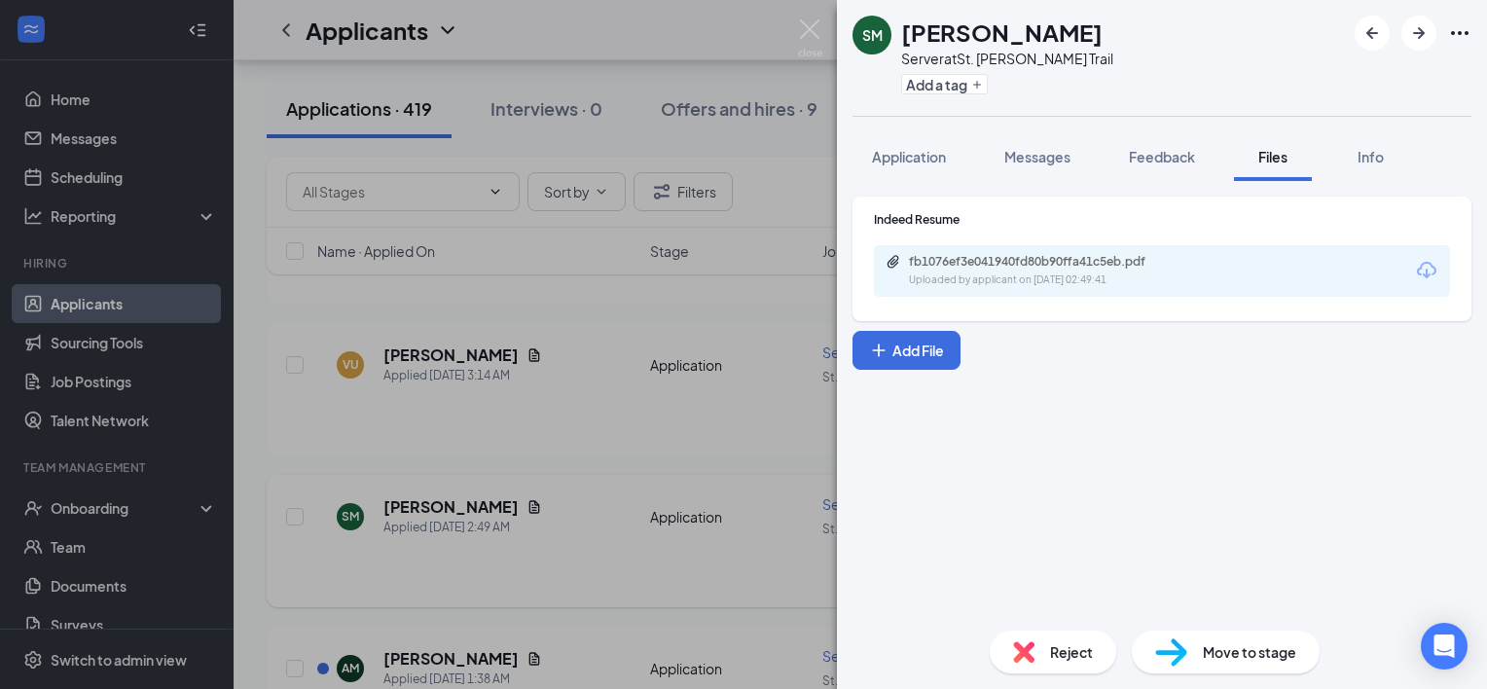
click at [564, 395] on div "SM [PERSON_NAME] Server at [GEOGRAPHIC_DATA][PERSON_NAME] Add a tag Application…" at bounding box center [743, 344] width 1487 height 689
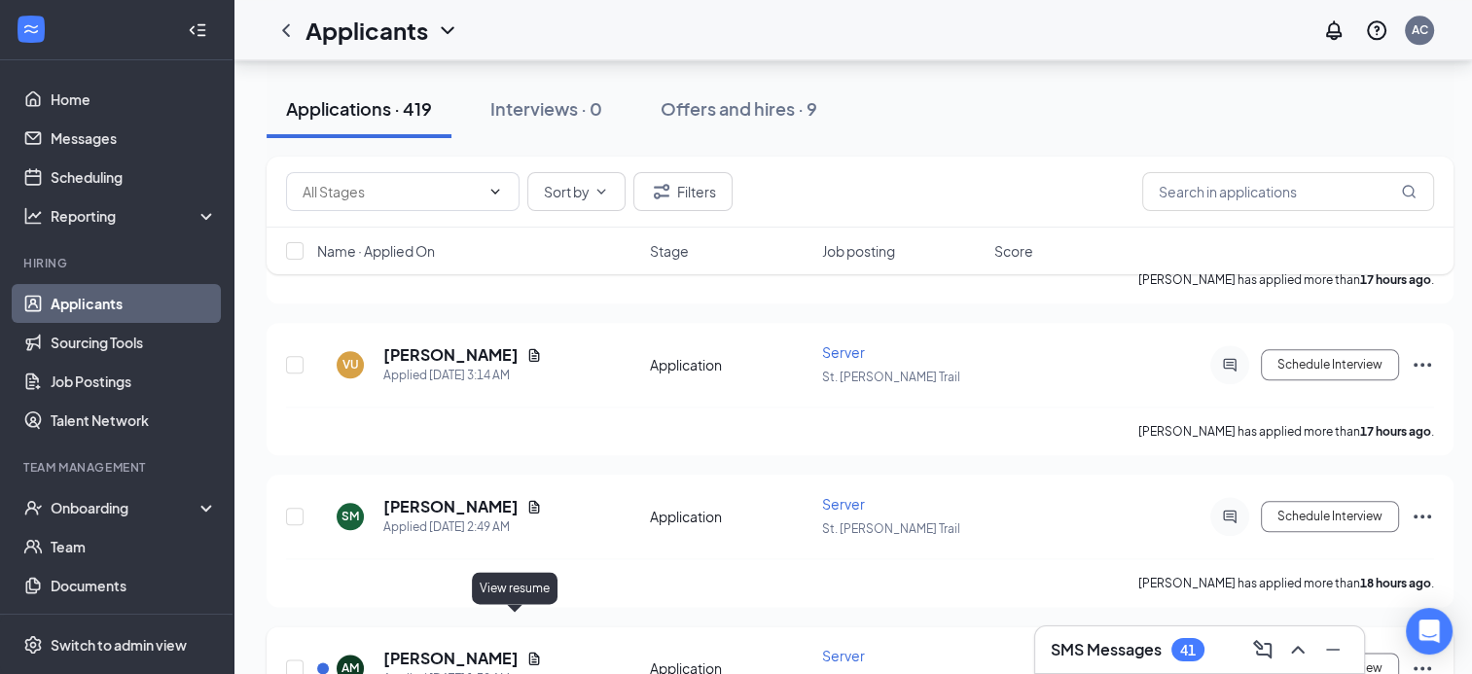
click at [526, 651] on icon "Document" at bounding box center [534, 659] width 16 height 16
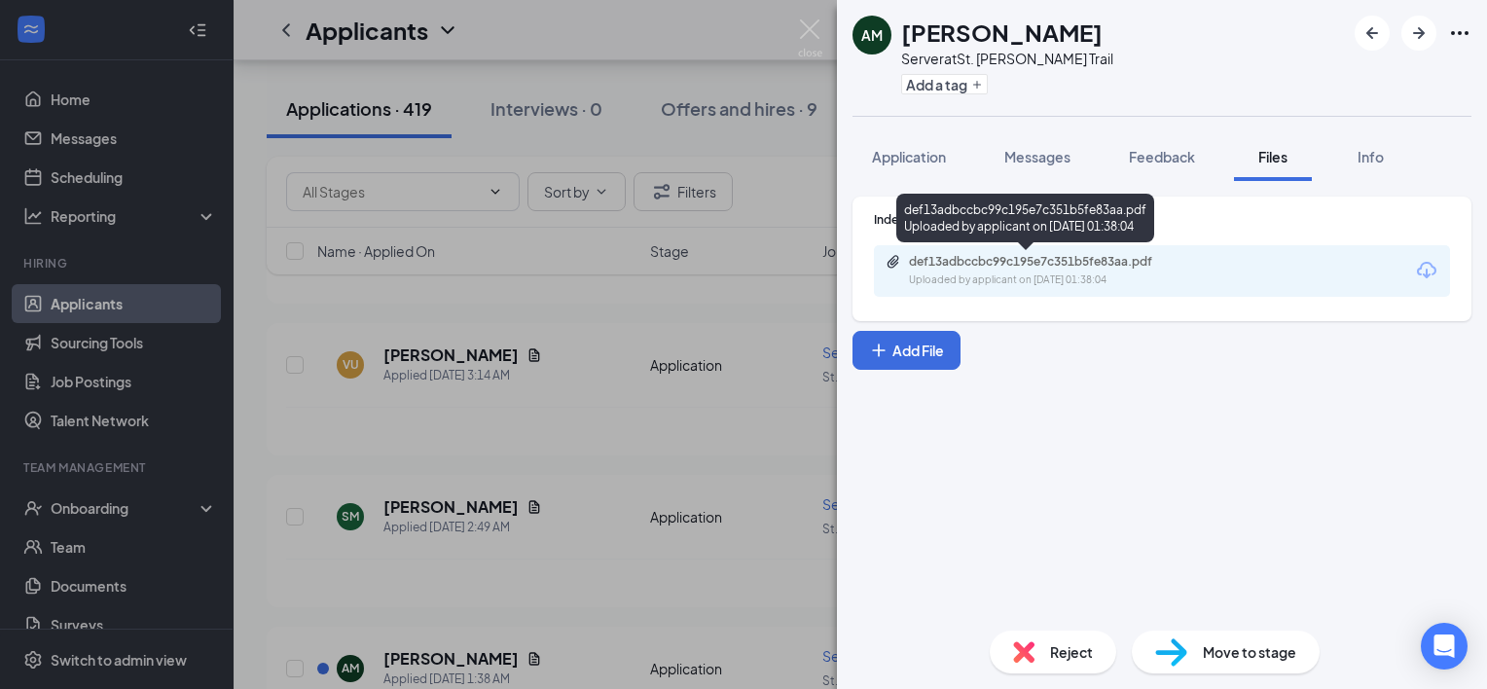
click at [924, 262] on div "def13adbccbc99c195e7c351b5fe83aa.pdf" at bounding box center [1045, 262] width 272 height 16
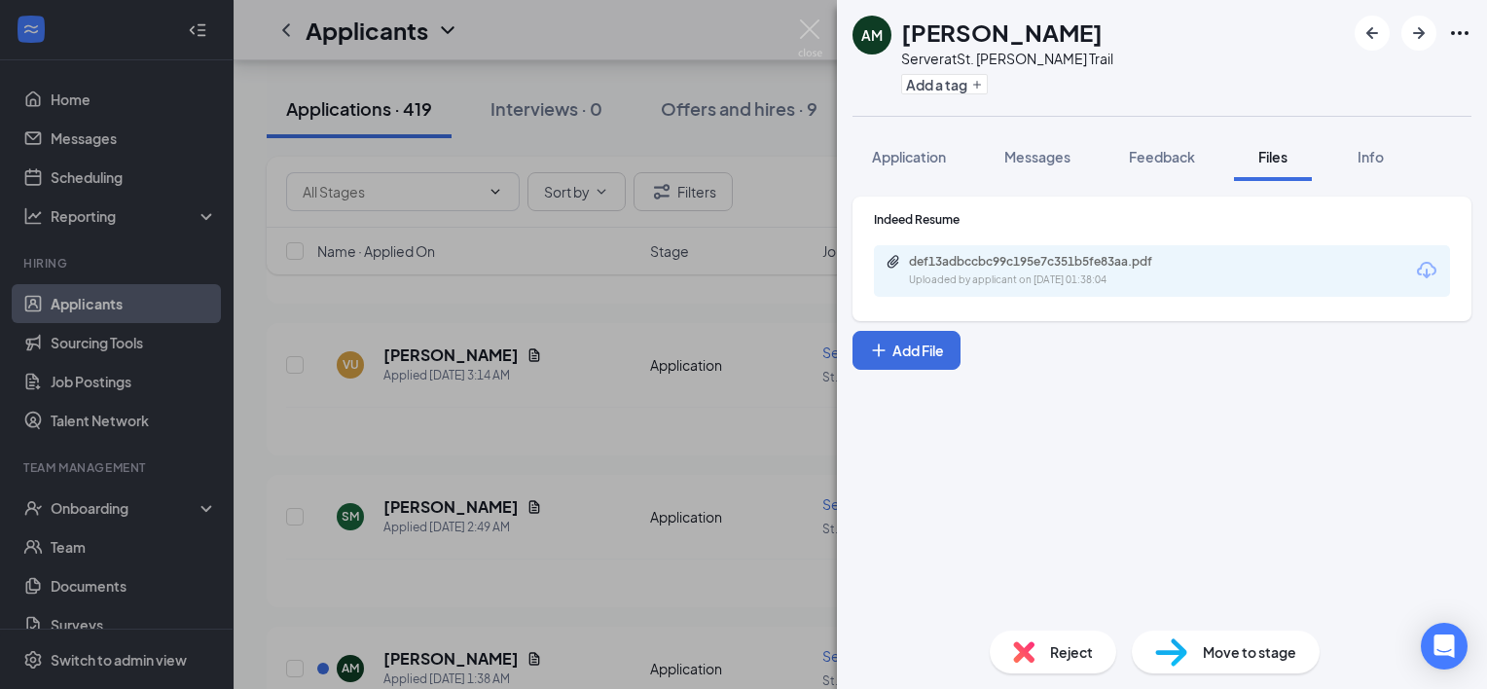
click at [561, 416] on div "AM Adara Mercredi Server at [GEOGRAPHIC_DATA][PERSON_NAME] Add a tag Applicatio…" at bounding box center [743, 344] width 1487 height 689
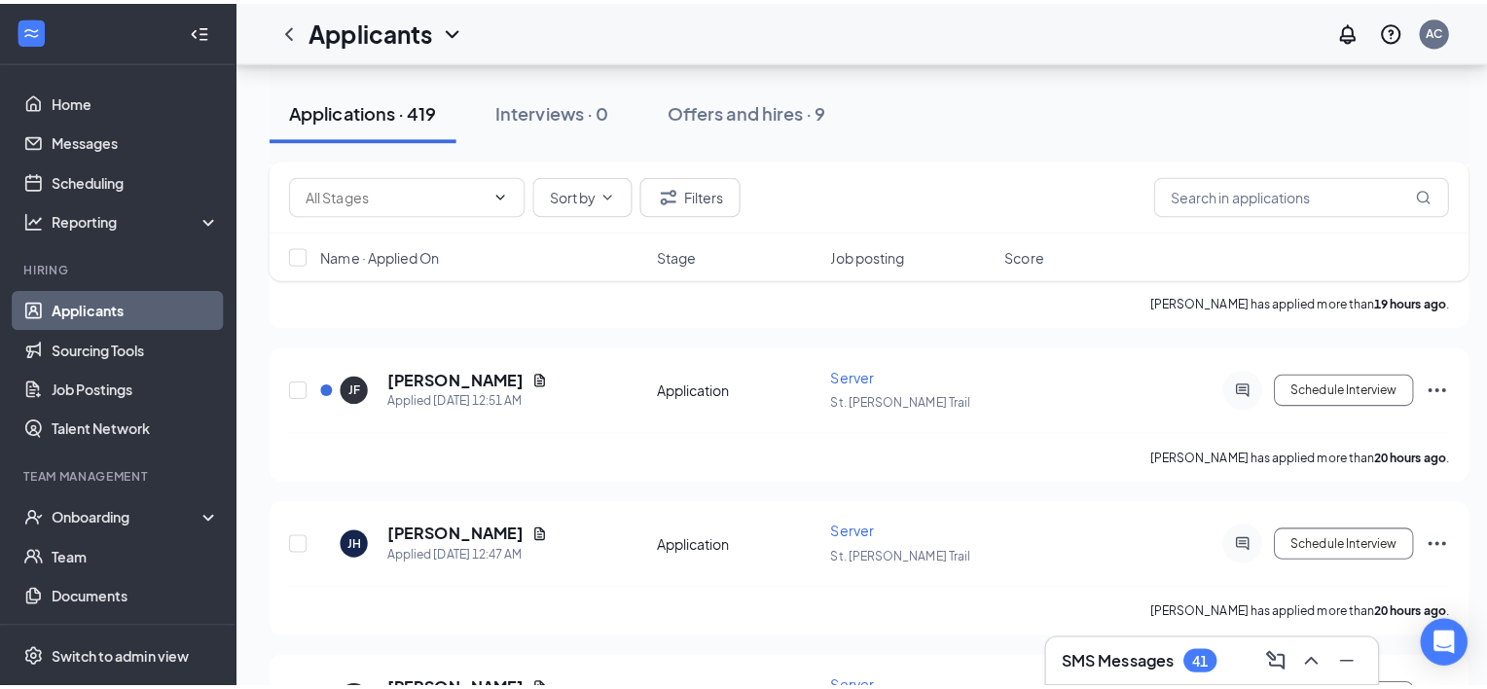
scroll to position [2813, 0]
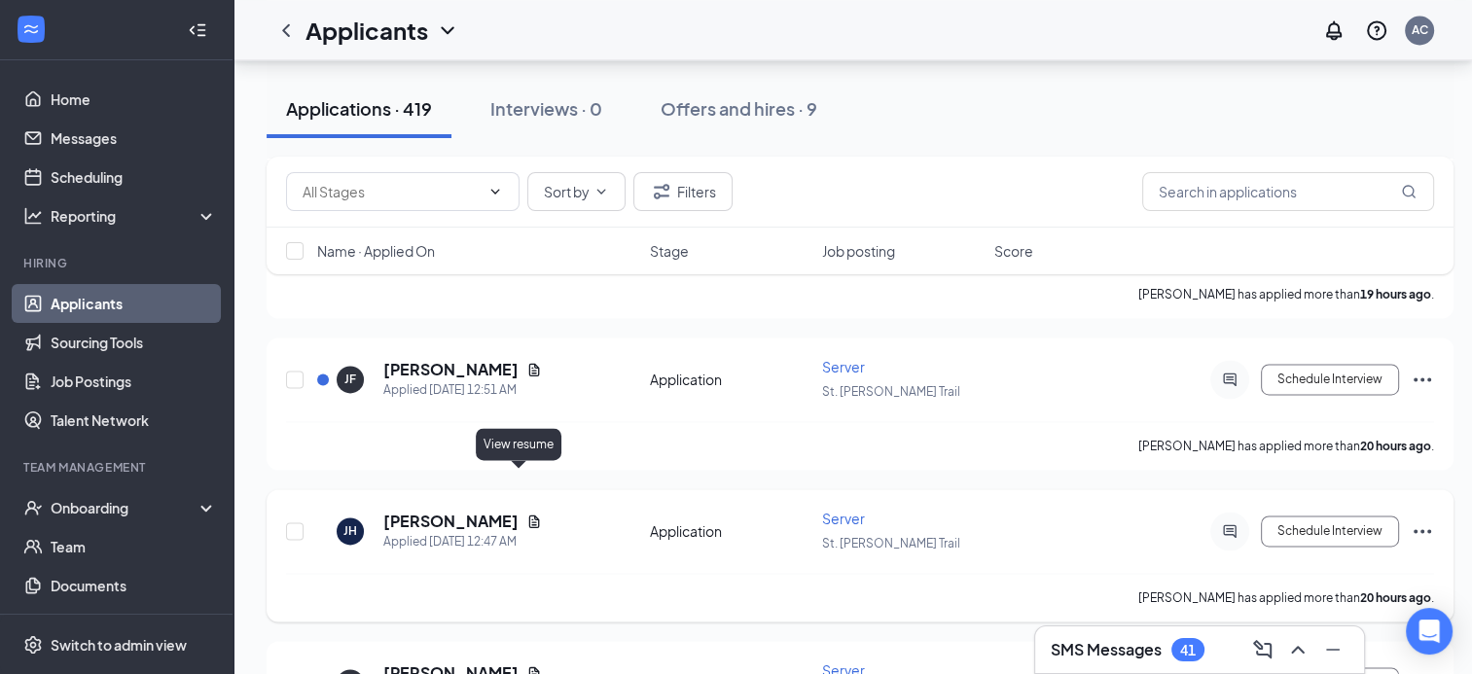
click at [529, 515] on icon "Document" at bounding box center [534, 521] width 11 height 13
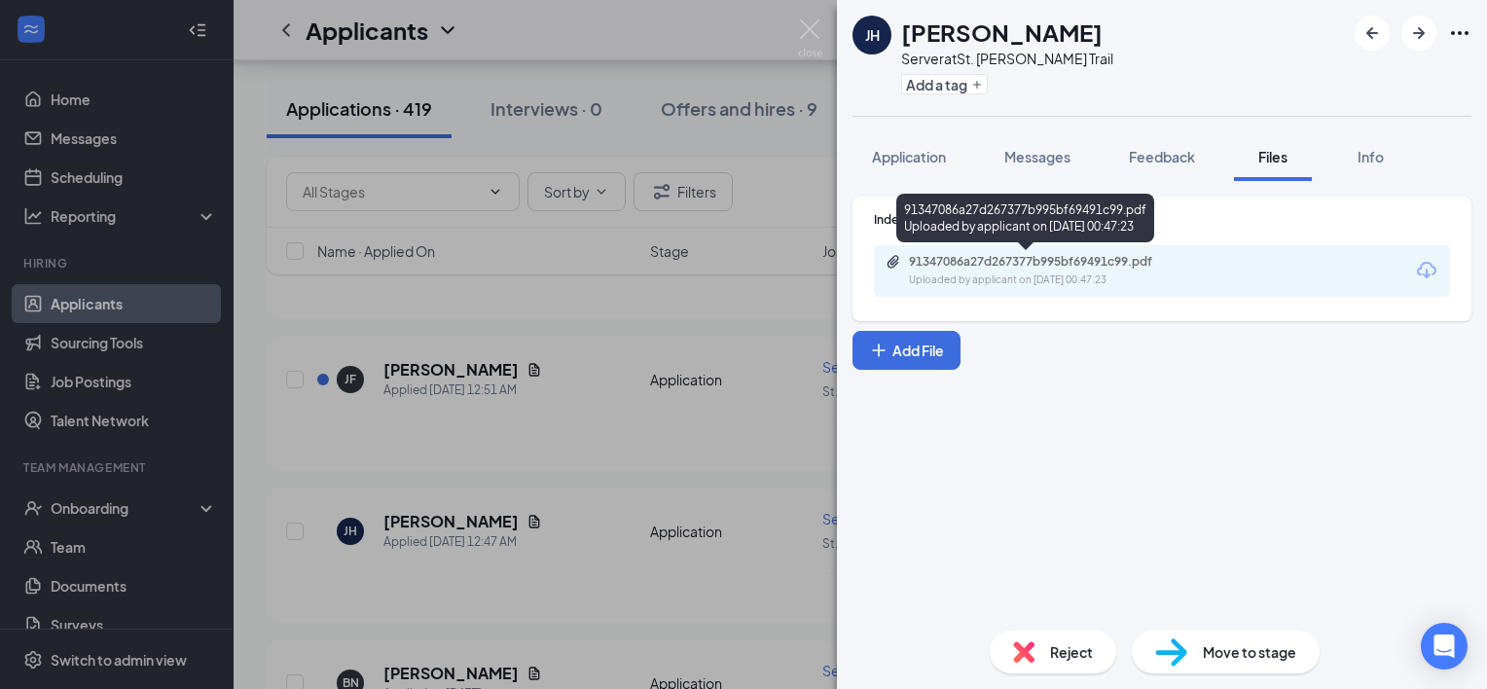
click at [994, 271] on div "91347086a27d267377b995bf69491c99.pdf Uploaded by applicant on [DATE] 00:47:23" at bounding box center [1043, 271] width 315 height 34
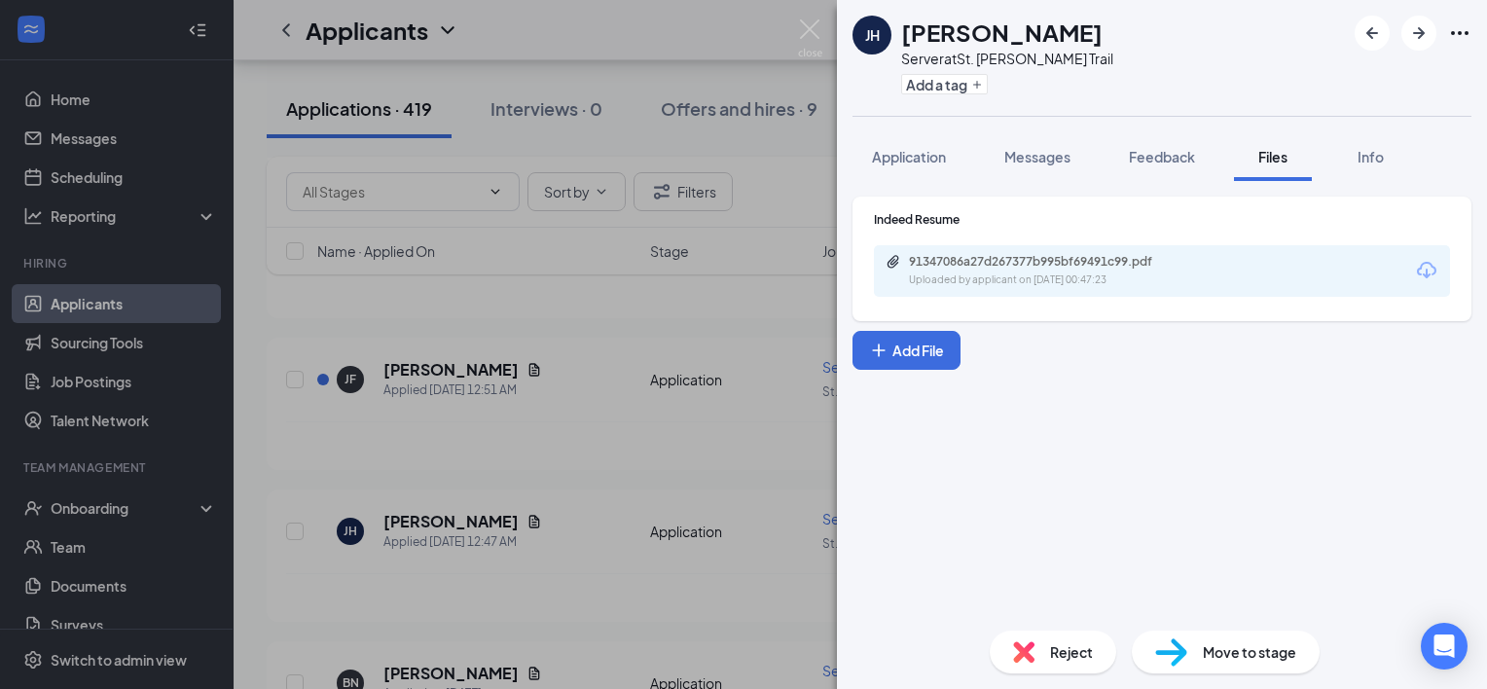
click at [543, 382] on div "[PERSON_NAME] Server at [GEOGRAPHIC_DATA][PERSON_NAME] Add a tag Application Me…" at bounding box center [743, 344] width 1487 height 689
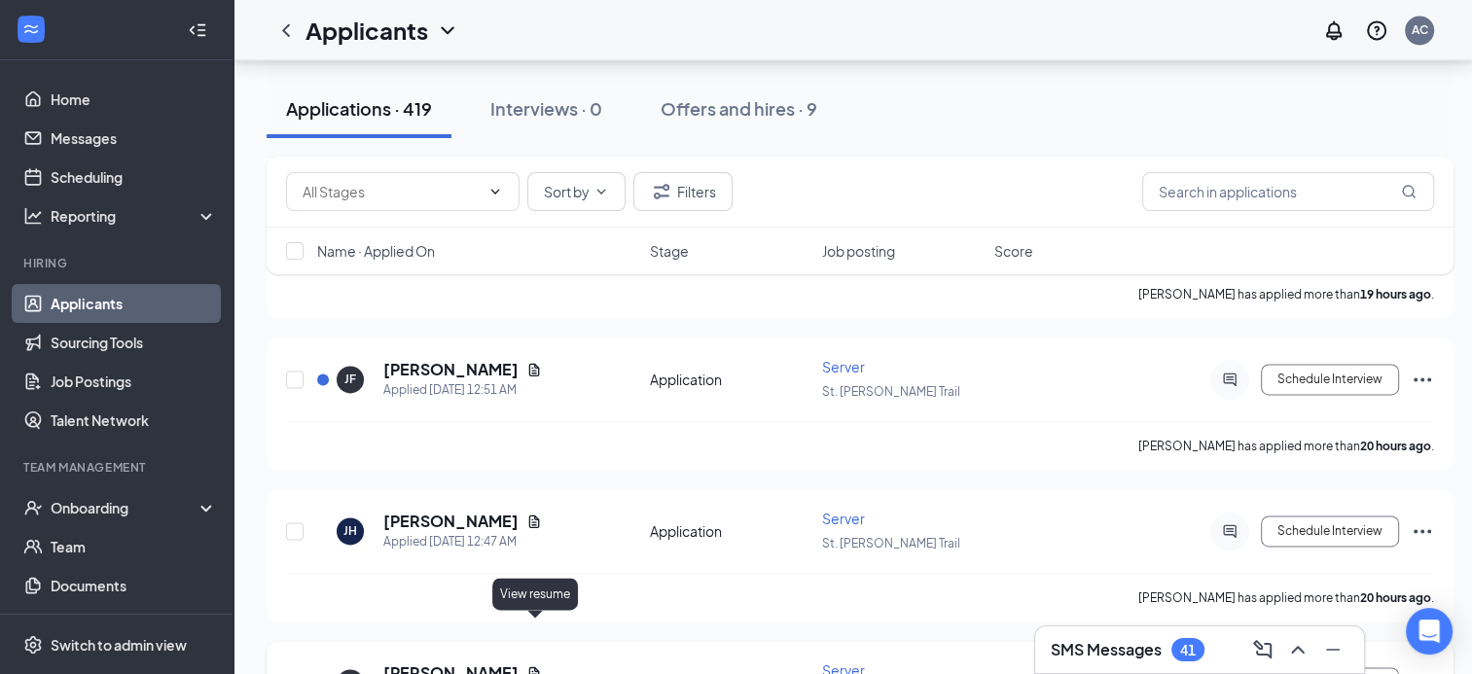
click at [535, 666] on icon "Document" at bounding box center [534, 674] width 16 height 16
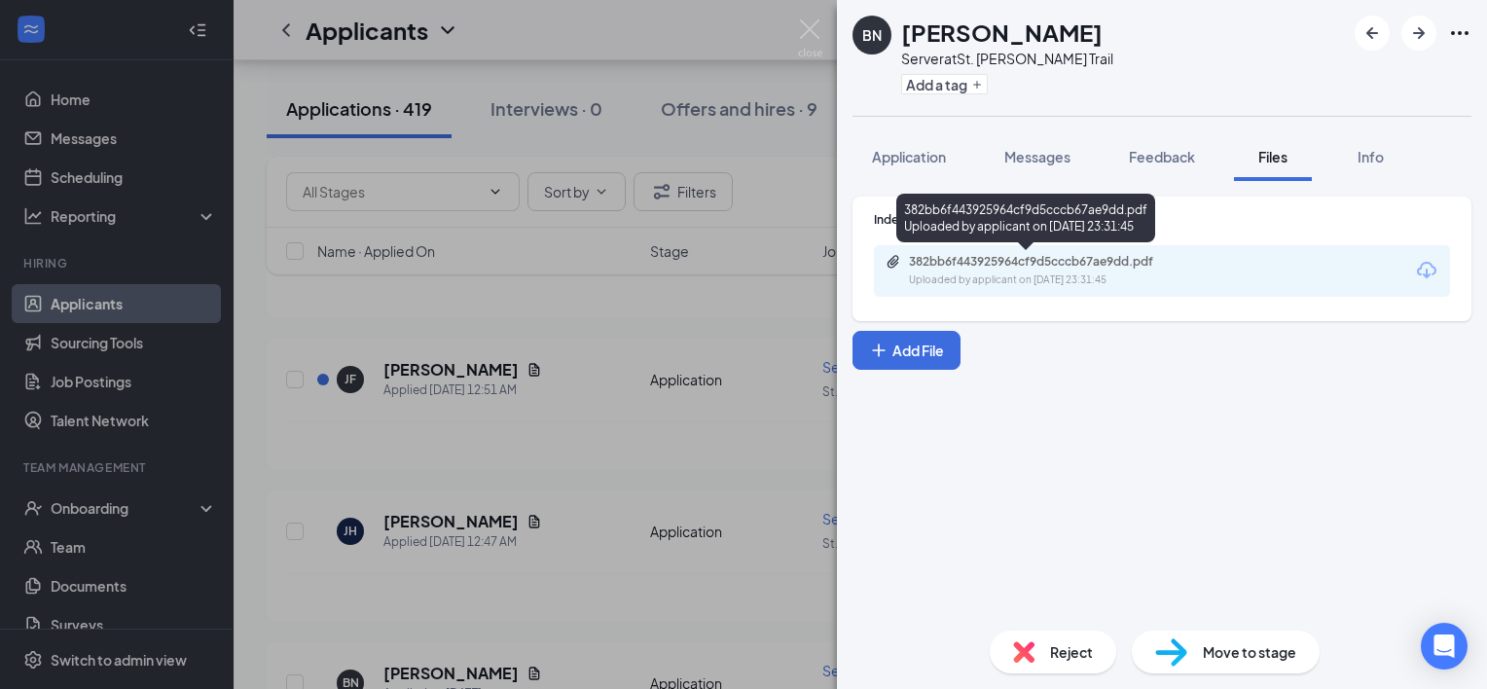
click at [961, 266] on div "382bb6f443925964cf9d5cccb67ae9dd.pdf" at bounding box center [1045, 262] width 272 height 16
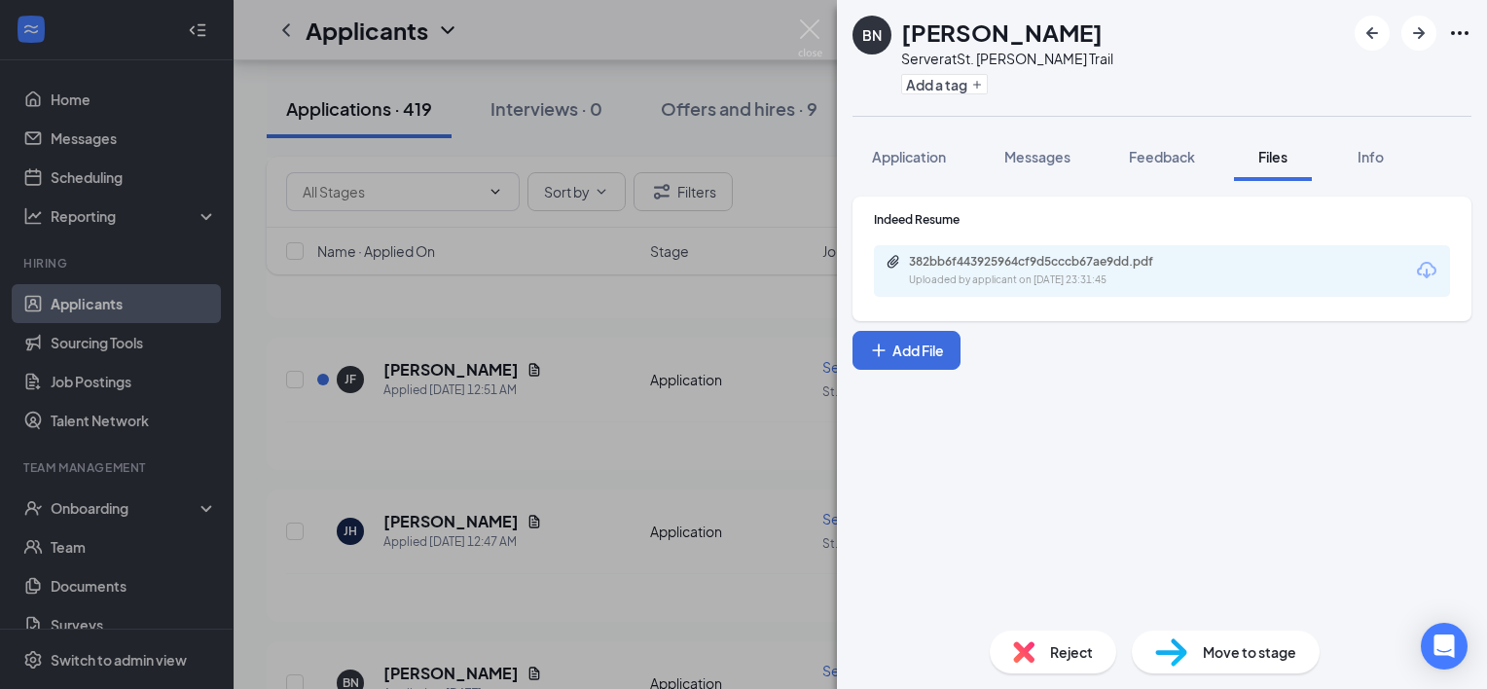
click at [674, 281] on div "BN [PERSON_NAME] Server at [GEOGRAPHIC_DATA][PERSON_NAME] Add a tag Application…" at bounding box center [743, 344] width 1487 height 689
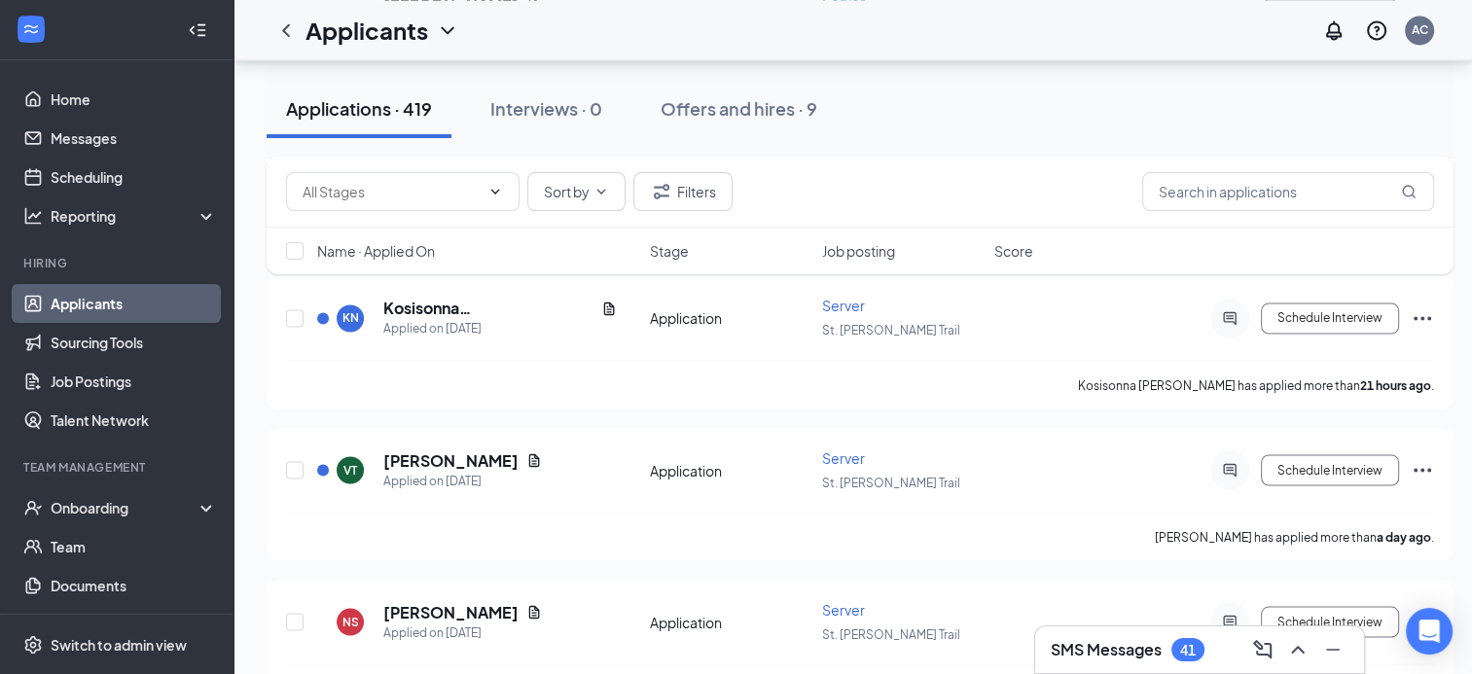
scroll to position [3331, 0]
click at [526, 452] on icon "Document" at bounding box center [534, 460] width 16 height 16
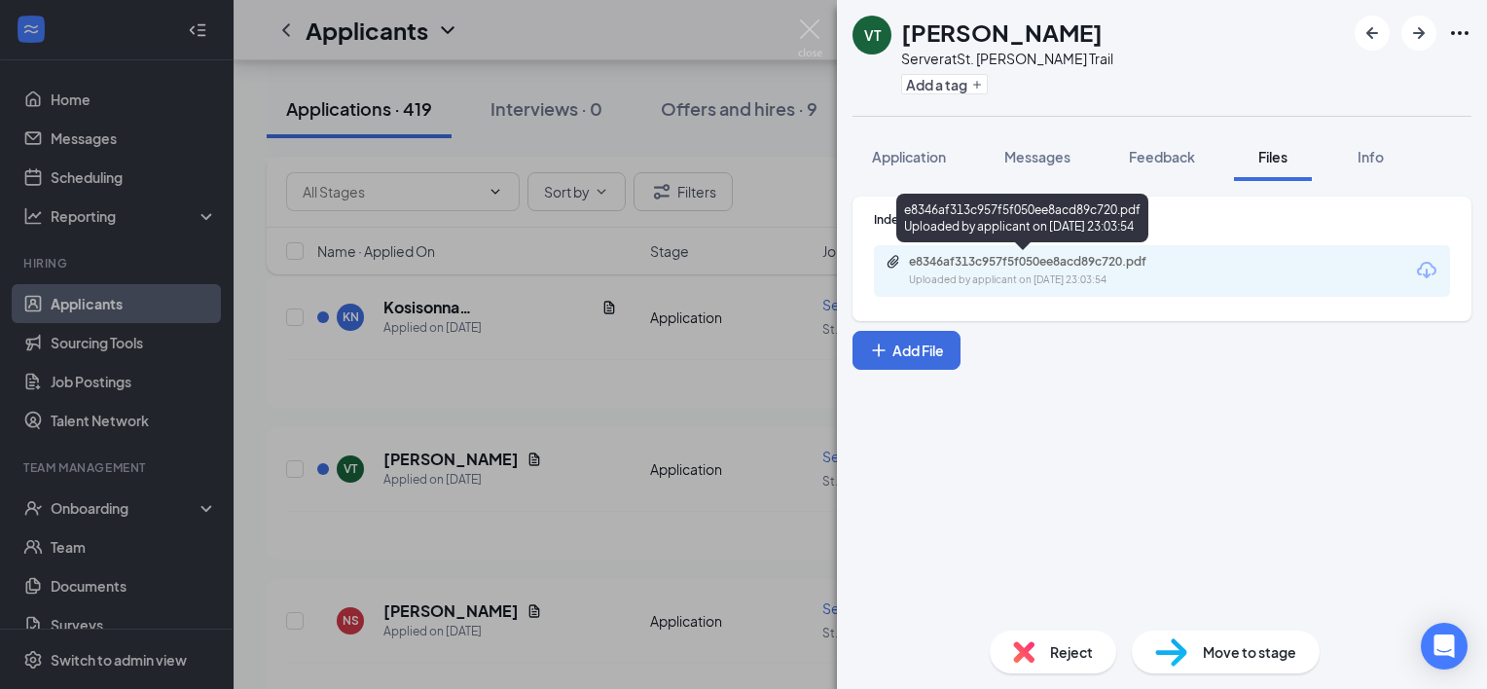
click at [1032, 266] on div "e8346af313c957f5f050ee8acd89c720.pdf" at bounding box center [1045, 262] width 272 height 16
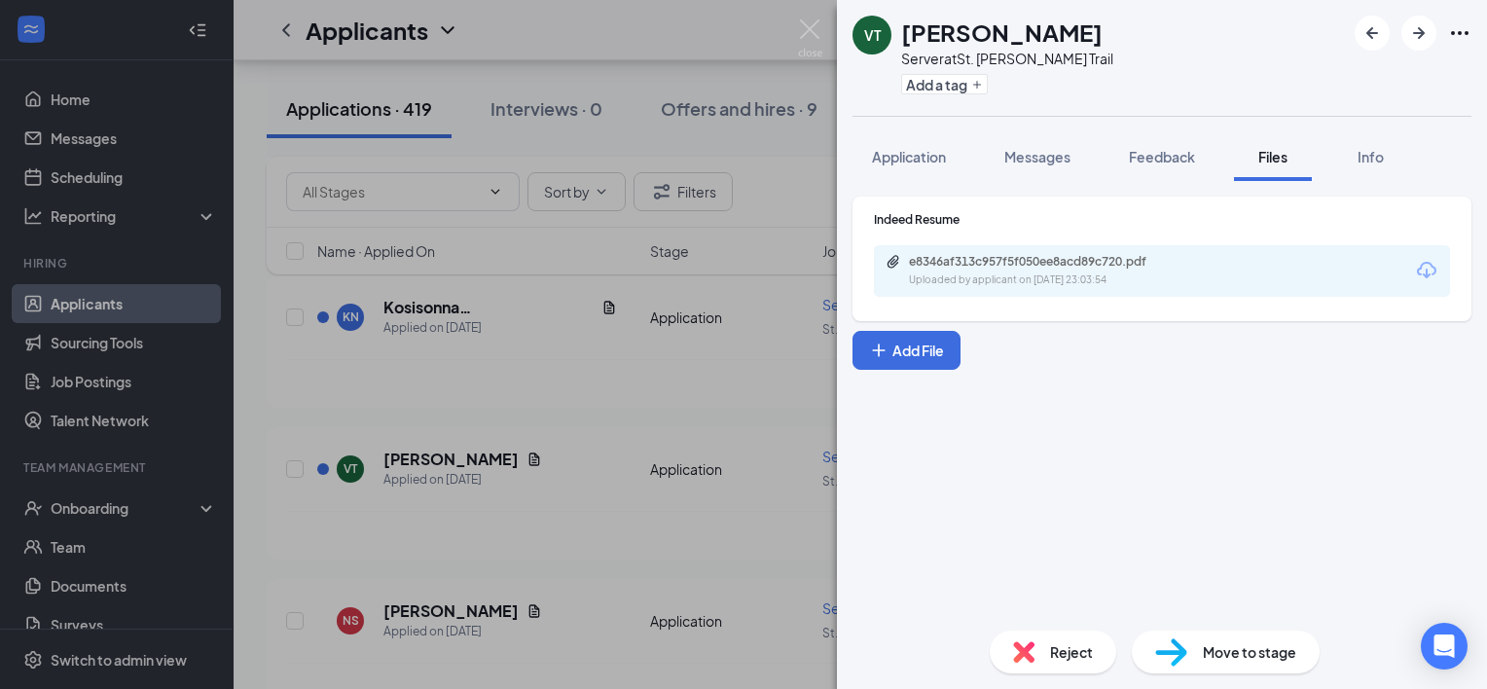
click at [489, 547] on div "VT [PERSON_NAME] Server at [GEOGRAPHIC_DATA][PERSON_NAME] Add a tag Application…" at bounding box center [743, 344] width 1487 height 689
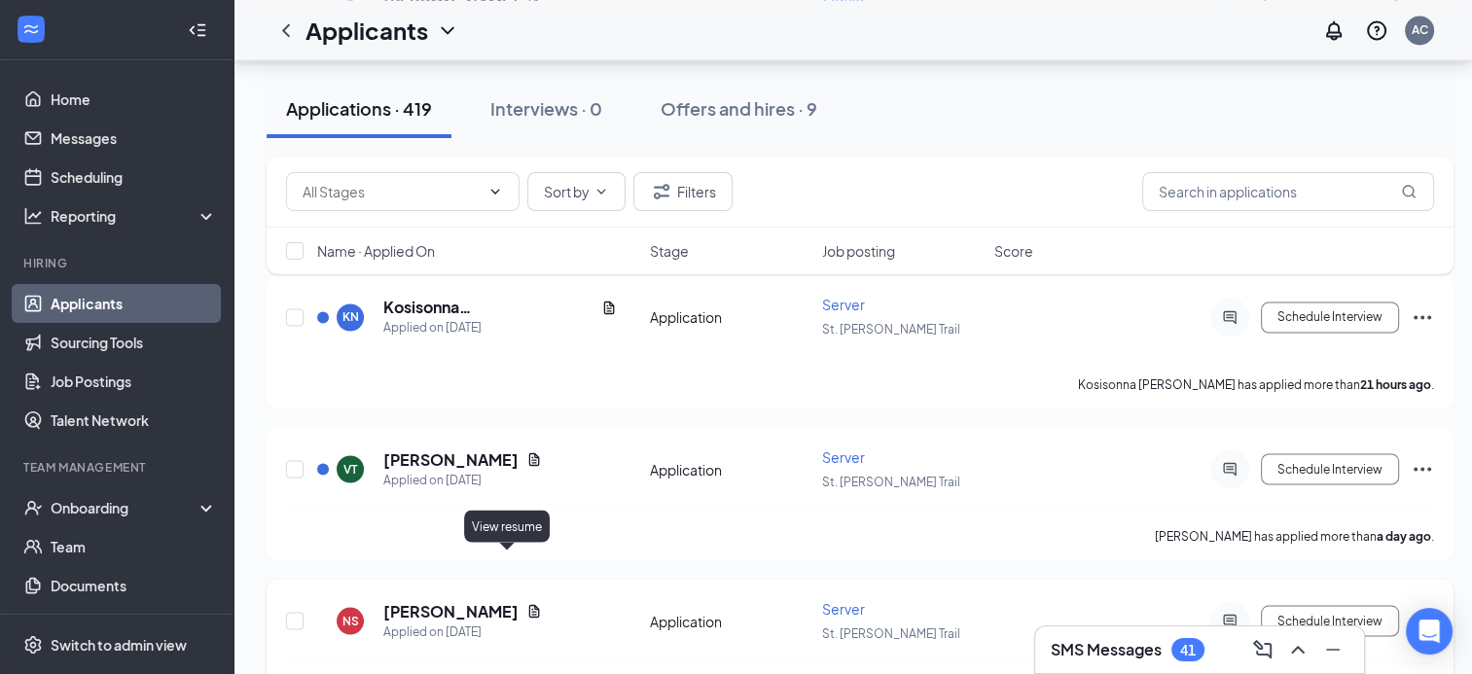
click at [529, 604] on icon "Document" at bounding box center [534, 610] width 11 height 13
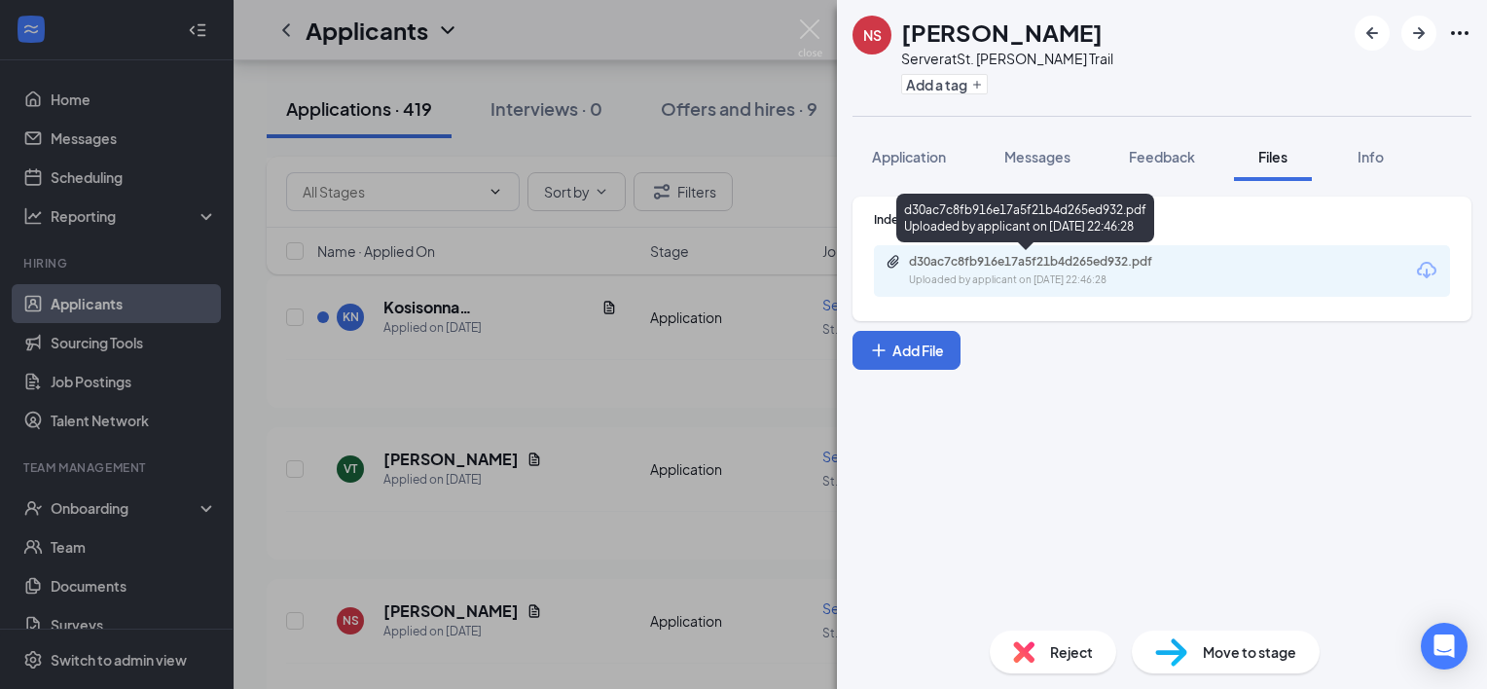
click at [966, 269] on div "d30ac7c8fb916e17a5f21b4d265ed932.pdf Uploaded by applicant on [DATE] 22:46:28" at bounding box center [1043, 271] width 315 height 34
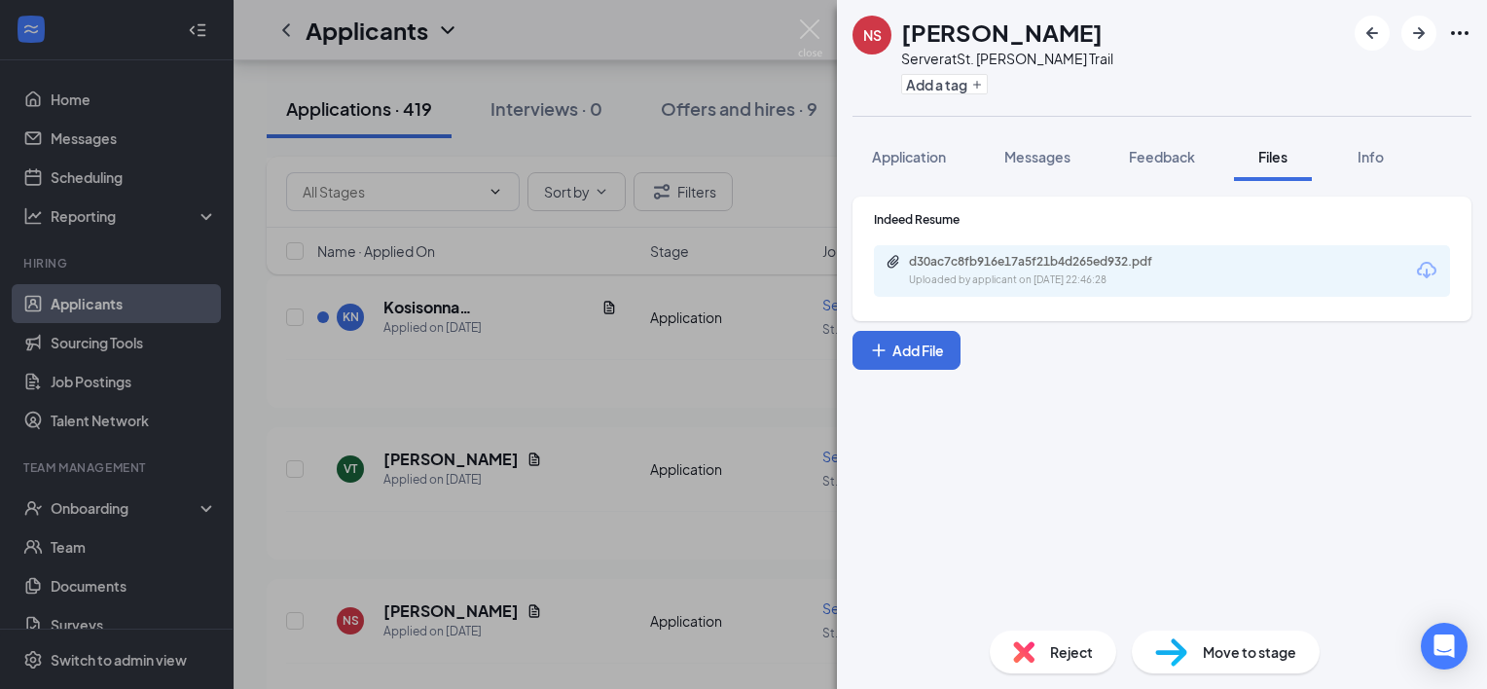
drag, startPoint x: 707, startPoint y: 467, endPoint x: 625, endPoint y: 471, distance: 81.8
click at [625, 471] on div "NS [PERSON_NAME] Server at [GEOGRAPHIC_DATA][PERSON_NAME] Add a tag Application…" at bounding box center [743, 344] width 1487 height 689
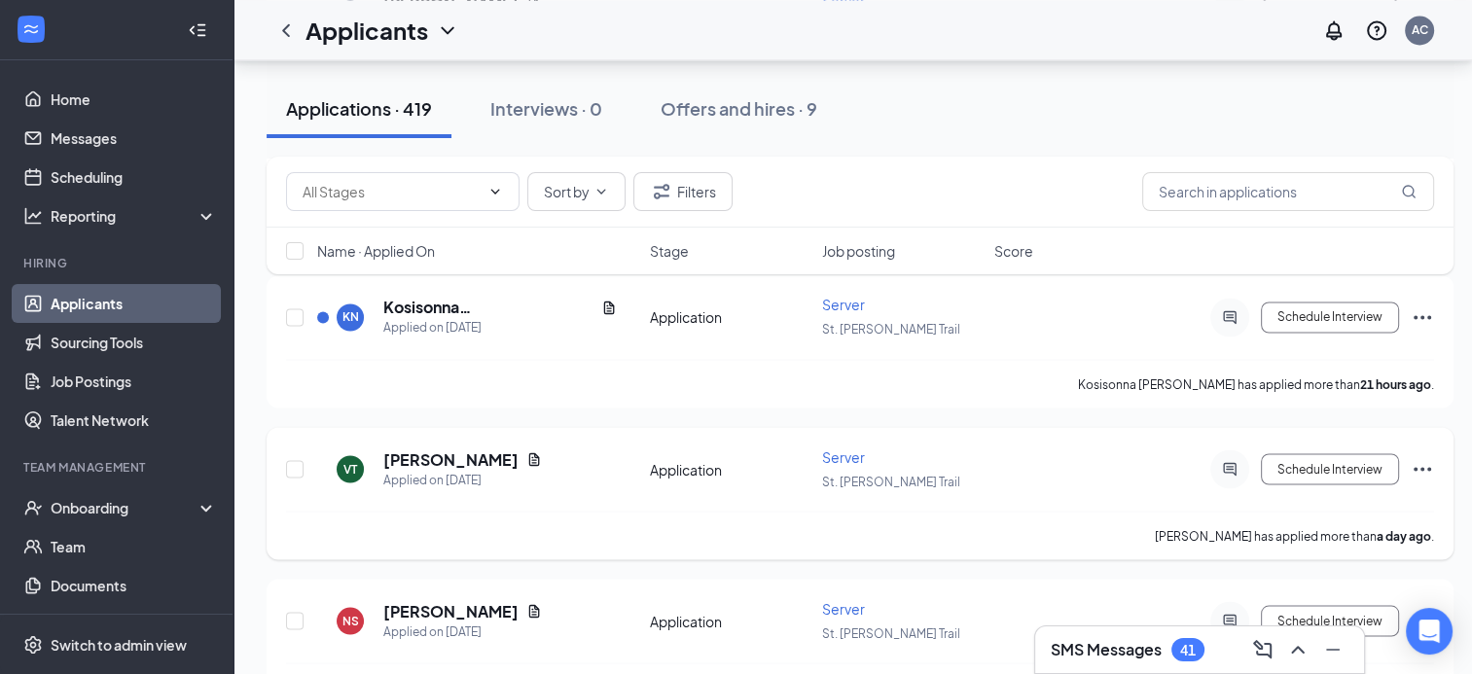
click at [625, 511] on div "[PERSON_NAME] has applied more than a day ago ." at bounding box center [860, 535] width 1148 height 49
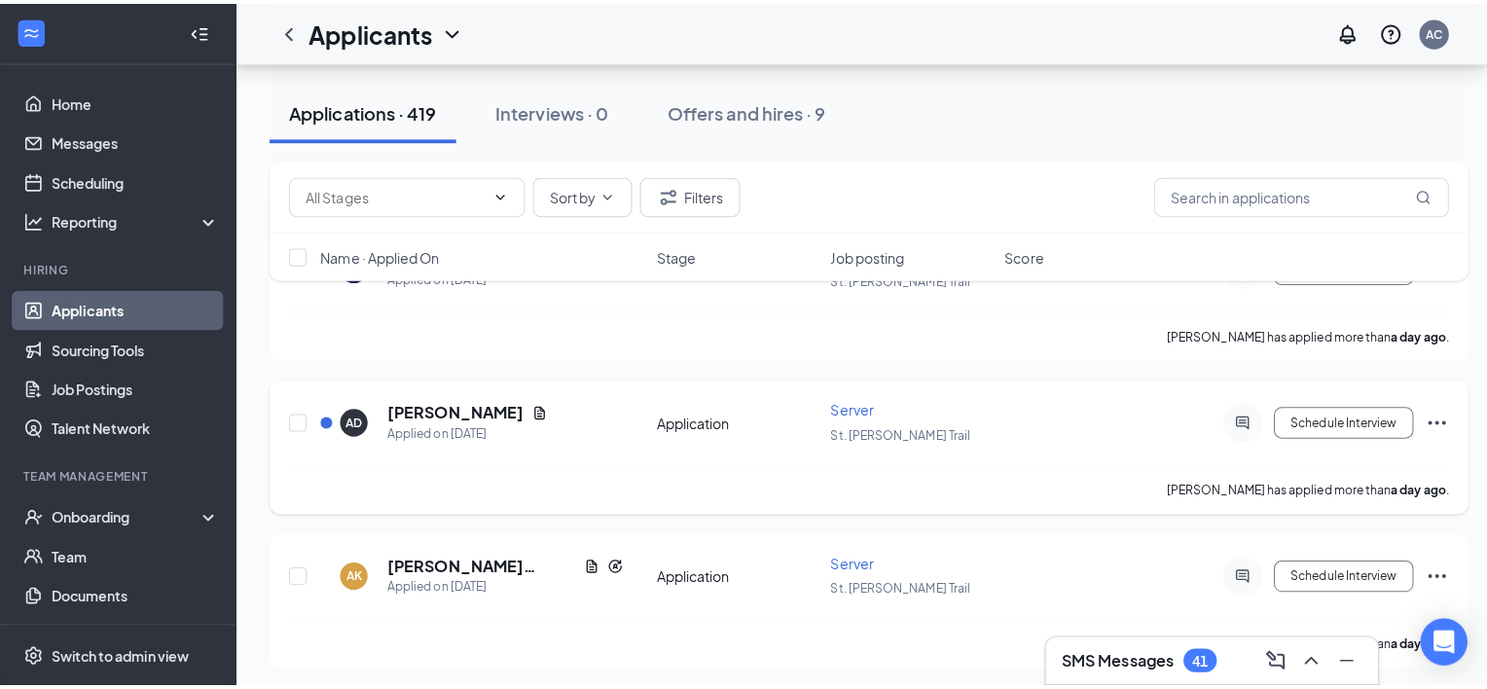
scroll to position [3994, 0]
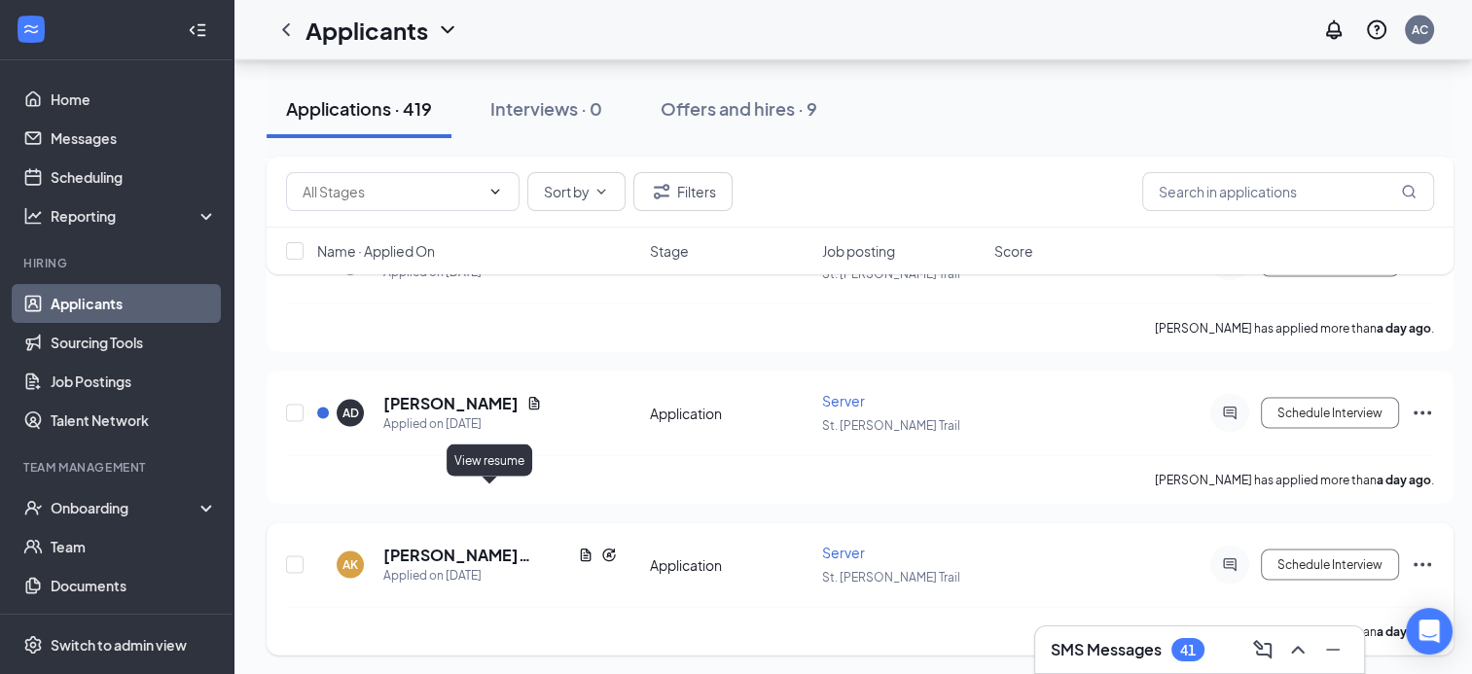
click at [578, 548] on icon "Document" at bounding box center [586, 556] width 16 height 16
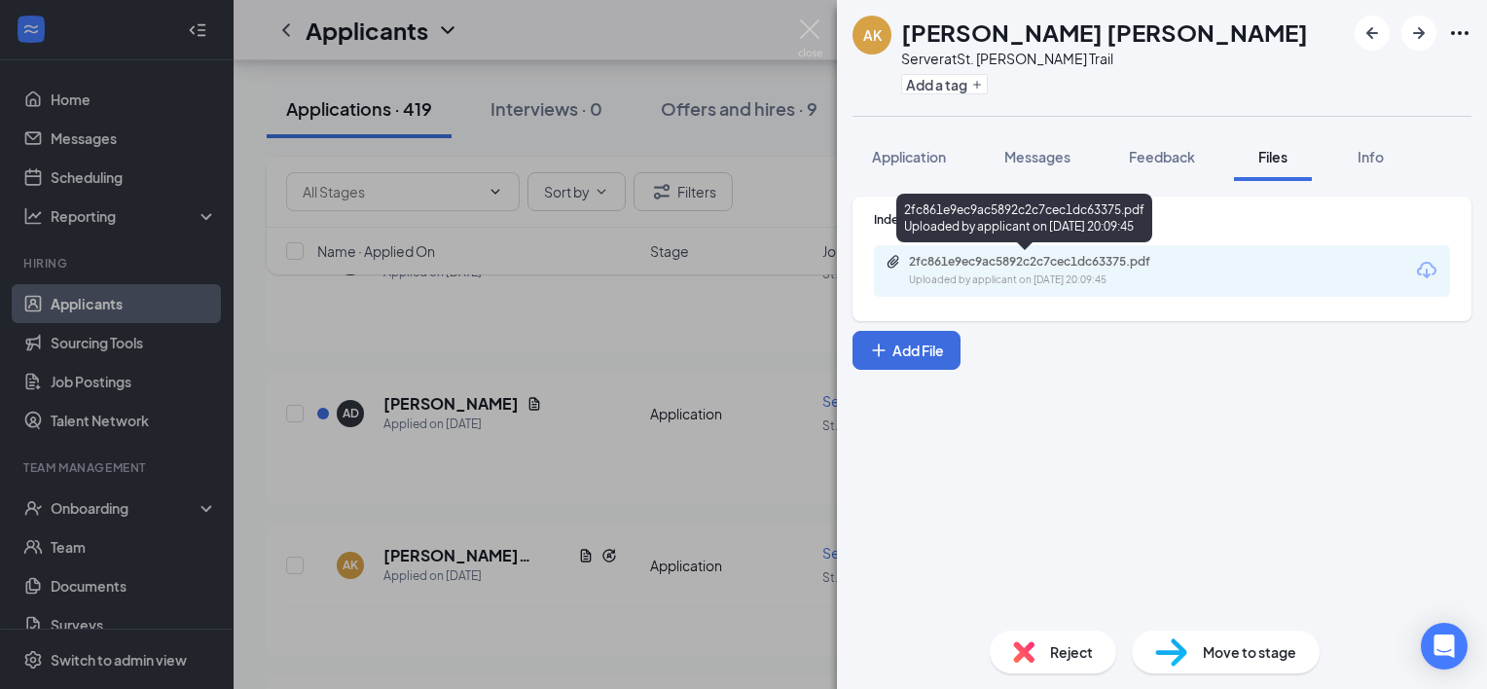
click at [919, 261] on div "2fc861e9ec9ac5892c2c7cec1dc63375.pdf" at bounding box center [1045, 262] width 272 height 16
